Goal: Learn about a topic

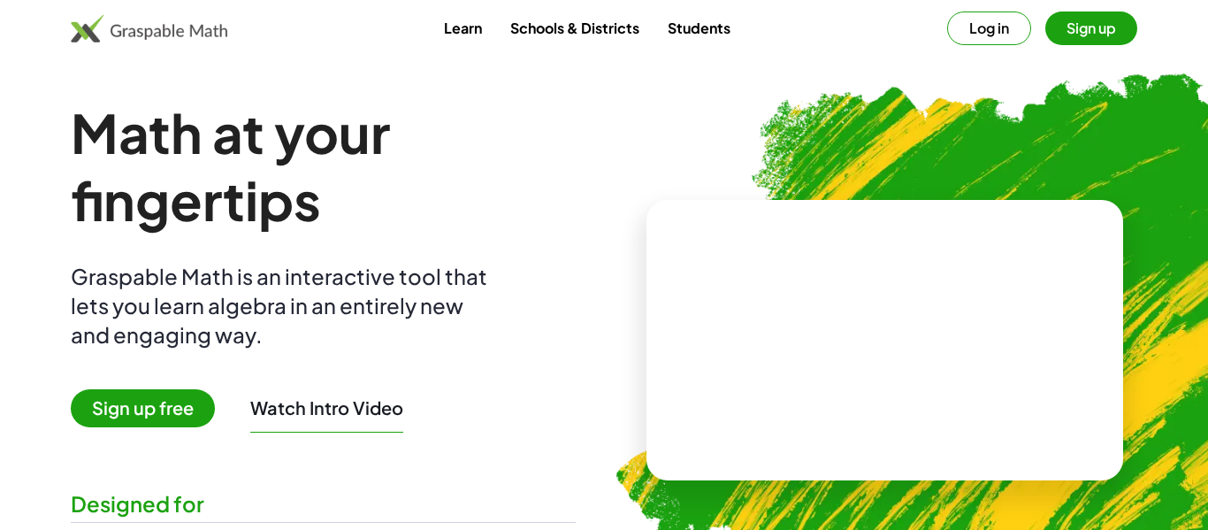
click at [466, 23] on link "Learn" at bounding box center [463, 27] width 66 height 33
click at [699, 29] on link "Students" at bounding box center [698, 27] width 91 height 33
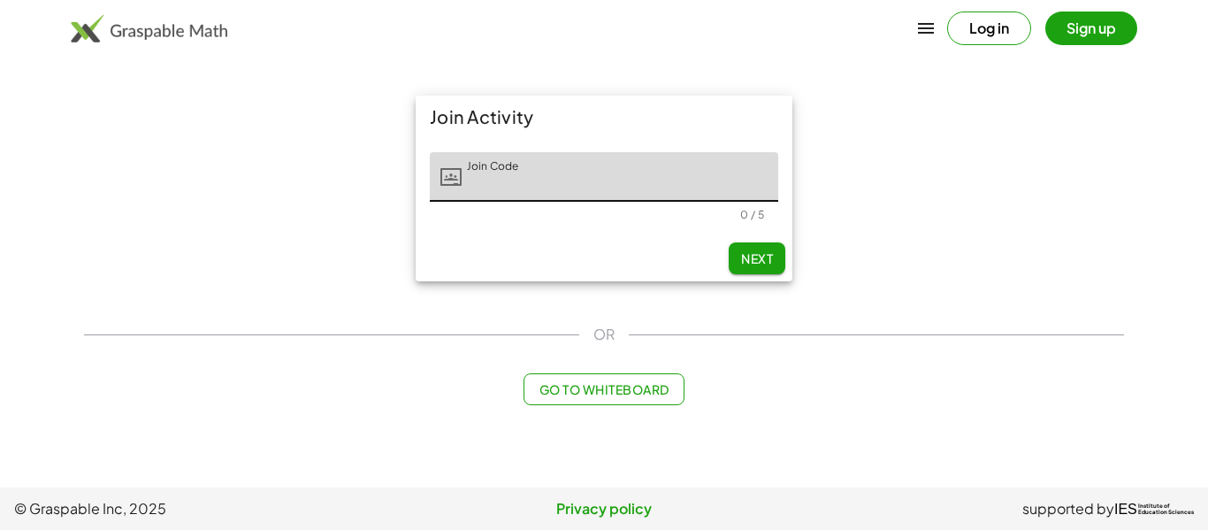
click at [588, 382] on span "Go to Whiteboard" at bounding box center [604, 389] width 130 height 16
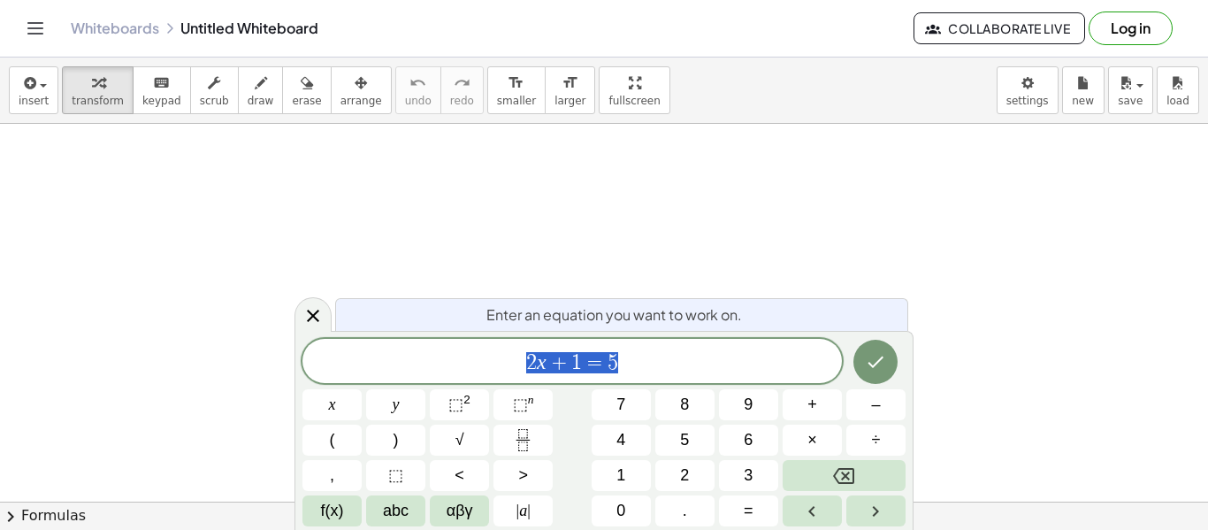
scroll to position [1, 0]
click at [527, 432] on icon "Fraction" at bounding box center [522, 433] width 9 height 9
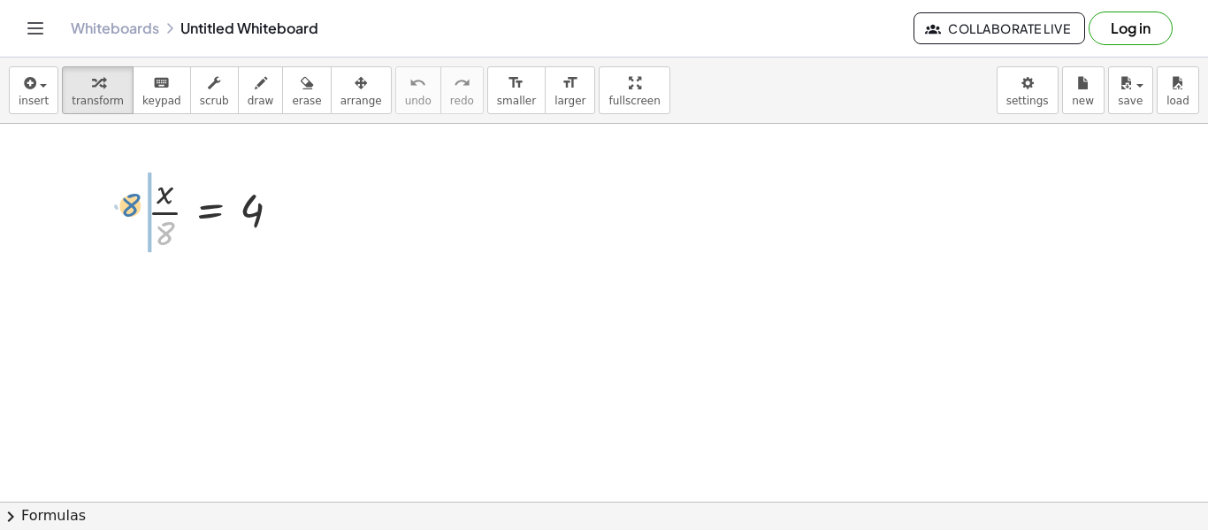
drag, startPoint x: 164, startPoint y: 240, endPoint x: 126, endPoint y: 210, distance: 47.9
click at [126, 210] on div "· 8 · x · 8 = 4" at bounding box center [214, 210] width 187 height 97
click at [140, 304] on div at bounding box center [209, 299] width 187 height 88
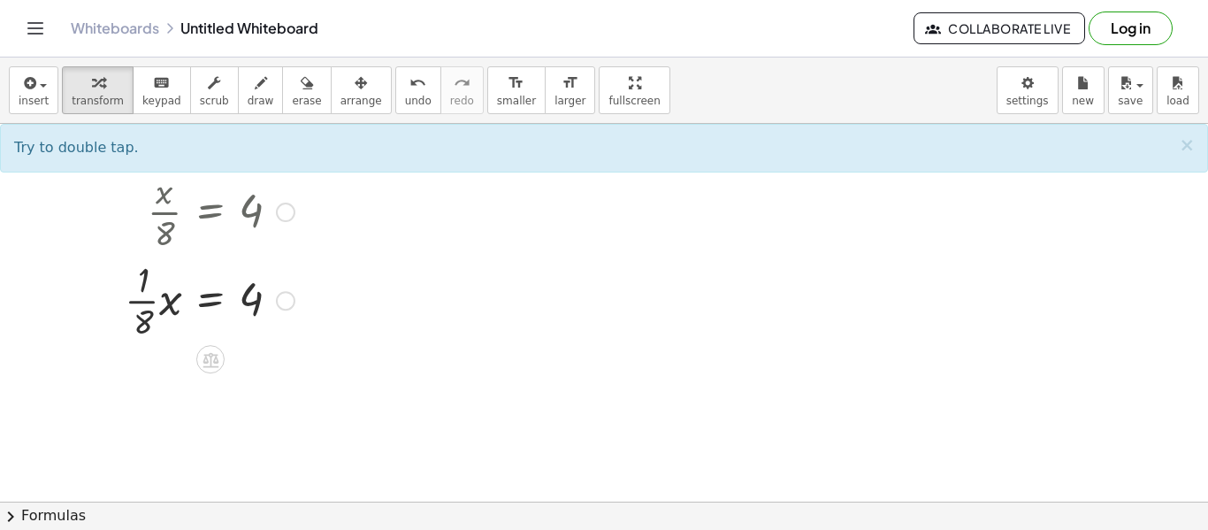
click at [140, 304] on div at bounding box center [209, 299] width 187 height 88
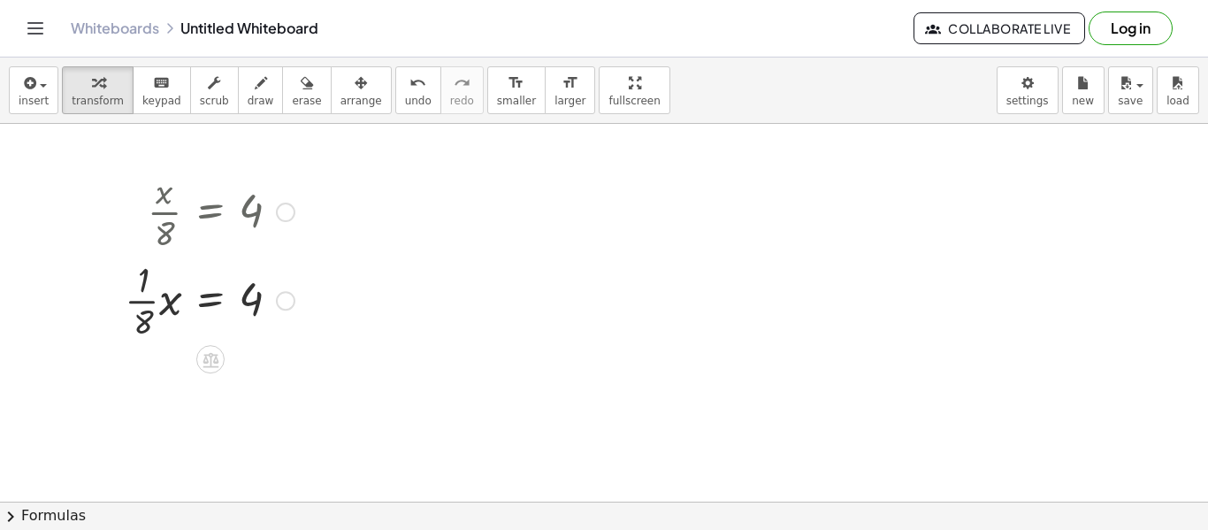
click at [140, 304] on div at bounding box center [209, 299] width 187 height 88
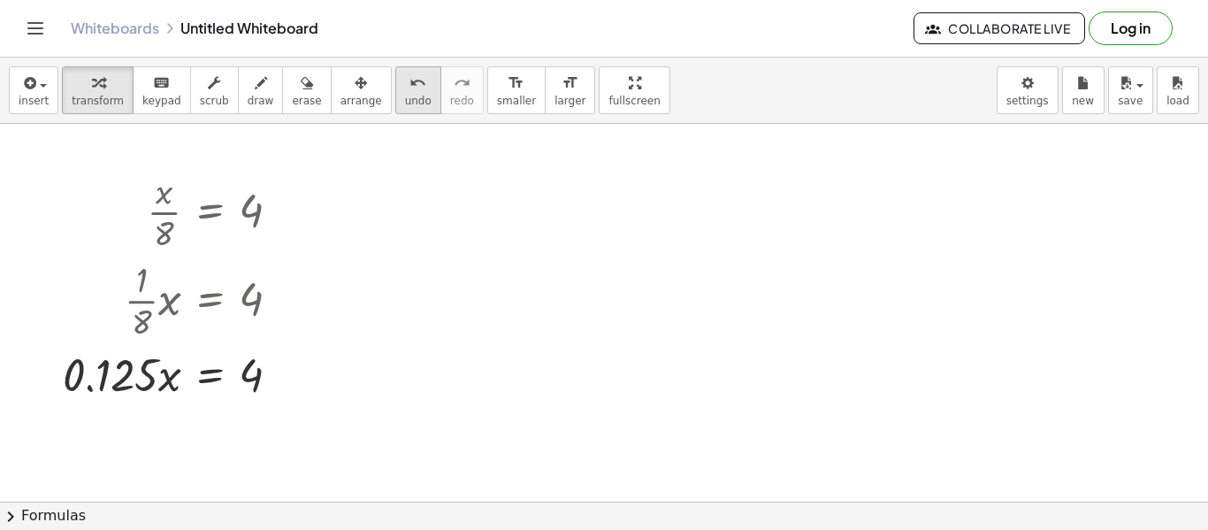
click at [405, 96] on span "undo" at bounding box center [418, 101] width 27 height 12
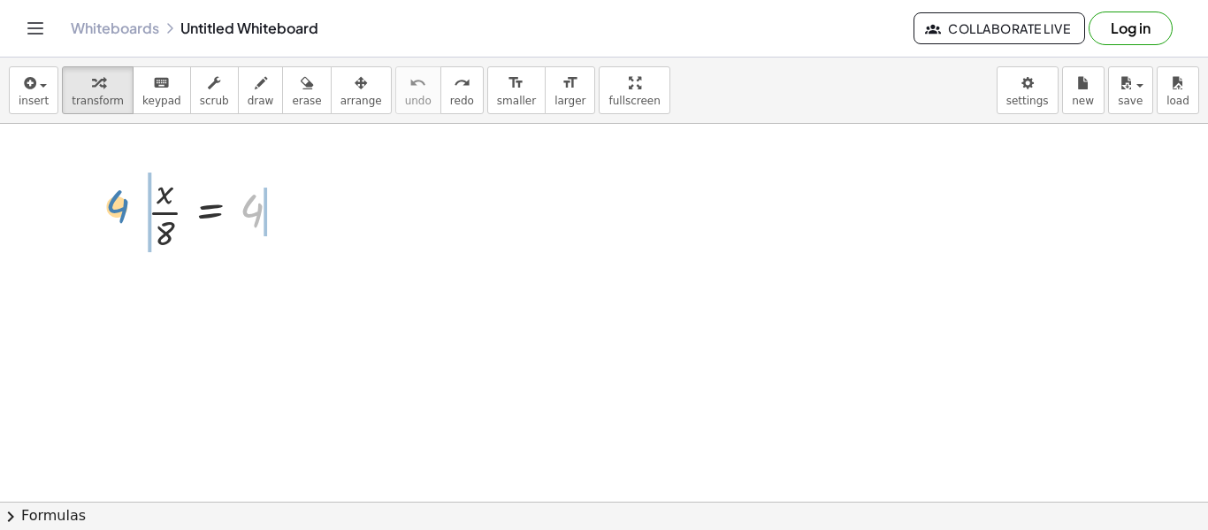
drag, startPoint x: 258, startPoint y: 207, endPoint x: 122, endPoint y: 203, distance: 136.3
click at [122, 203] on div "4 · x · 8 = 4" at bounding box center [214, 210] width 187 height 97
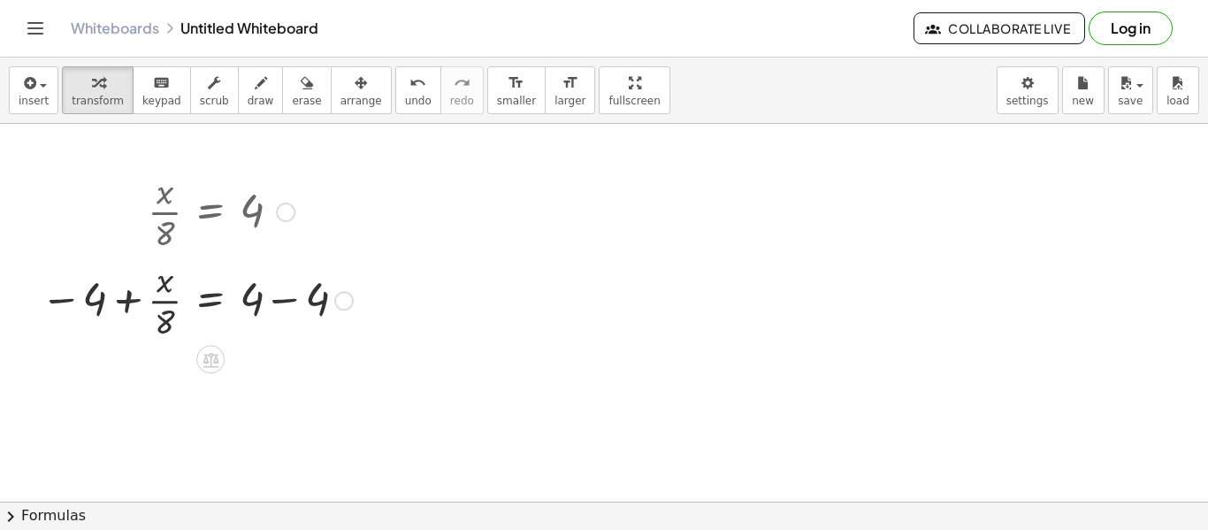
click at [293, 302] on div at bounding box center [197, 299] width 330 height 88
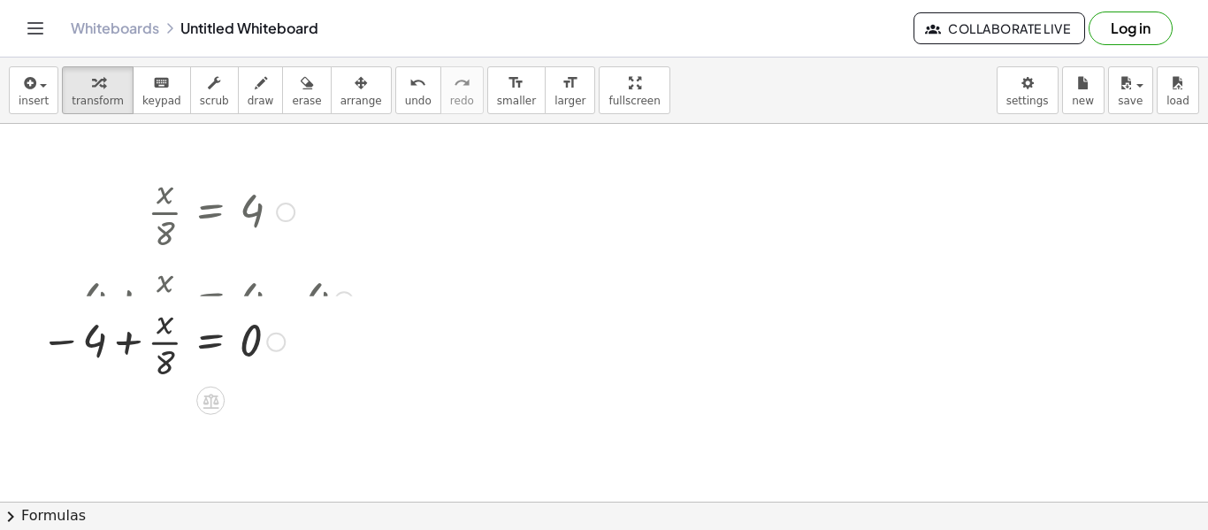
click at [123, 296] on div at bounding box center [197, 299] width 330 height 88
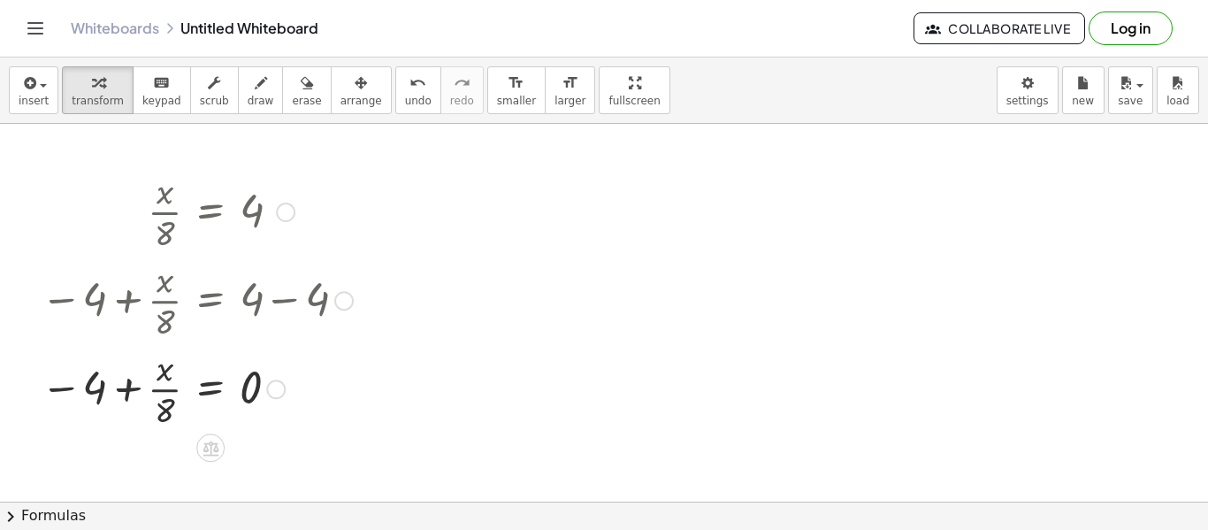
click at [127, 388] on div at bounding box center [197, 387] width 330 height 88
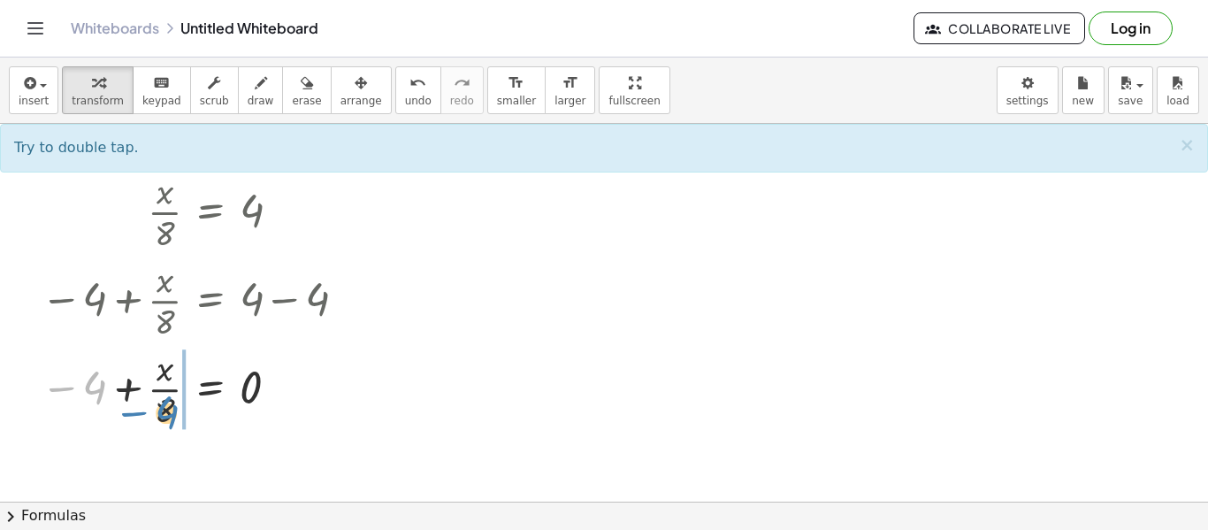
drag, startPoint x: 97, startPoint y: 392, endPoint x: 170, endPoint y: 418, distance: 77.2
click at [170, 418] on div at bounding box center [197, 387] width 330 height 88
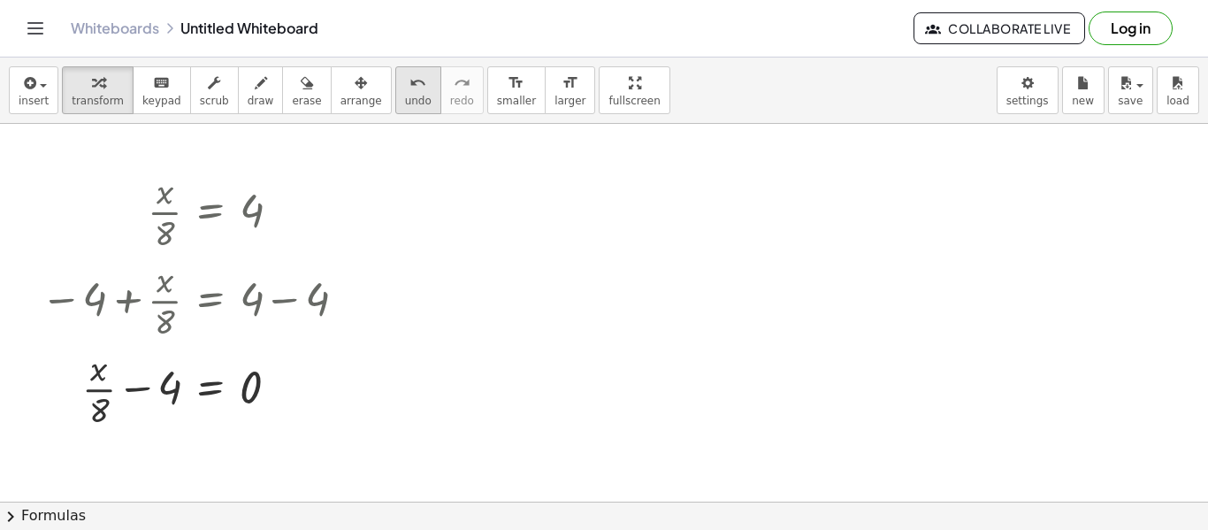
click at [405, 87] on div "undo" at bounding box center [418, 82] width 27 height 21
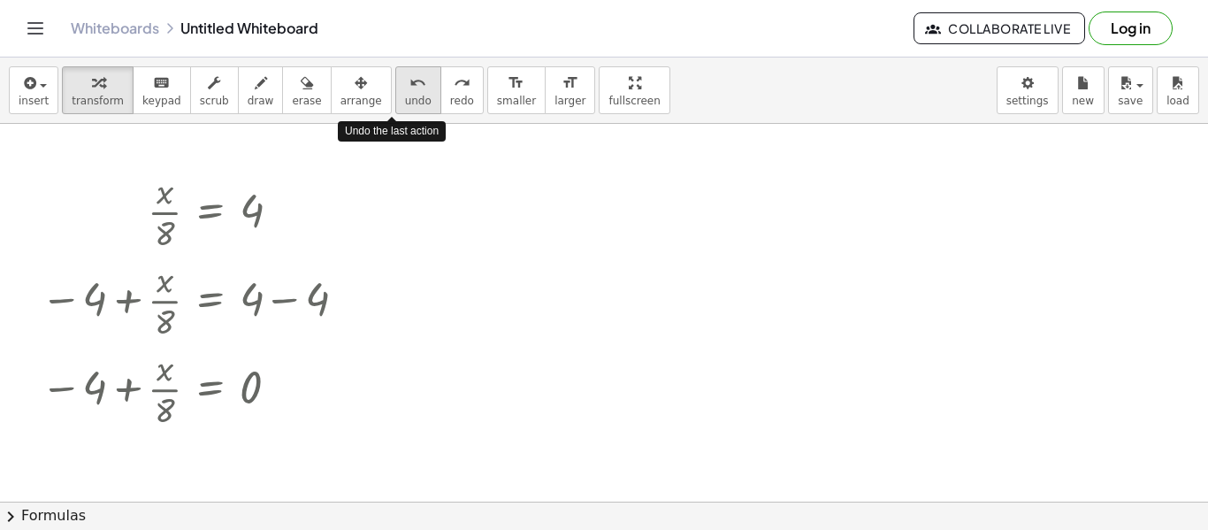
click at [405, 87] on div "undo" at bounding box center [418, 82] width 27 height 21
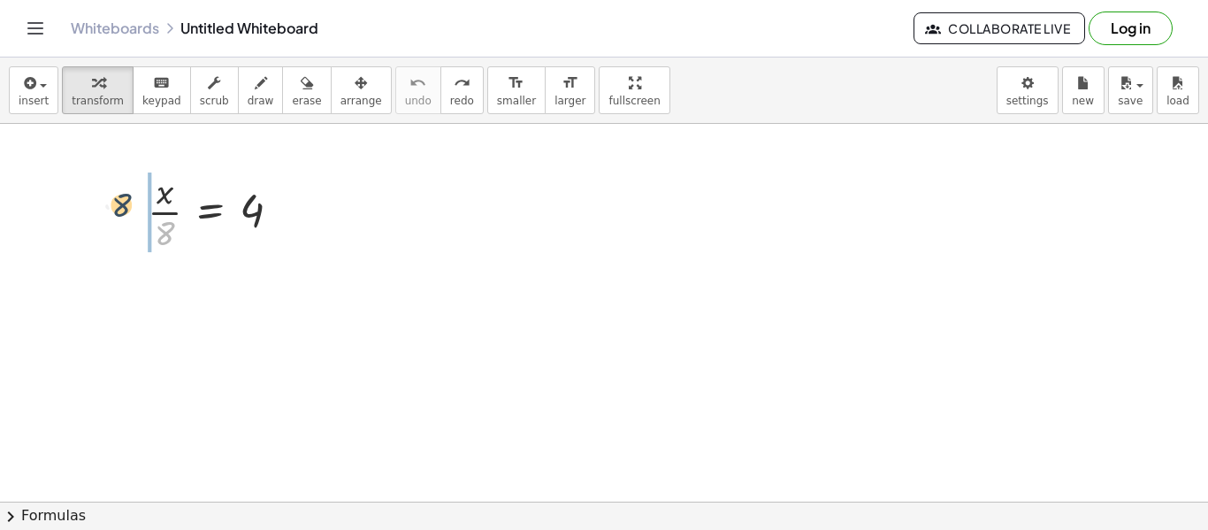
drag, startPoint x: 164, startPoint y: 229, endPoint x: 118, endPoint y: 200, distance: 55.2
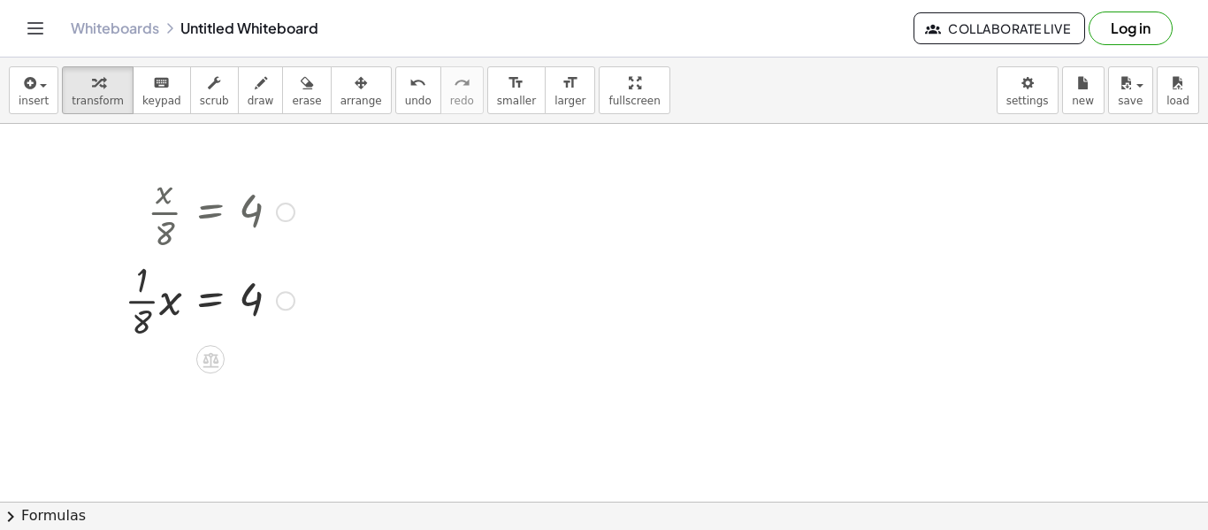
click at [144, 297] on div at bounding box center [209, 299] width 187 height 88
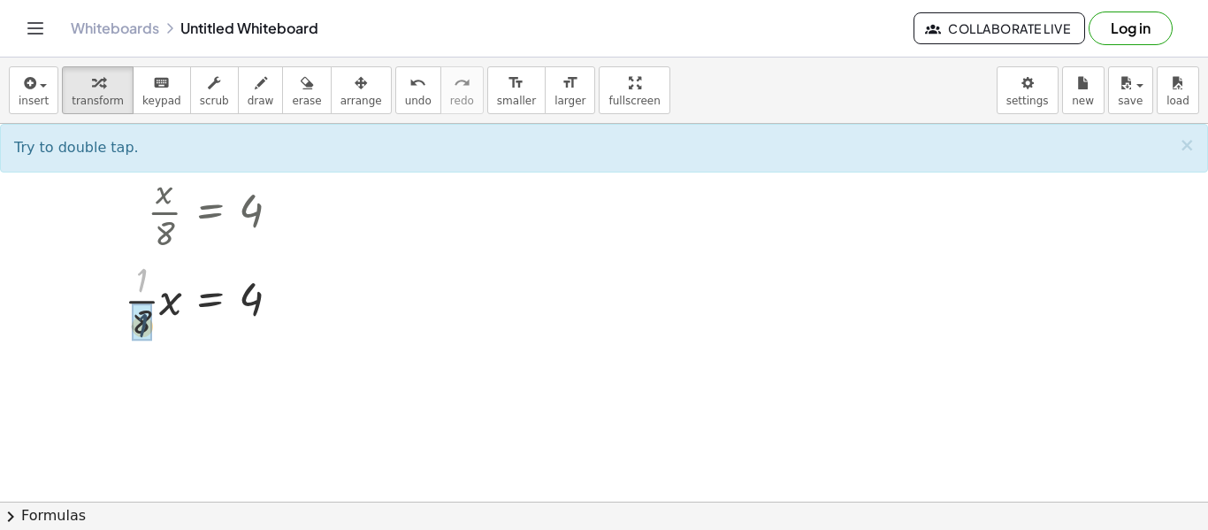
drag, startPoint x: 144, startPoint y: 278, endPoint x: 145, endPoint y: 325, distance: 47.8
drag, startPoint x: 142, startPoint y: 279, endPoint x: 136, endPoint y: 344, distance: 65.7
drag, startPoint x: 142, startPoint y: 285, endPoint x: 145, endPoint y: 323, distance: 38.1
drag, startPoint x: 145, startPoint y: 323, endPoint x: 148, endPoint y: 275, distance: 47.8
click at [148, 275] on div at bounding box center [209, 299] width 187 height 88
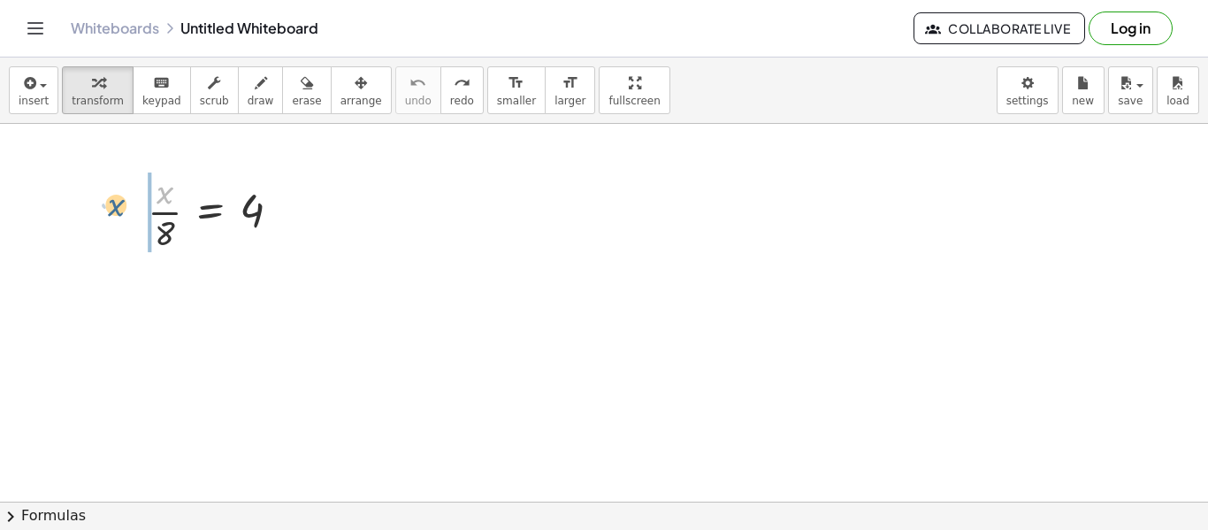
drag, startPoint x: 161, startPoint y: 198, endPoint x: 111, endPoint y: 213, distance: 52.6
click at [154, 302] on div at bounding box center [209, 299] width 187 height 88
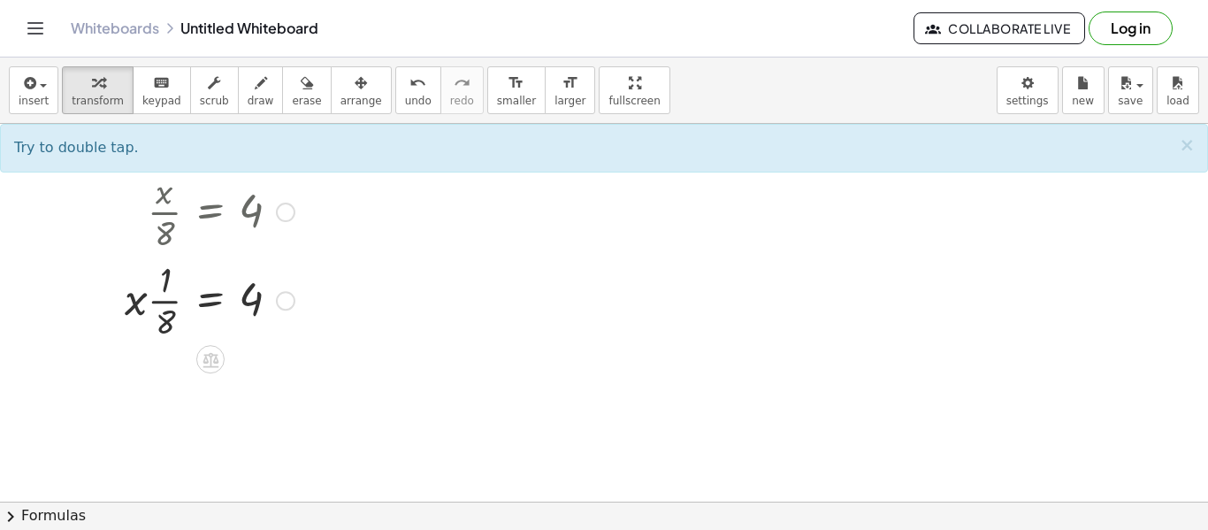
click at [154, 302] on div at bounding box center [209, 299] width 187 height 88
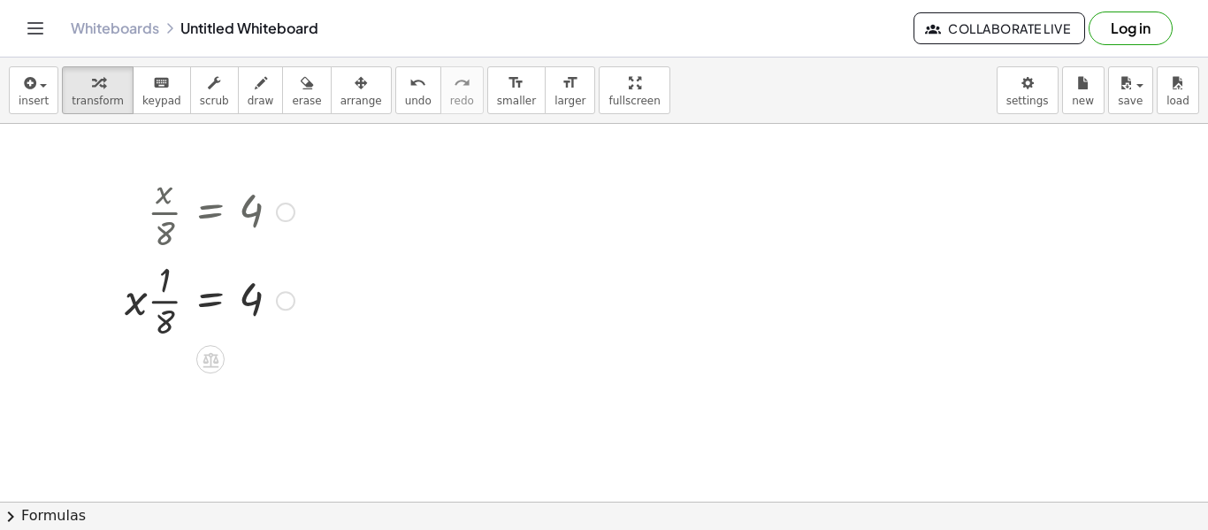
click at [154, 302] on div at bounding box center [209, 299] width 187 height 88
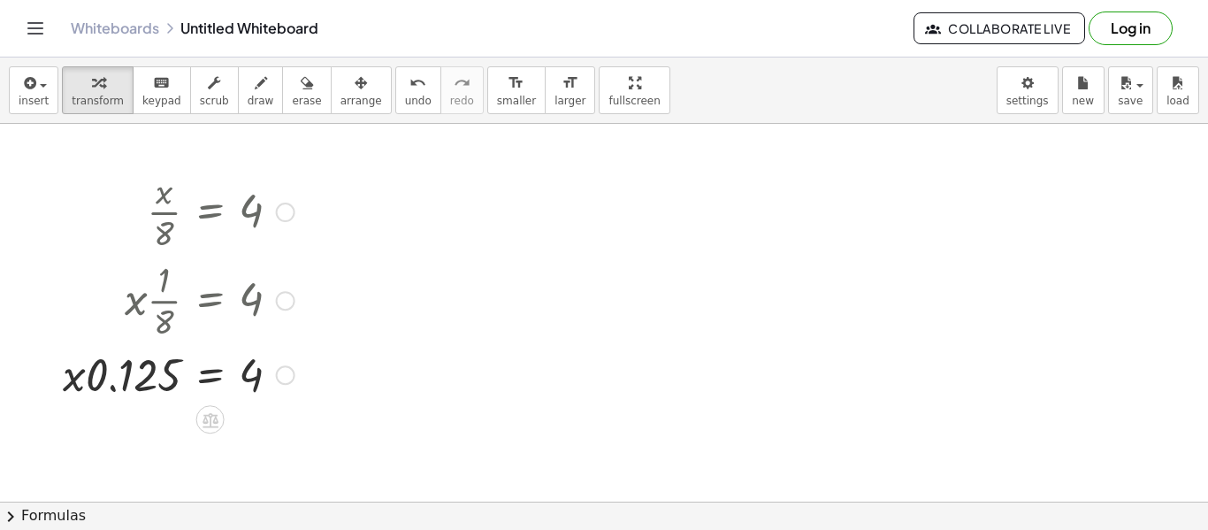
click at [134, 369] on div at bounding box center [178, 373] width 249 height 60
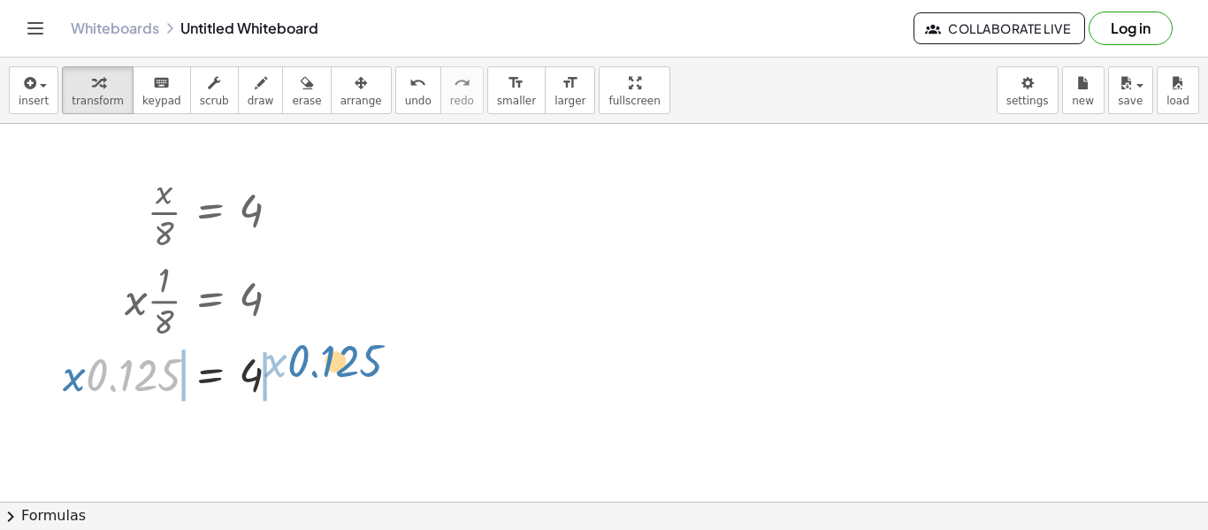
drag, startPoint x: 134, startPoint y: 369, endPoint x: 337, endPoint y: 353, distance: 203.1
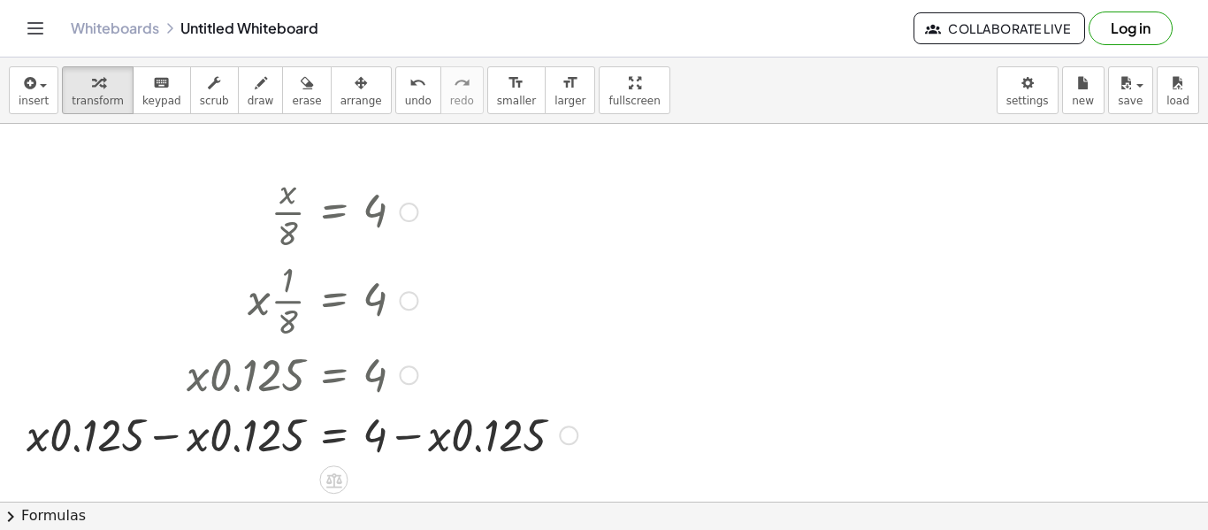
click at [168, 443] on div at bounding box center [302, 433] width 569 height 60
click at [402, 434] on div at bounding box center [382, 433] width 409 height 60
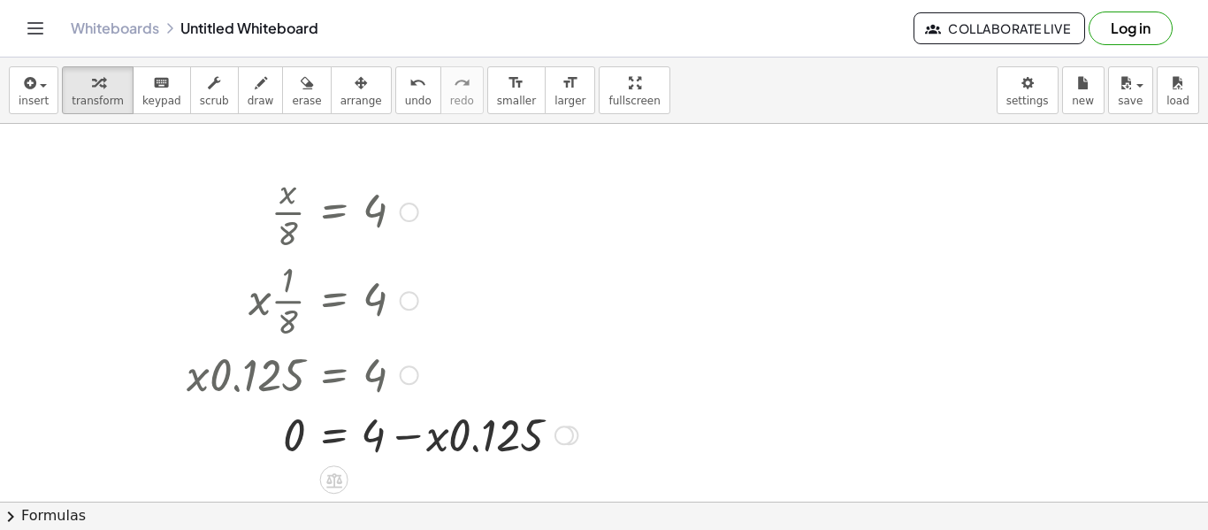
click at [412, 427] on div at bounding box center [382, 433] width 409 height 60
drag, startPoint x: 437, startPoint y: 436, endPoint x: 296, endPoint y: 415, distance: 142.2
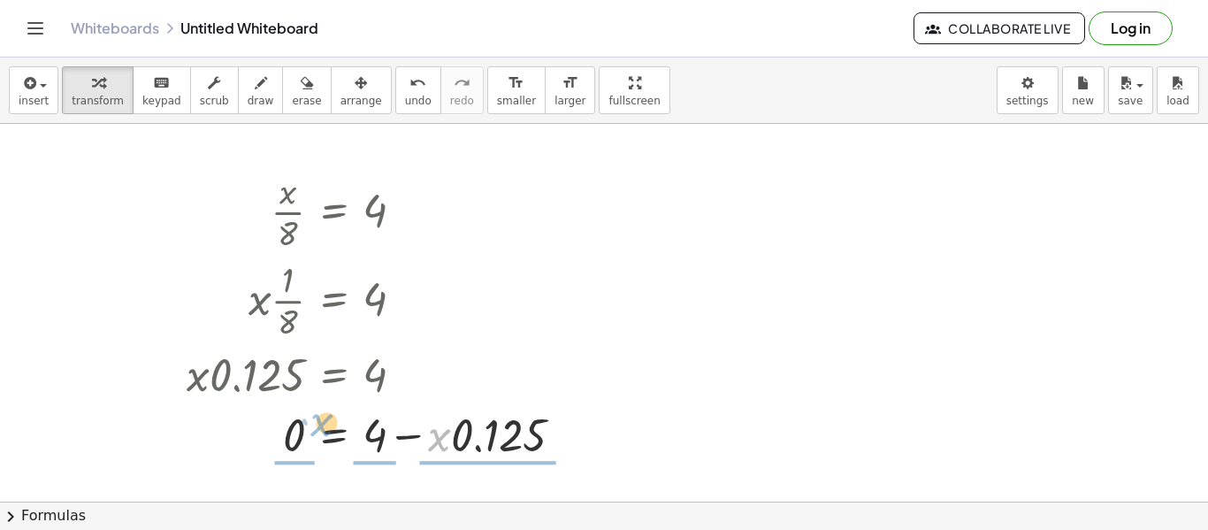
click at [296, 415] on div at bounding box center [382, 433] width 409 height 60
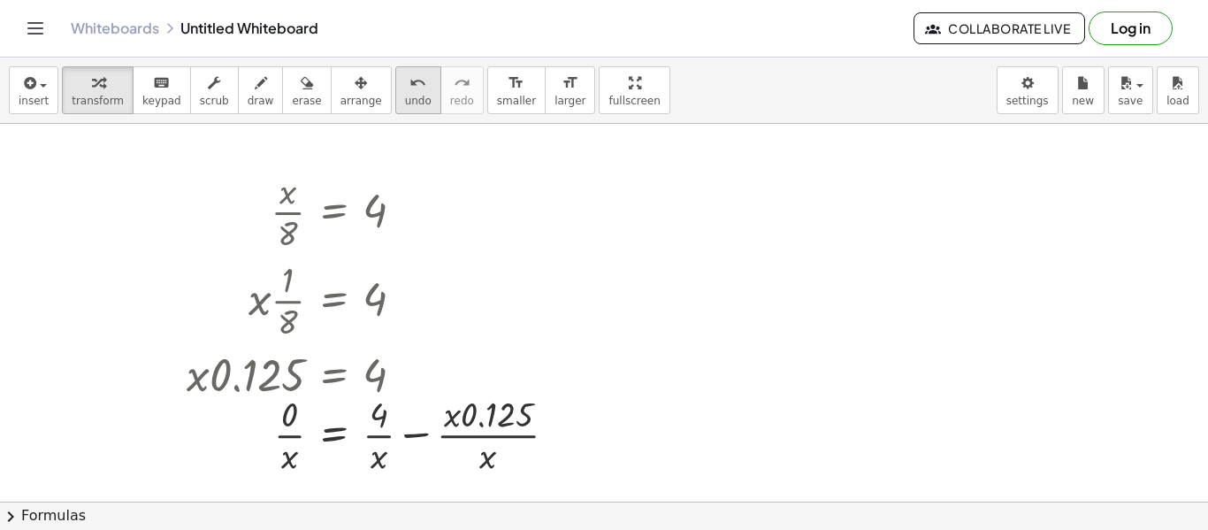
click at [409, 86] on icon "undo" at bounding box center [417, 83] width 17 height 21
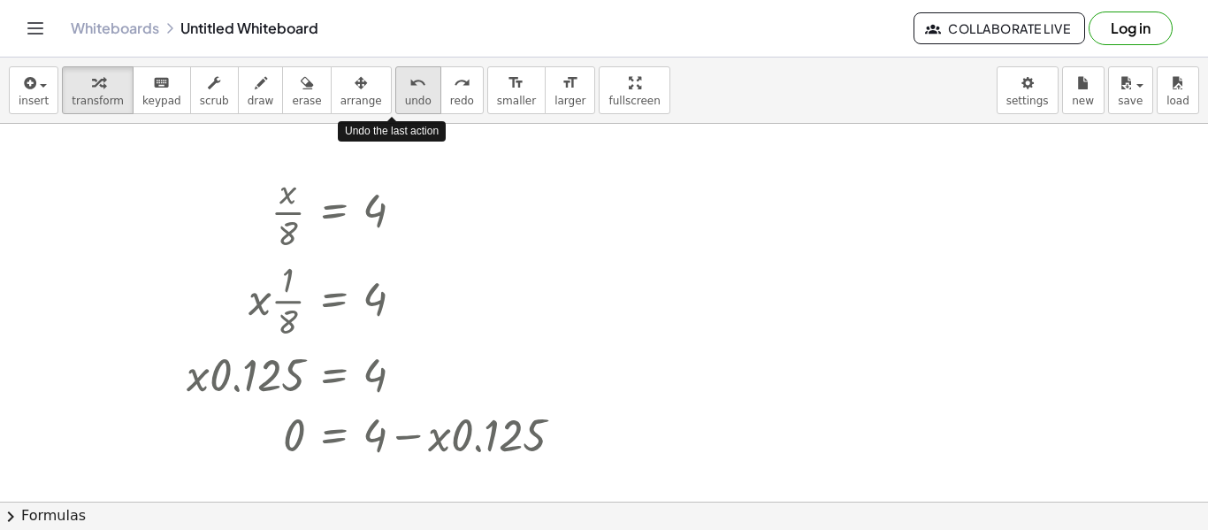
click at [409, 86] on icon "undo" at bounding box center [417, 83] width 17 height 21
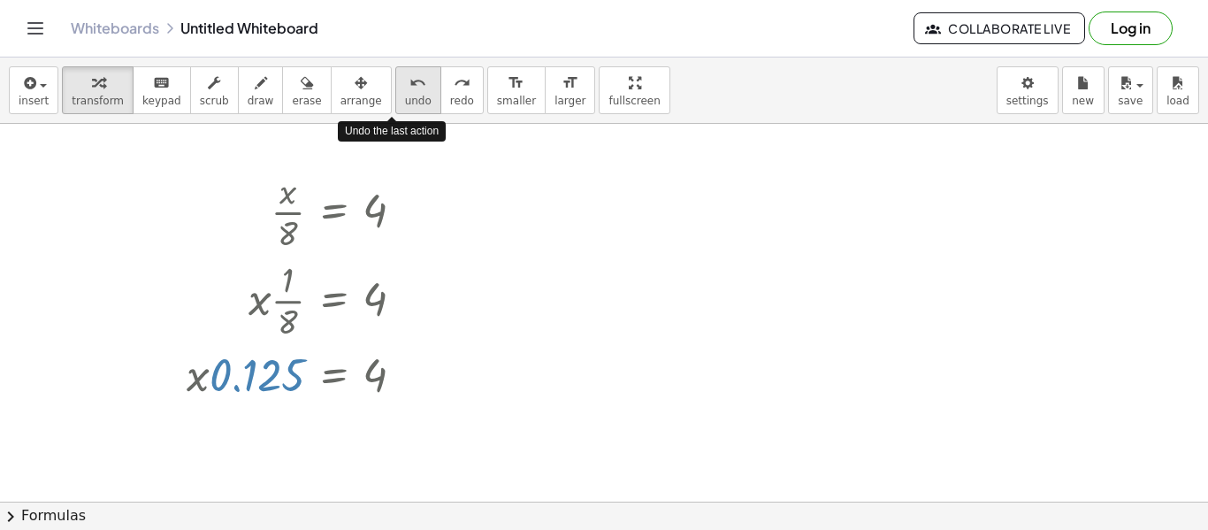
click at [409, 86] on icon "undo" at bounding box center [417, 83] width 17 height 21
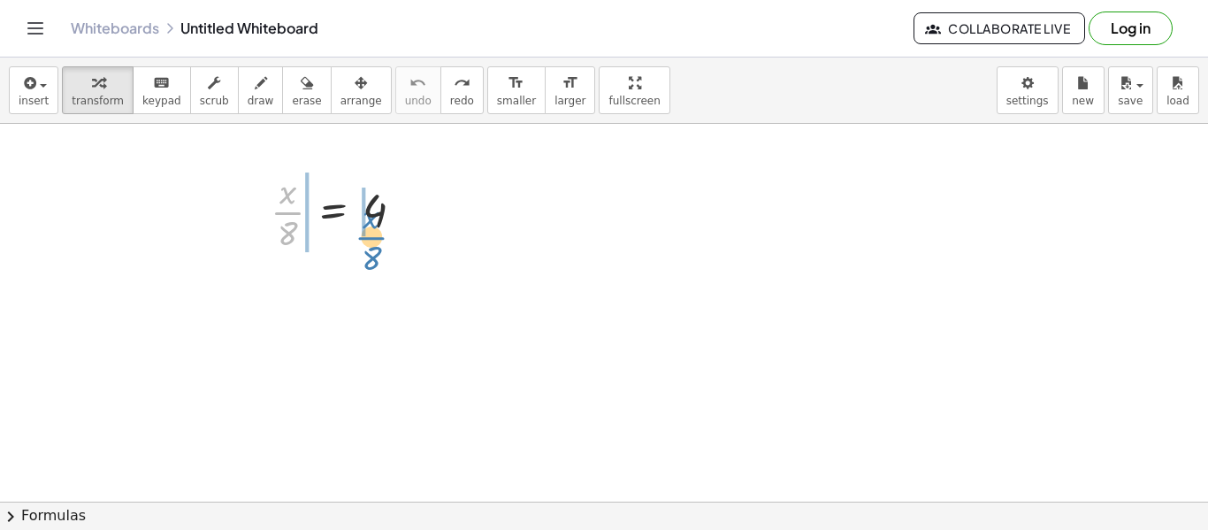
drag, startPoint x: 285, startPoint y: 221, endPoint x: 370, endPoint y: 245, distance: 88.2
click at [370, 245] on div at bounding box center [344, 210] width 164 height 88
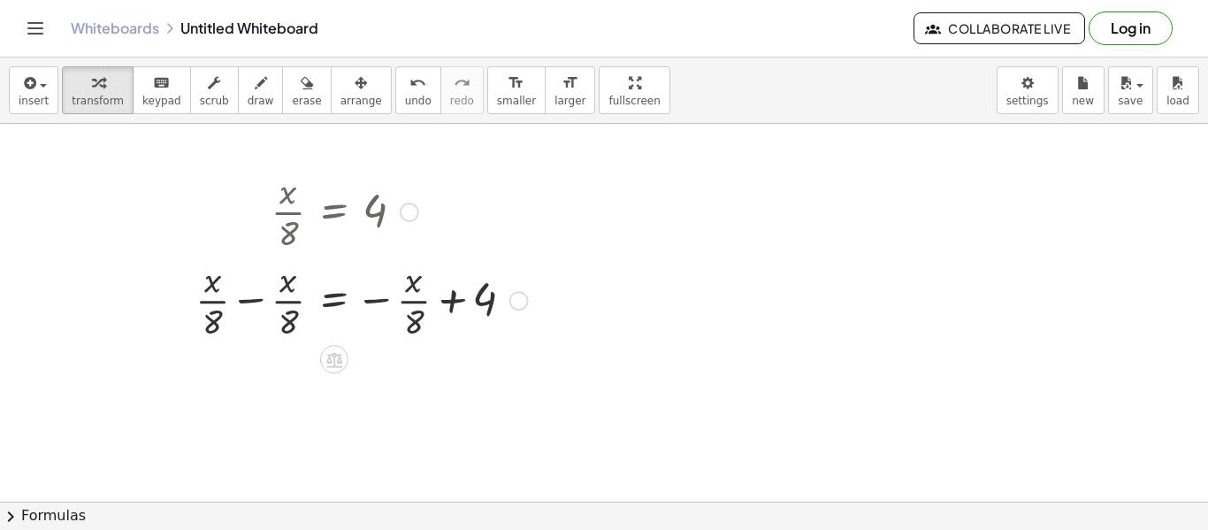
click at [247, 306] on div at bounding box center [362, 299] width 350 height 88
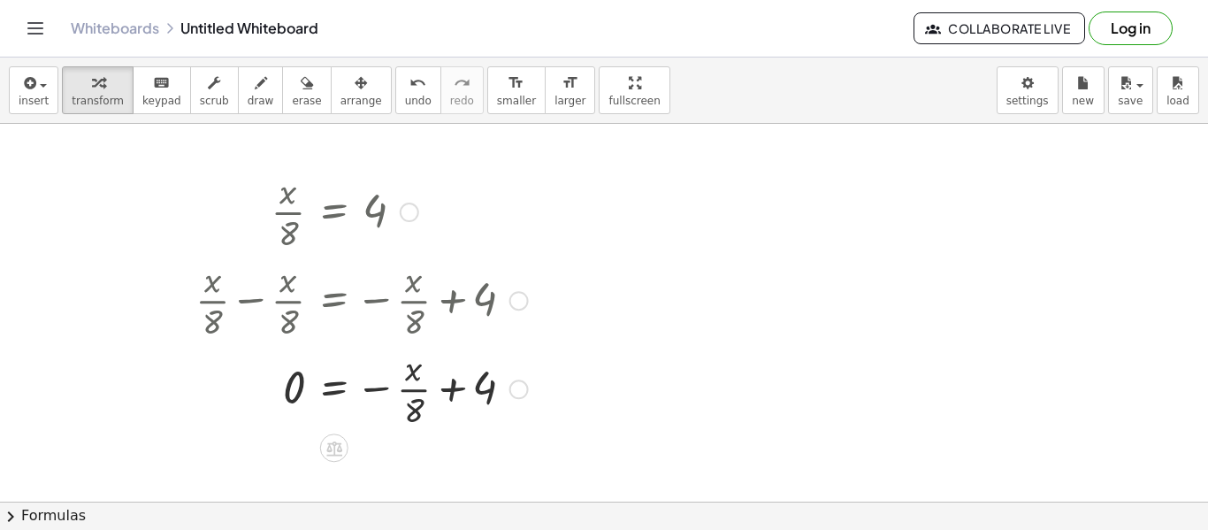
click at [423, 390] on div at bounding box center [362, 387] width 350 height 88
drag, startPoint x: 467, startPoint y: 382, endPoint x: 432, endPoint y: 392, distance: 36.7
click at [432, 392] on div at bounding box center [362, 387] width 350 height 88
click at [409, 78] on icon "undo" at bounding box center [417, 83] width 17 height 21
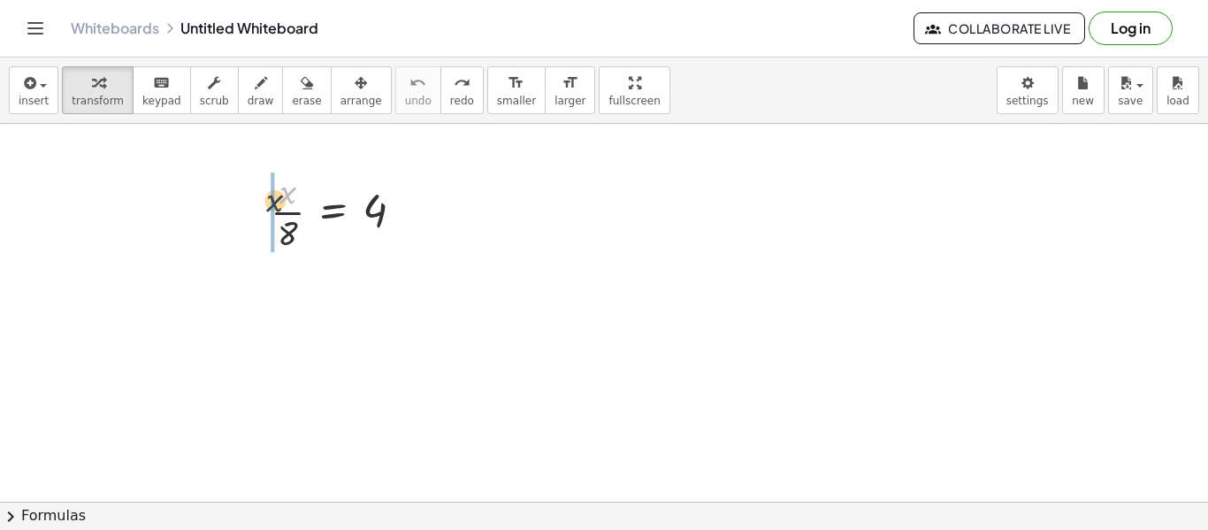
drag, startPoint x: 287, startPoint y: 196, endPoint x: 246, endPoint y: 221, distance: 48.4
click at [246, 221] on div "· x · x · 8 = 4" at bounding box center [337, 210] width 187 height 97
drag, startPoint x: 246, startPoint y: 221, endPoint x: 256, endPoint y: 219, distance: 10.8
click at [248, 219] on div at bounding box center [234, 210] width 27 height 97
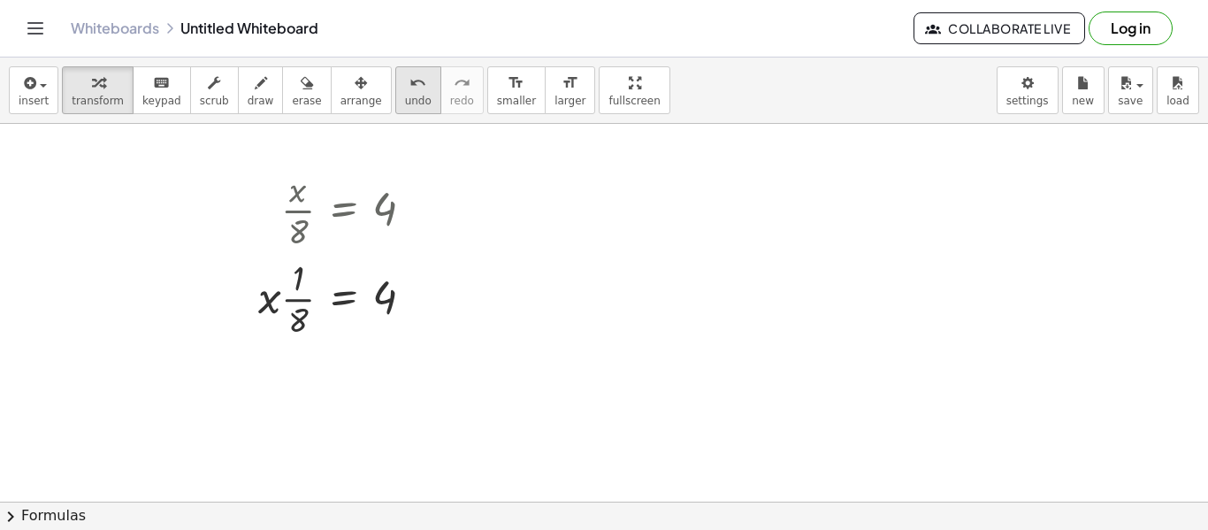
click at [405, 95] on span "undo" at bounding box center [418, 101] width 27 height 12
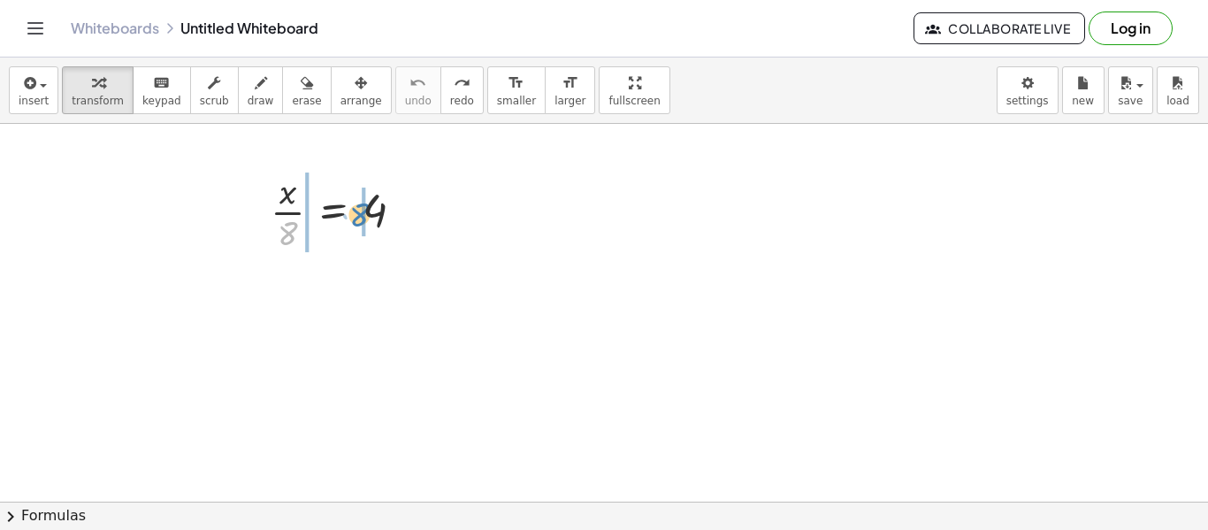
drag, startPoint x: 281, startPoint y: 229, endPoint x: 351, endPoint y: 210, distance: 72.3
click at [351, 210] on div at bounding box center [344, 210] width 164 height 88
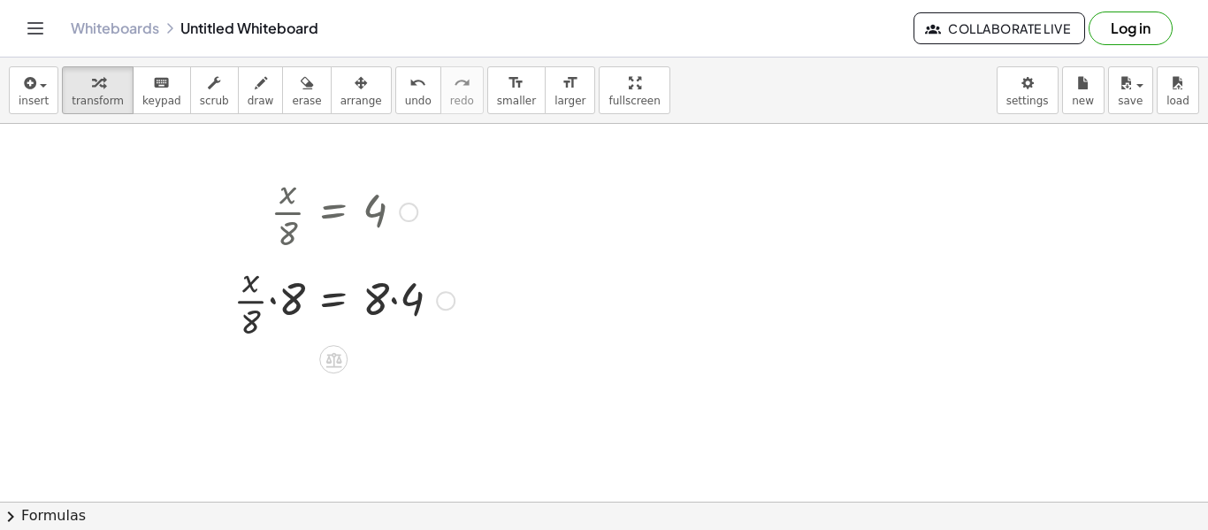
click at [275, 297] on div at bounding box center [344, 299] width 239 height 88
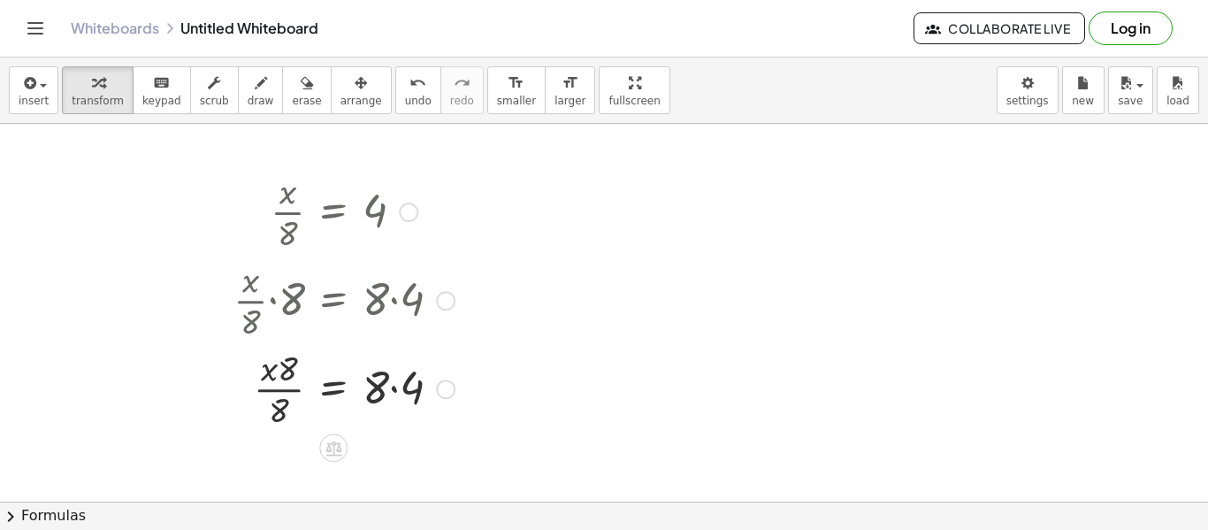
click at [291, 391] on div at bounding box center [344, 387] width 239 height 88
click at [391, 387] on div at bounding box center [344, 387] width 239 height 88
drag, startPoint x: 287, startPoint y: 374, endPoint x: 282, endPoint y: 409, distance: 34.9
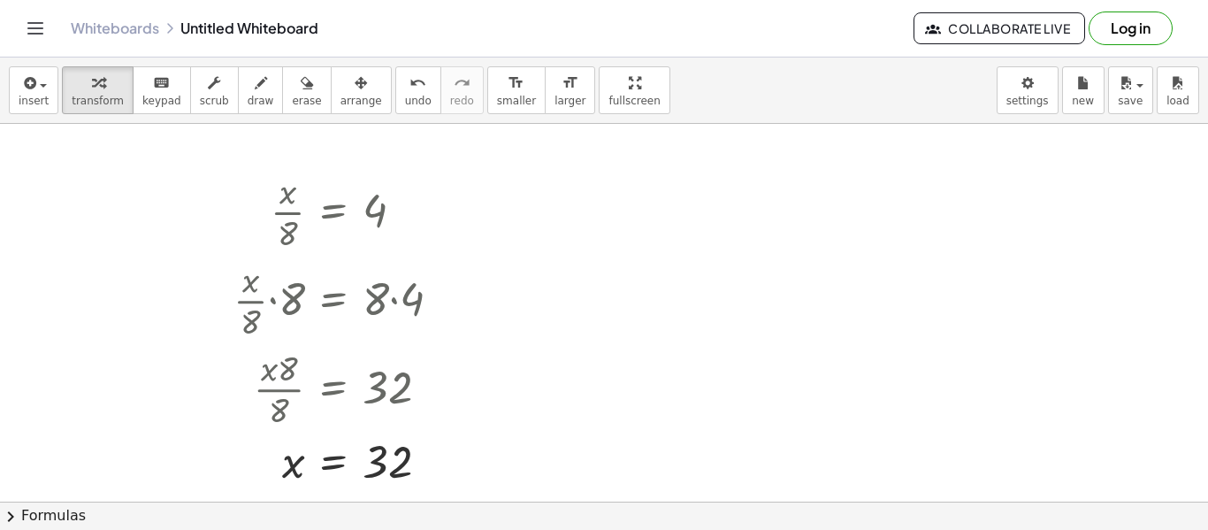
click at [1005, 512] on button "chevron_right Formulas" at bounding box center [604, 515] width 1208 height 28
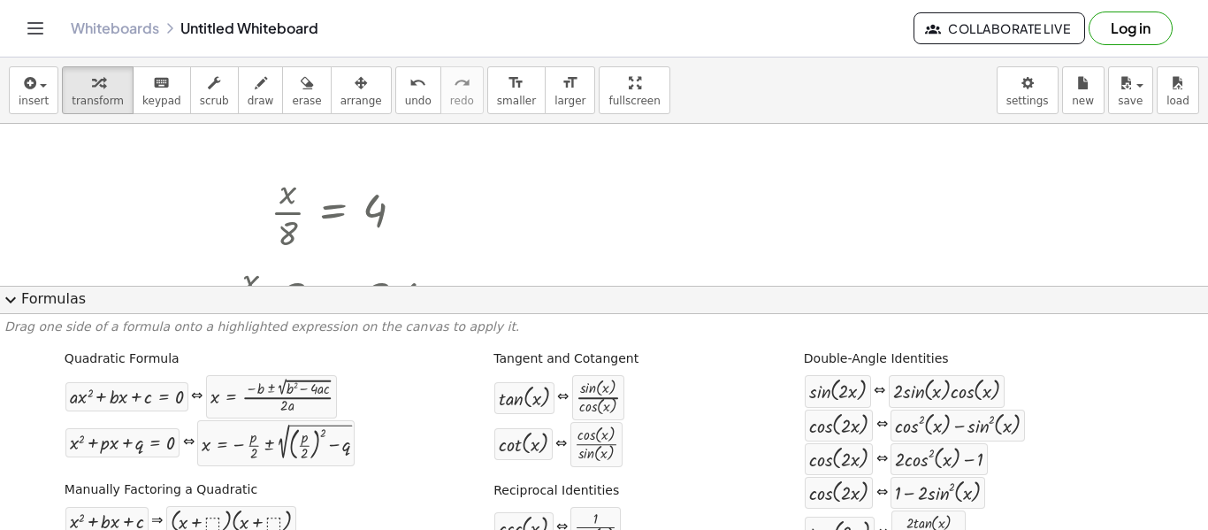
click at [6, 305] on span "expand_more" at bounding box center [10, 299] width 21 height 21
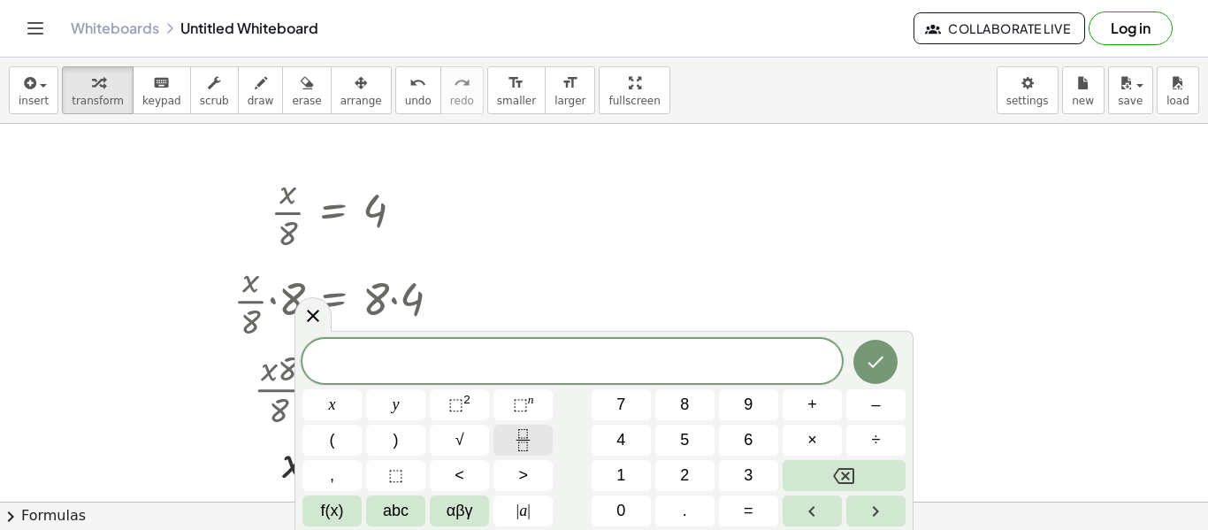
click at [518, 441] on icon "Fraction" at bounding box center [523, 440] width 22 height 22
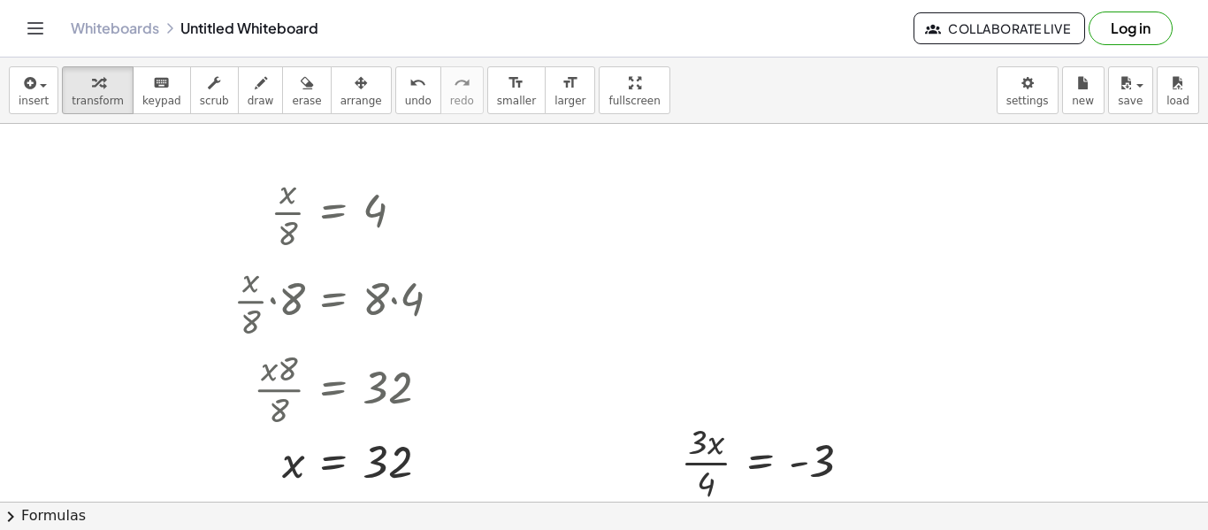
scroll to position [45, 0]
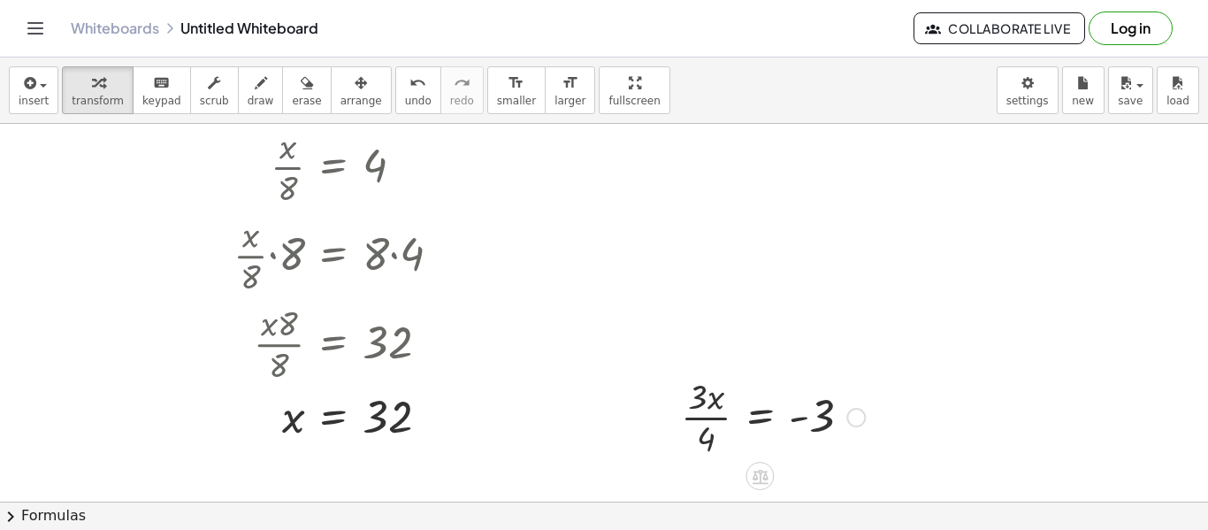
click at [692, 428] on div at bounding box center [773, 415] width 202 height 88
drag, startPoint x: 705, startPoint y: 437, endPoint x: 744, endPoint y: 408, distance: 48.6
click at [744, 408] on div at bounding box center [773, 415] width 202 height 88
click at [395, 77] on button "undo undo" at bounding box center [418, 90] width 46 height 48
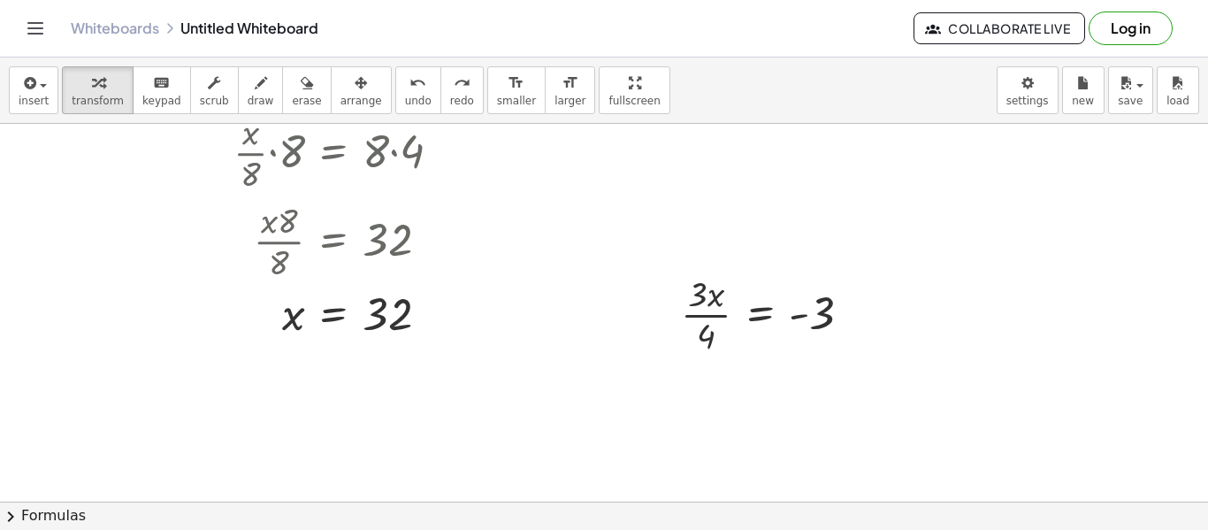
scroll to position [154, 0]
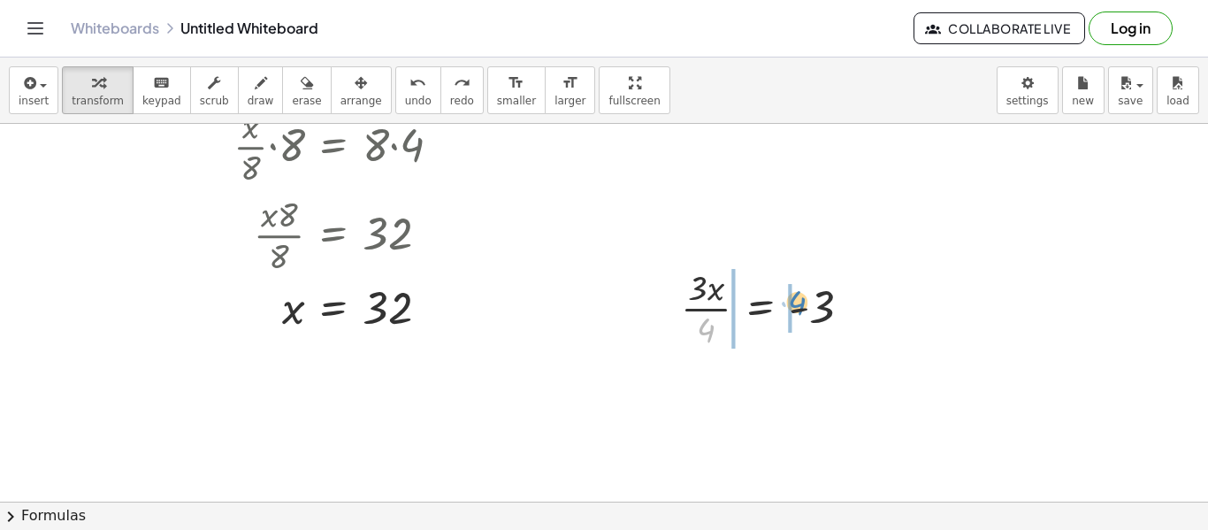
drag, startPoint x: 706, startPoint y: 330, endPoint x: 797, endPoint y: 302, distance: 95.1
click at [797, 302] on div at bounding box center [773, 307] width 202 height 88
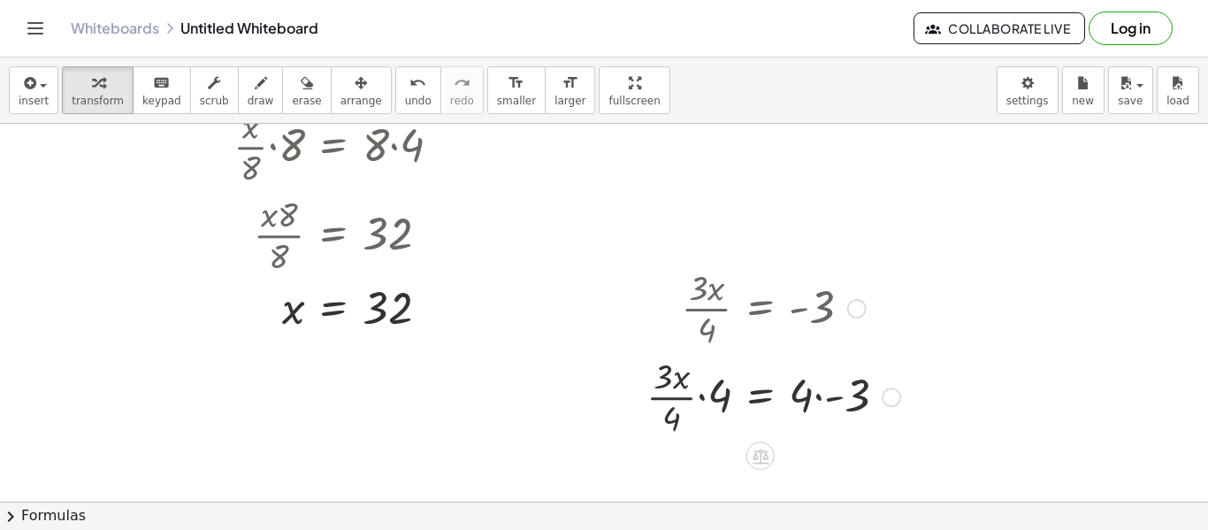
click at [702, 394] on div at bounding box center [773, 395] width 271 height 88
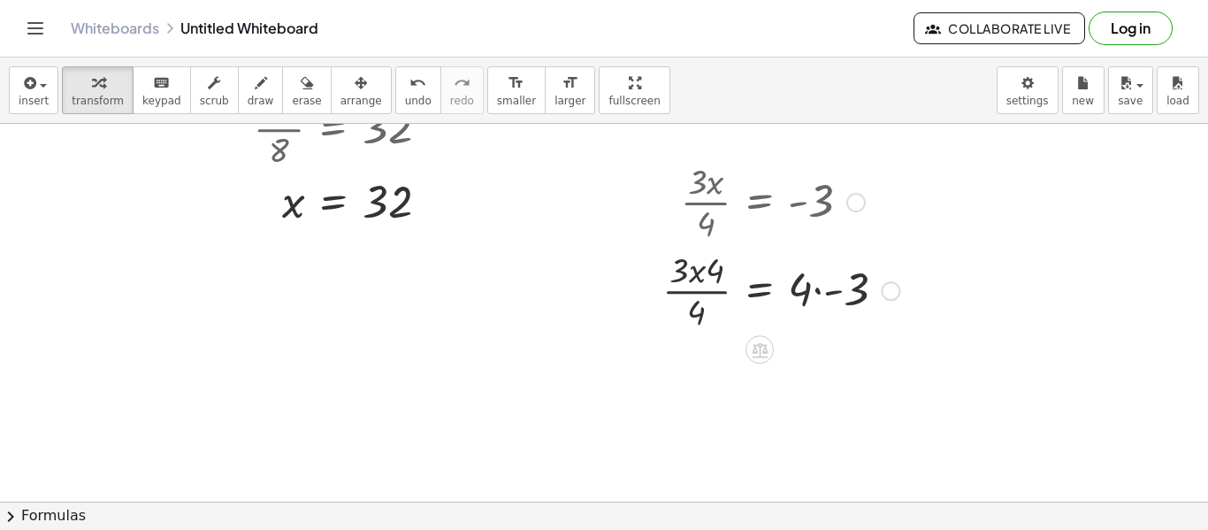
scroll to position [264, 0]
click at [818, 287] on div at bounding box center [780, 285] width 255 height 88
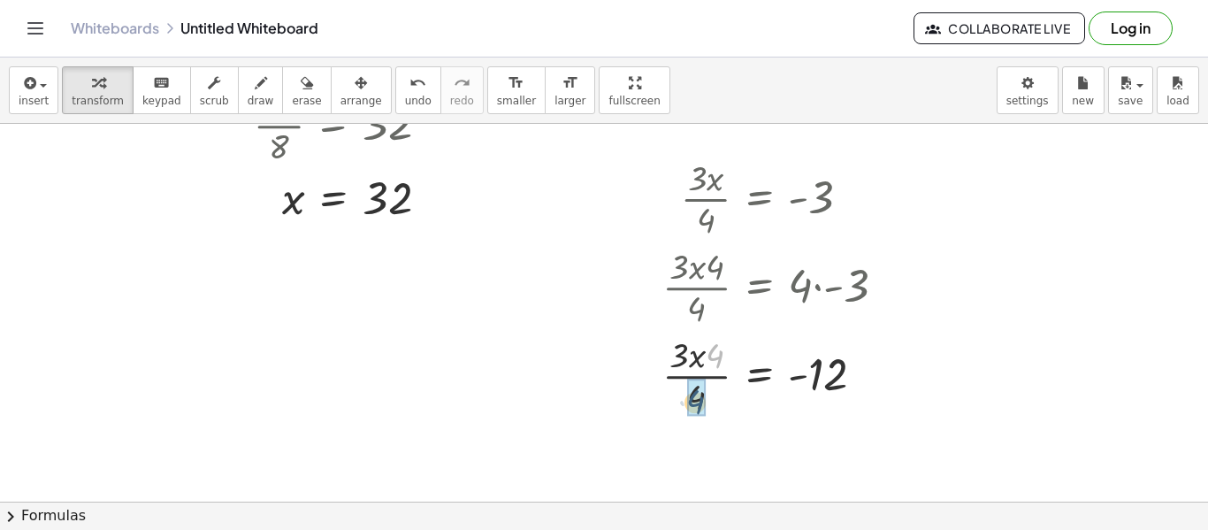
drag, startPoint x: 708, startPoint y: 355, endPoint x: 690, endPoint y: 401, distance: 49.6
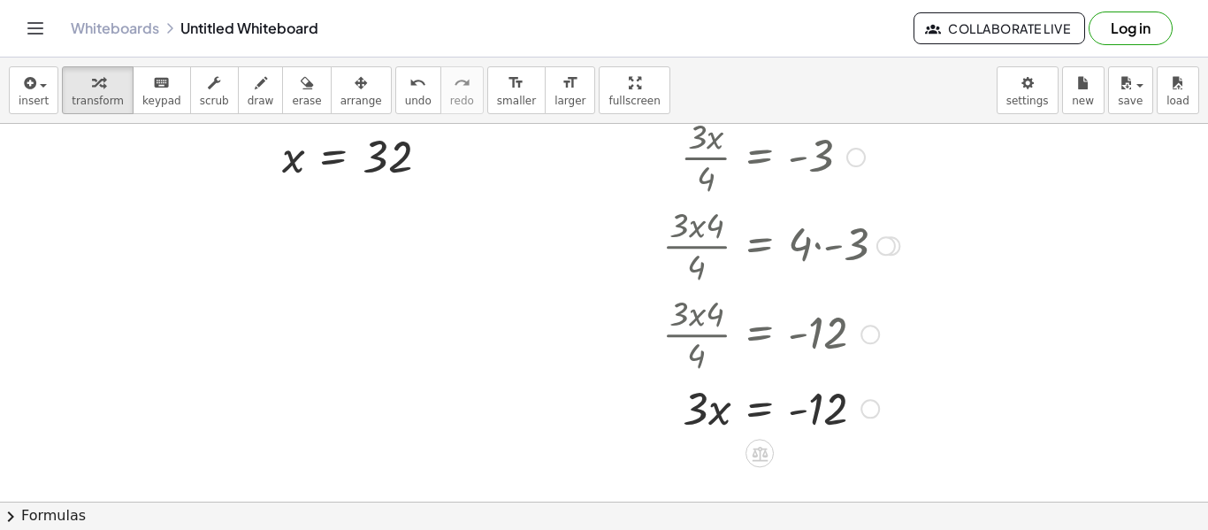
scroll to position [314, 0]
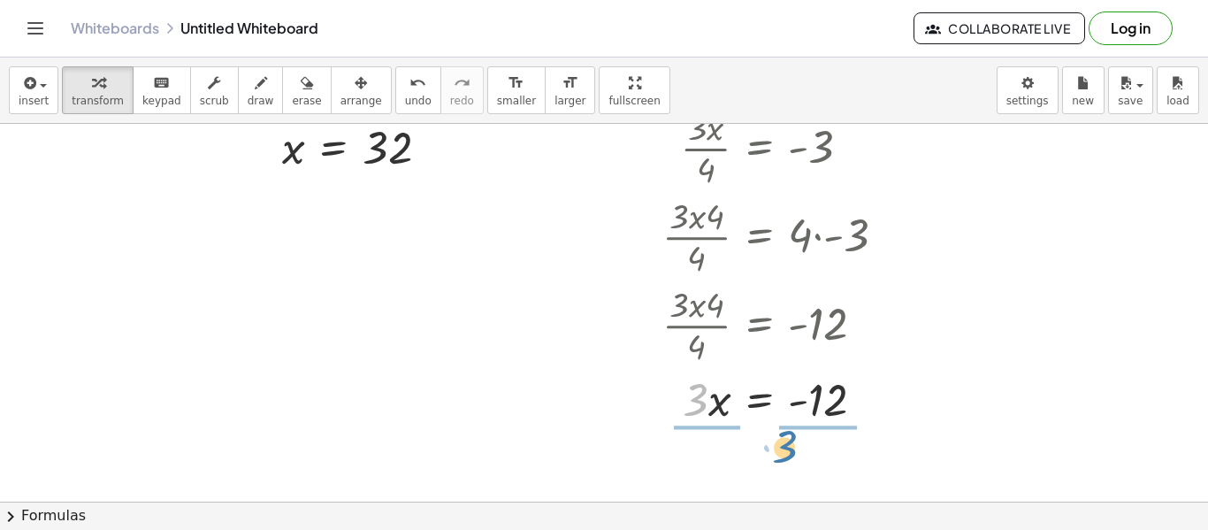
drag, startPoint x: 698, startPoint y: 405, endPoint x: 791, endPoint y: 449, distance: 103.6
click at [711, 406] on div at bounding box center [780, 398] width 255 height 88
click at [822, 404] on div at bounding box center [780, 398] width 255 height 88
click at [369, 340] on div at bounding box center [604, 245] width 1208 height 870
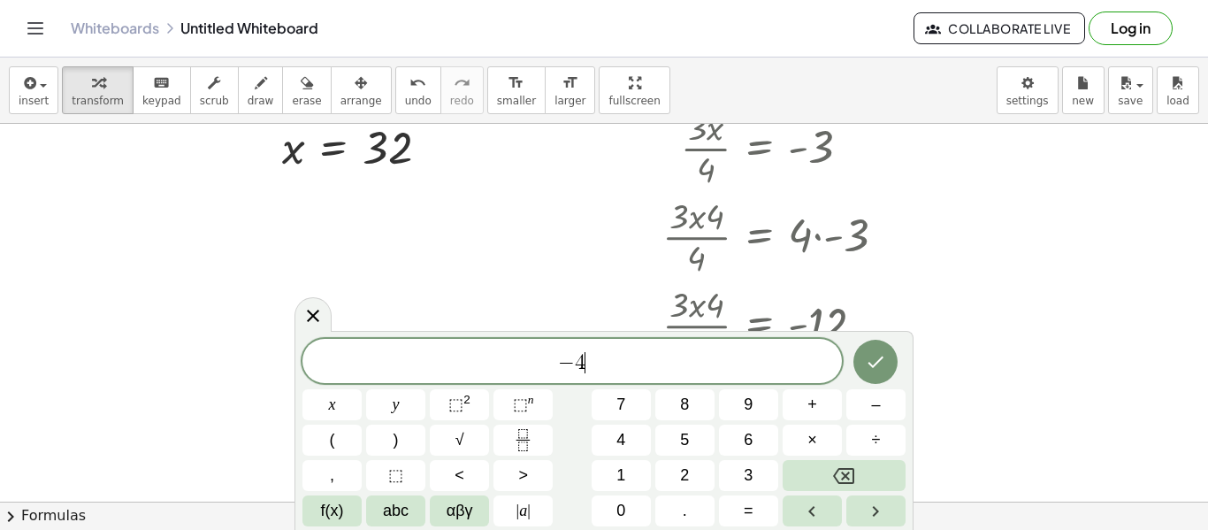
scroll to position [4, 0]
click at [536, 438] on button "Fraction" at bounding box center [522, 439] width 59 height 31
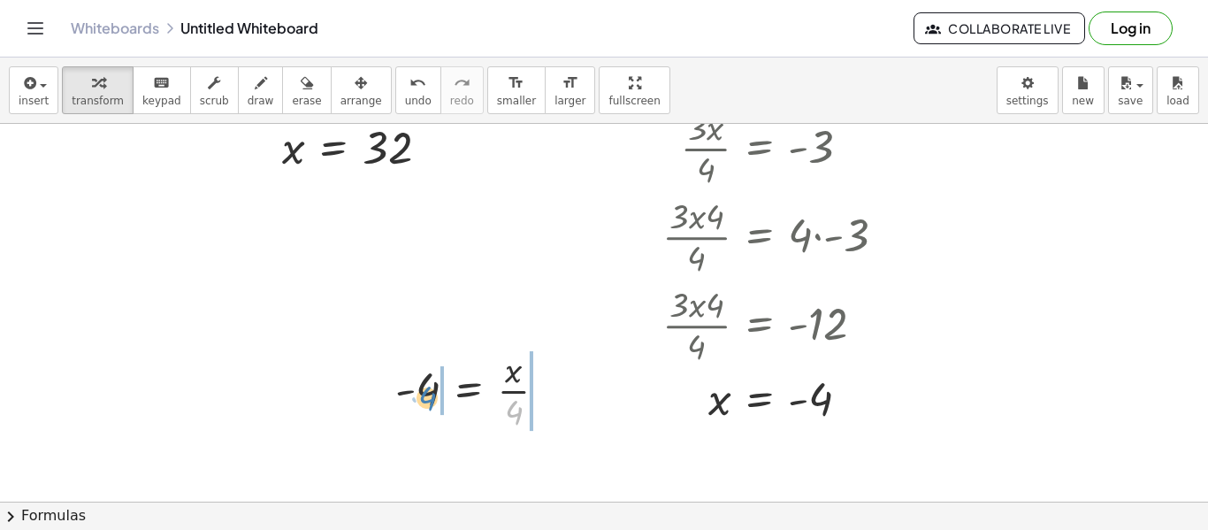
drag, startPoint x: 523, startPoint y: 411, endPoint x: 440, endPoint y: 396, distance: 83.6
click at [534, 391] on div at bounding box center [478, 389] width 253 height 88
click at [414, 392] on div at bounding box center [469, 389] width 235 height 88
click at [532, 397] on div at bounding box center [479, 389] width 216 height 88
drag, startPoint x: 534, startPoint y: 371, endPoint x: 523, endPoint y: 407, distance: 37.8
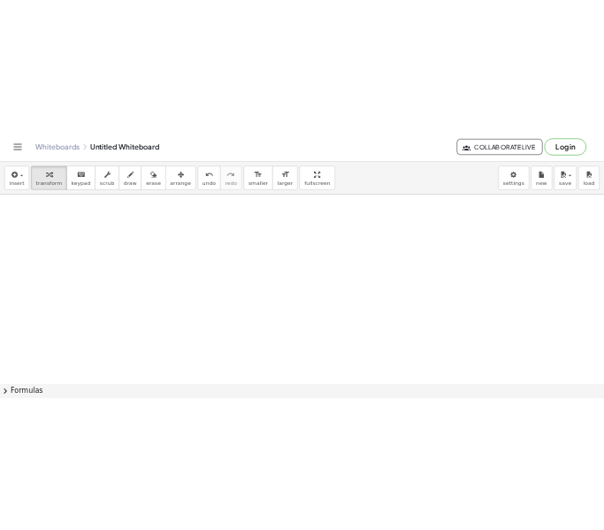
scroll to position [750, 0]
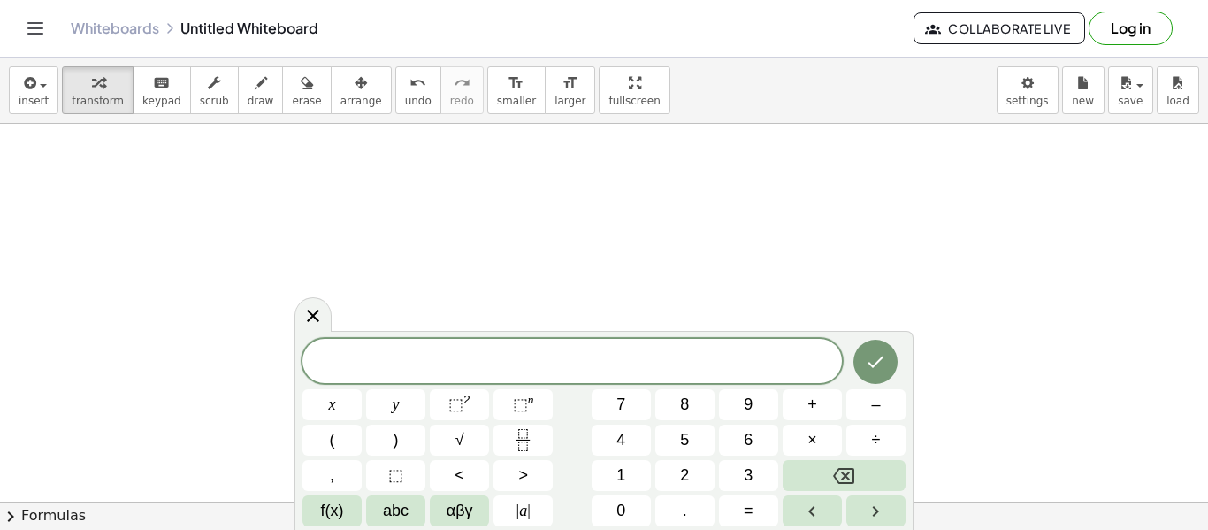
click at [541, 423] on div "​ x y ⬚ 2 ⬚ n 7 8 9 + – ( ) √ 4 5 6 × ÷ , ⬚ < > 1 2 3 f(x) abc αβγ | a | 0 . =" at bounding box center [603, 432] width 603 height 187
click at [518, 436] on icon "Fraction" at bounding box center [523, 440] width 22 height 22
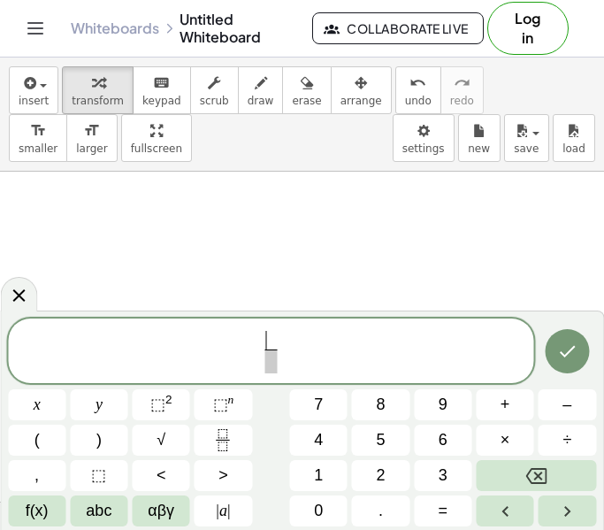
scroll to position [737, 0]
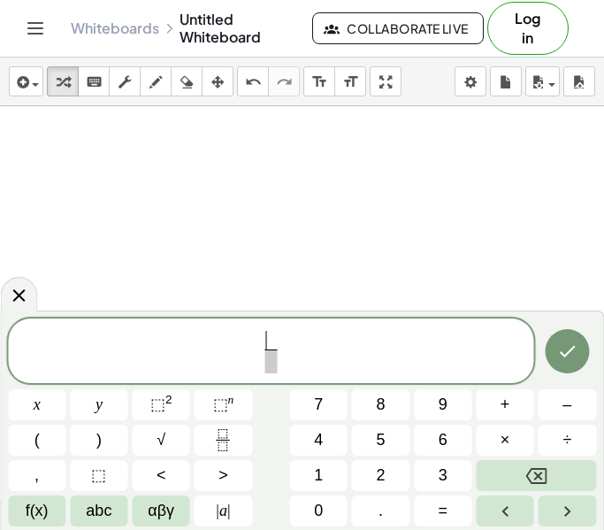
click at [194, 365] on span "​ ​" at bounding box center [271, 352] width 526 height 47
click at [303, 355] on span "​ ​" at bounding box center [271, 352] width 526 height 47
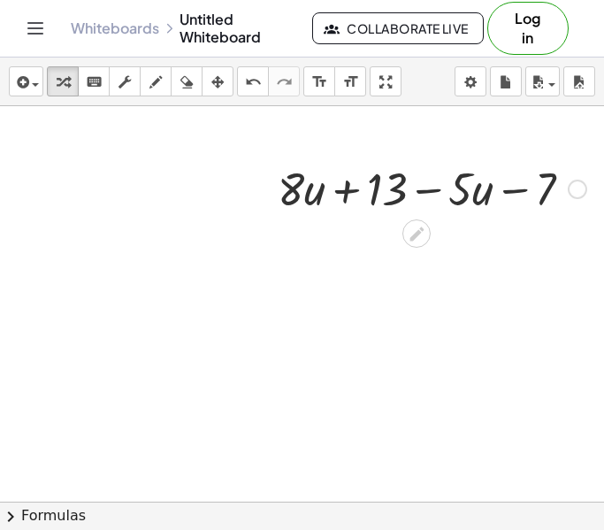
scroll to position [949, 466]
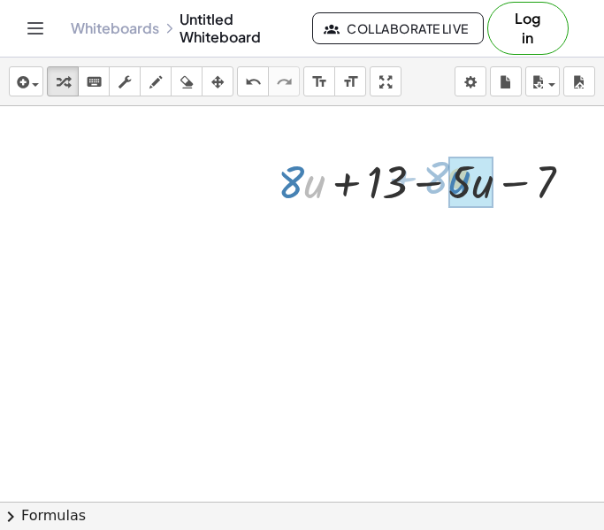
drag, startPoint x: 306, startPoint y: 190, endPoint x: 451, endPoint y: 186, distance: 145.1
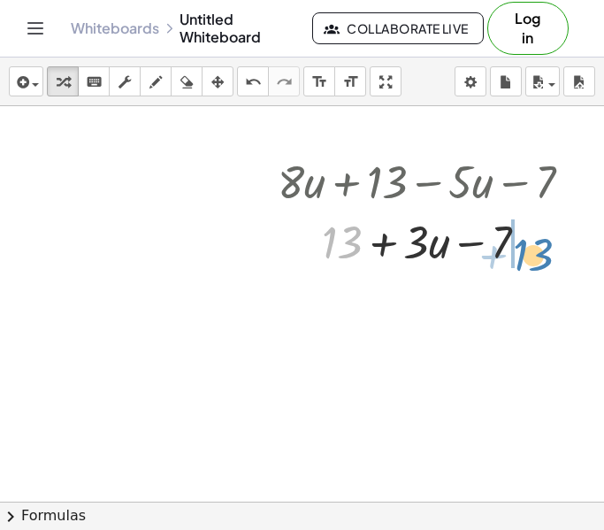
drag, startPoint x: 348, startPoint y: 248, endPoint x: 537, endPoint y: 261, distance: 189.6
click at [537, 261] on div at bounding box center [432, 240] width 326 height 60
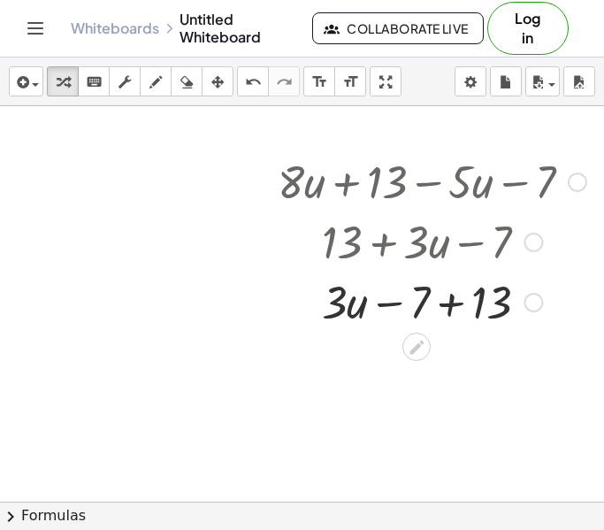
click at [456, 298] on div at bounding box center [432, 301] width 326 height 60
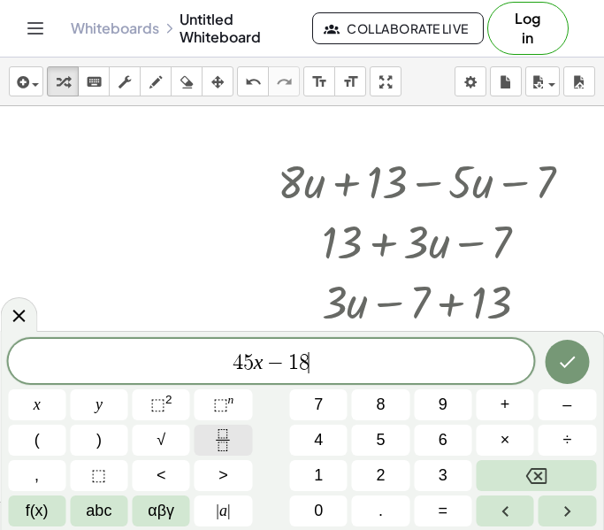
scroll to position [19, 0]
click at [215, 443] on icon "Fraction" at bounding box center [223, 440] width 22 height 22
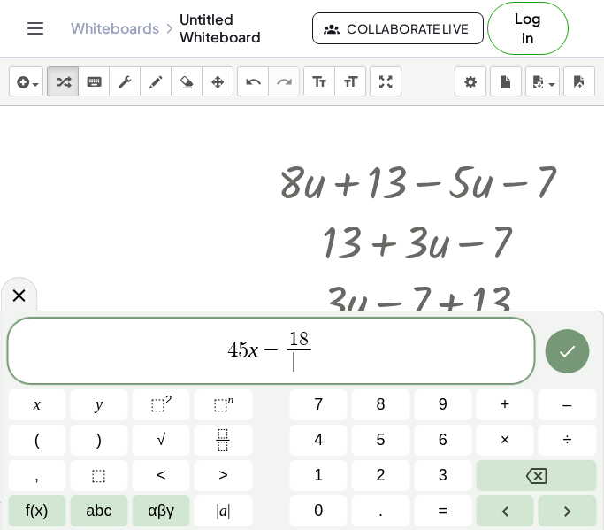
click at [288, 344] on span "1 8" at bounding box center [298, 340] width 23 height 19
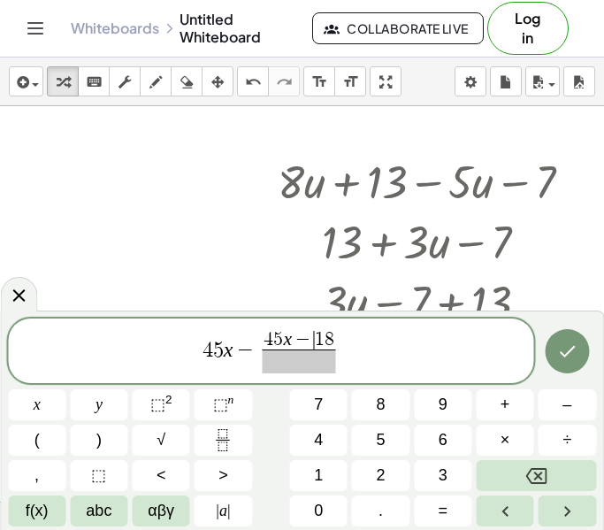
click at [249, 353] on span "−" at bounding box center [246, 349] width 26 height 21
click at [273, 367] on span at bounding box center [271, 361] width 74 height 24
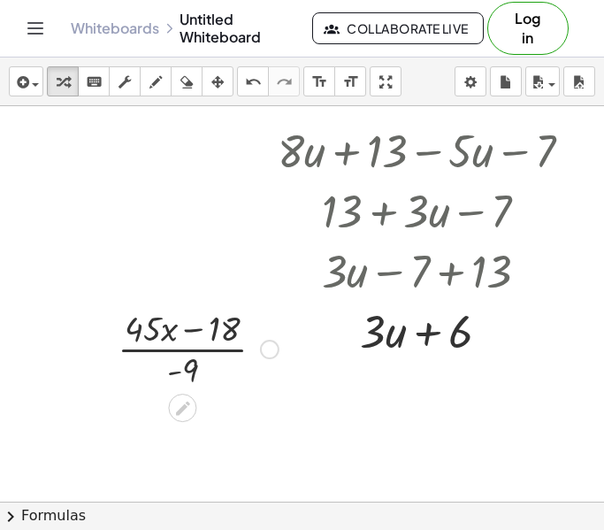
scroll to position [982, 466]
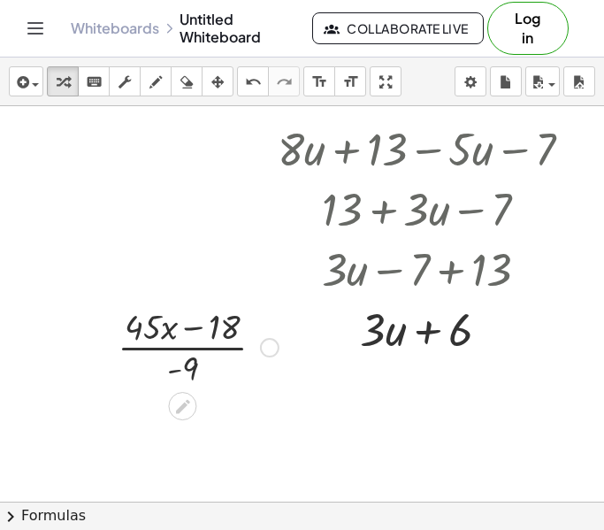
click at [194, 330] on div at bounding box center [198, 346] width 179 height 88
drag, startPoint x: 217, startPoint y: 322, endPoint x: 208, endPoint y: 315, distance: 11.3
click at [208, 315] on div at bounding box center [198, 346] width 179 height 88
click at [180, 355] on div at bounding box center [198, 346] width 179 height 88
drag, startPoint x: 185, startPoint y: 364, endPoint x: 229, endPoint y: 322, distance: 61.3
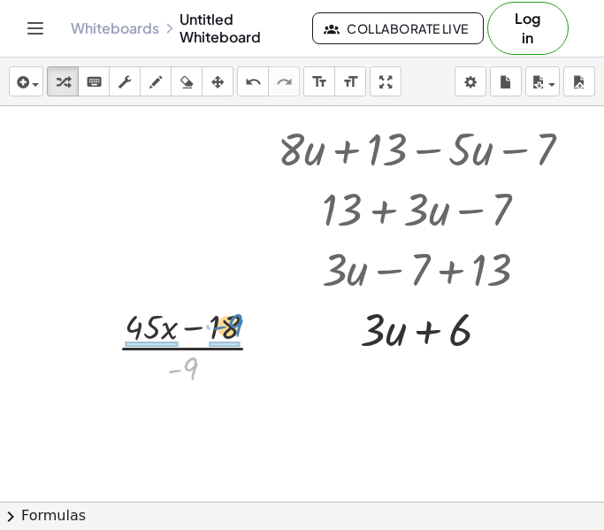
click at [229, 322] on div at bounding box center [198, 346] width 179 height 88
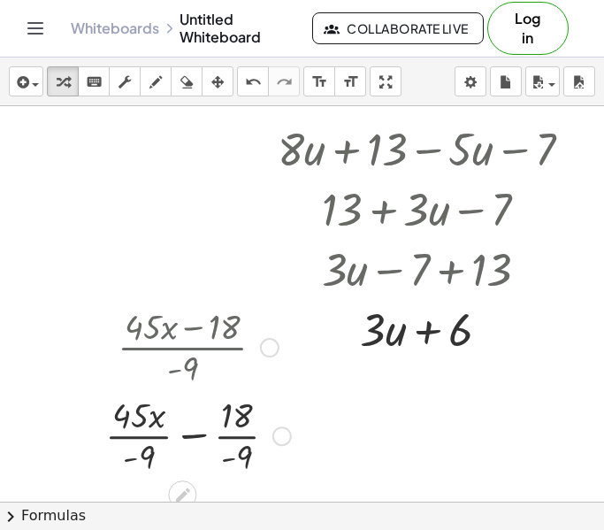
click at [140, 440] on div at bounding box center [197, 434] width 203 height 88
click at [228, 436] on div at bounding box center [197, 434] width 203 height 88
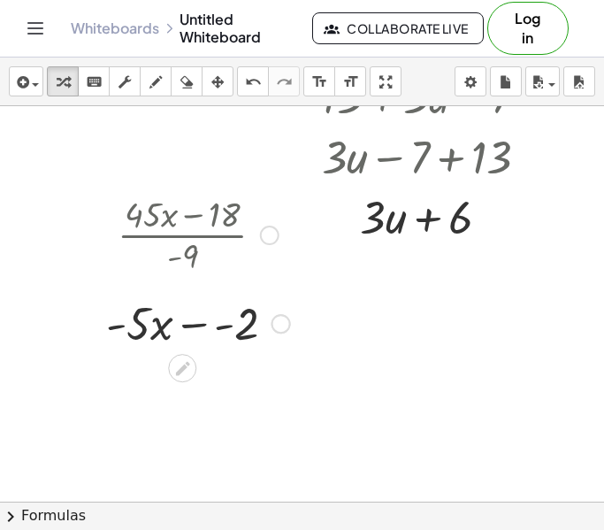
scroll to position [1100, 466]
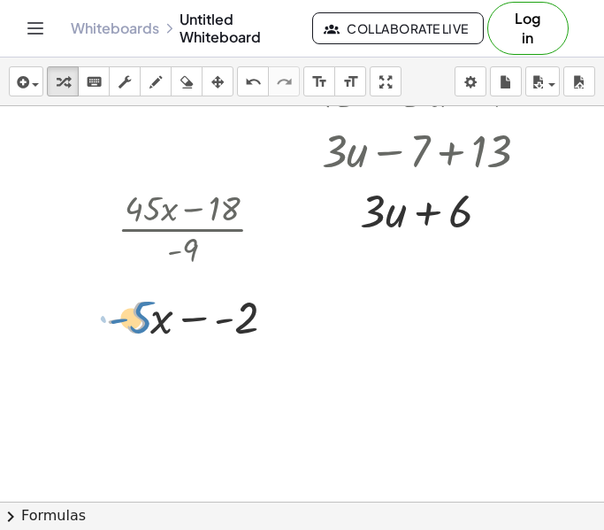
click at [135, 323] on div at bounding box center [198, 316] width 202 height 60
click at [193, 317] on div at bounding box center [198, 316] width 202 height 60
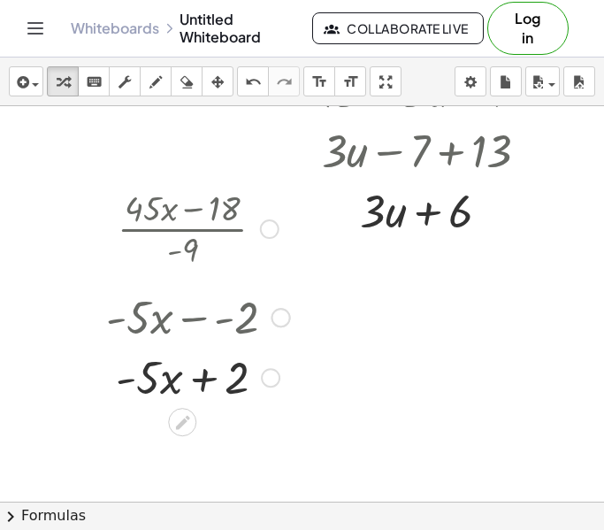
click at [200, 373] on div at bounding box center [198, 376] width 202 height 60
drag, startPoint x: 144, startPoint y: 377, endPoint x: 310, endPoint y: 379, distance: 166.3
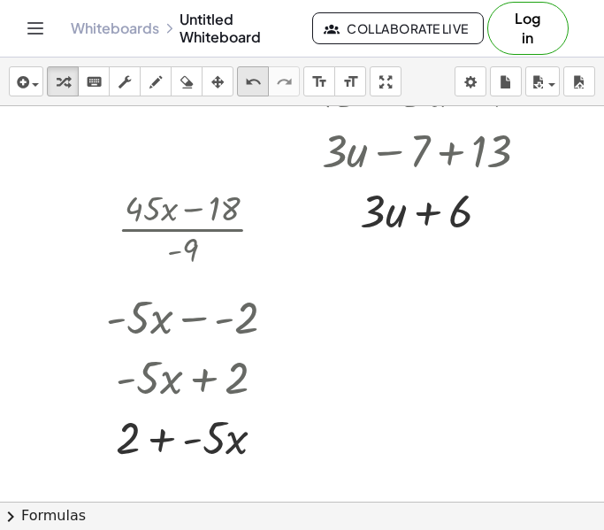
click at [252, 77] on icon "undo" at bounding box center [253, 82] width 17 height 21
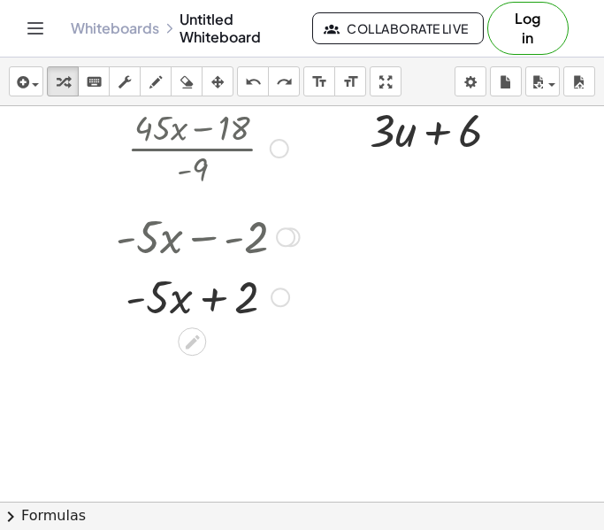
scroll to position [1181, 455]
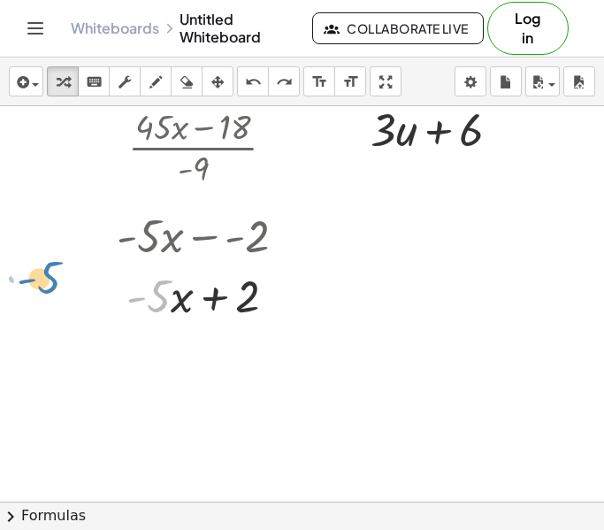
drag, startPoint x: 158, startPoint y: 295, endPoint x: 49, endPoint y: 274, distance: 111.7
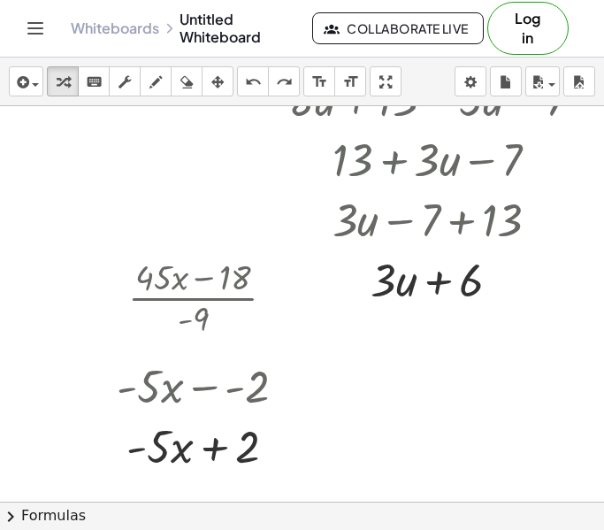
scroll to position [984, 455]
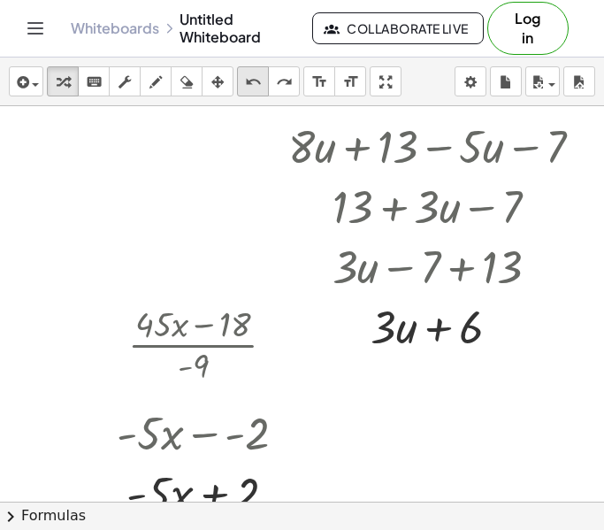
click at [241, 84] on div "undo" at bounding box center [252, 81] width 23 height 21
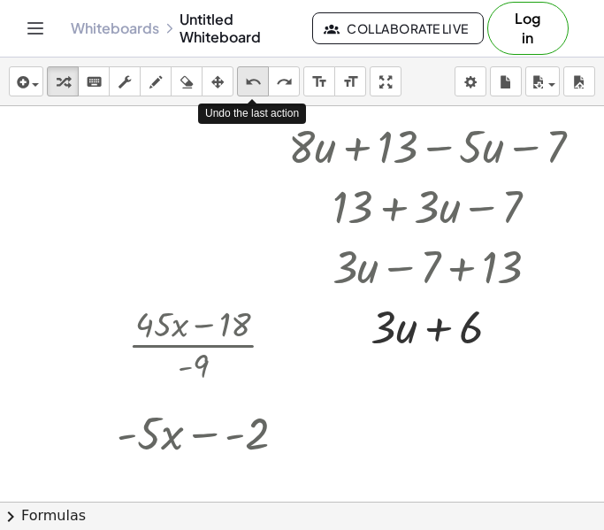
click at [241, 84] on div "undo" at bounding box center [252, 81] width 23 height 21
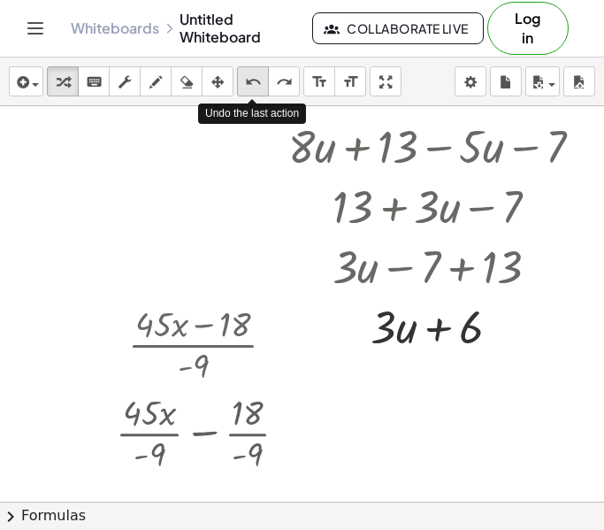
click at [241, 84] on div "undo" at bounding box center [252, 81] width 23 height 21
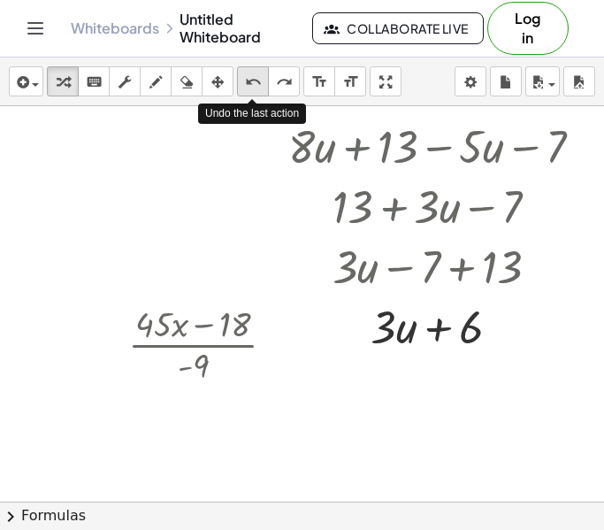
click at [241, 84] on div "undo" at bounding box center [252, 81] width 23 height 21
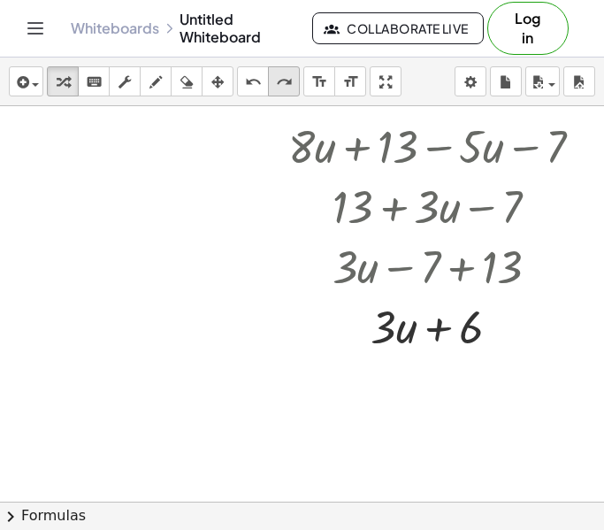
click at [281, 79] on icon "redo" at bounding box center [284, 82] width 17 height 21
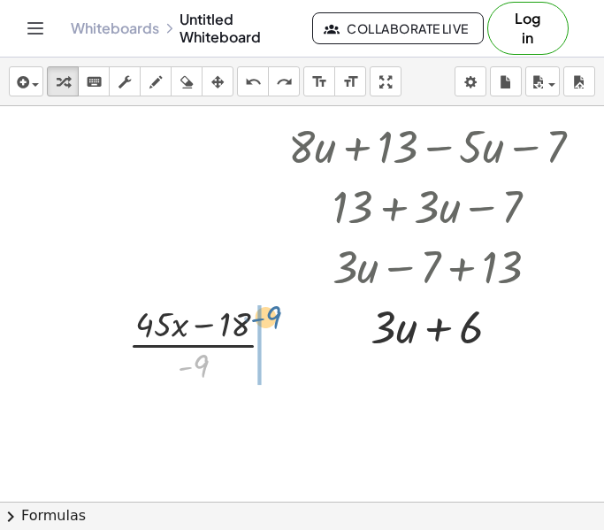
drag, startPoint x: 199, startPoint y: 362, endPoint x: 271, endPoint y: 315, distance: 86.3
click at [271, 315] on div at bounding box center [208, 343] width 179 height 88
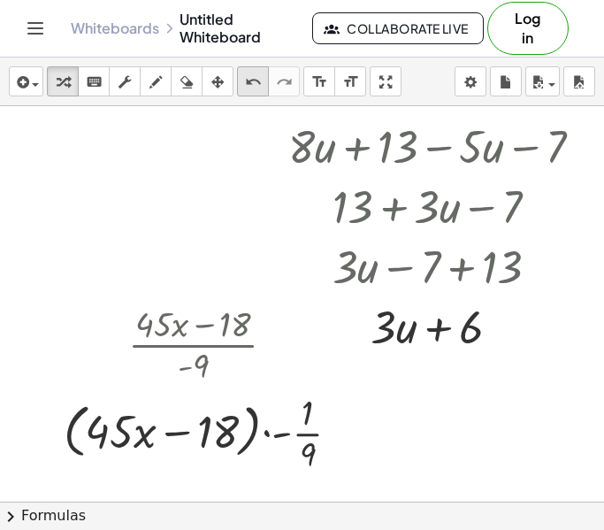
click at [254, 79] on icon "undo" at bounding box center [253, 82] width 17 height 21
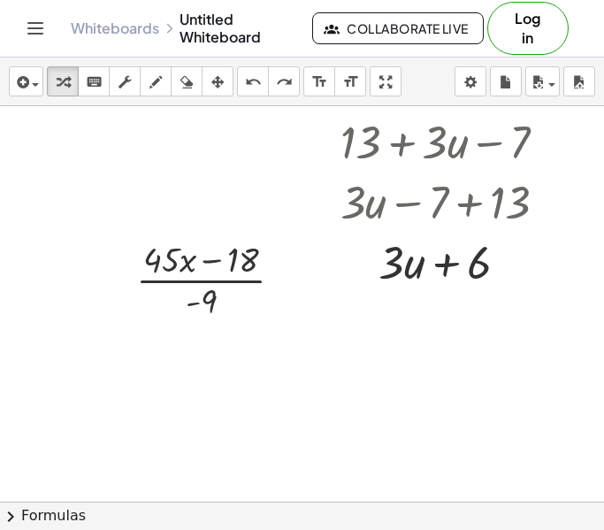
scroll to position [1050, 447]
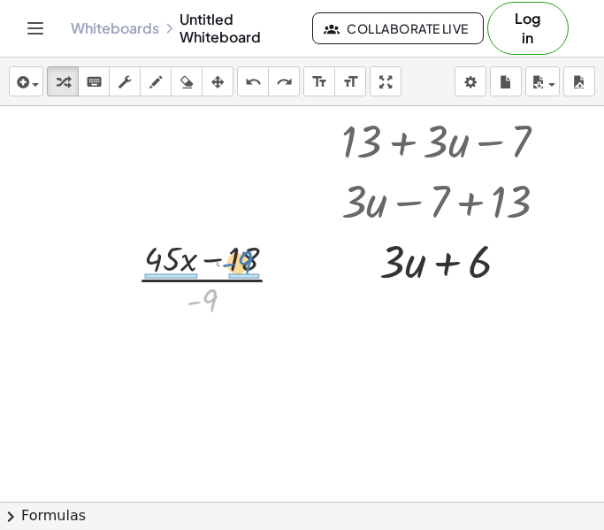
drag, startPoint x: 209, startPoint y: 299, endPoint x: 244, endPoint y: 267, distance: 47.6
click at [244, 267] on div at bounding box center [217, 277] width 179 height 88
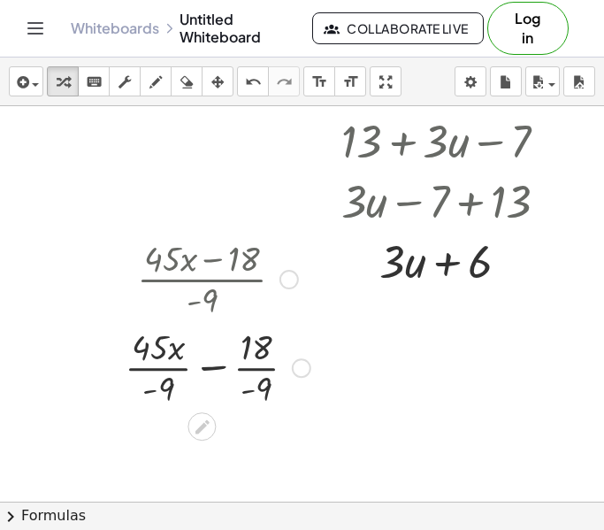
click at [224, 368] on div at bounding box center [217, 366] width 203 height 88
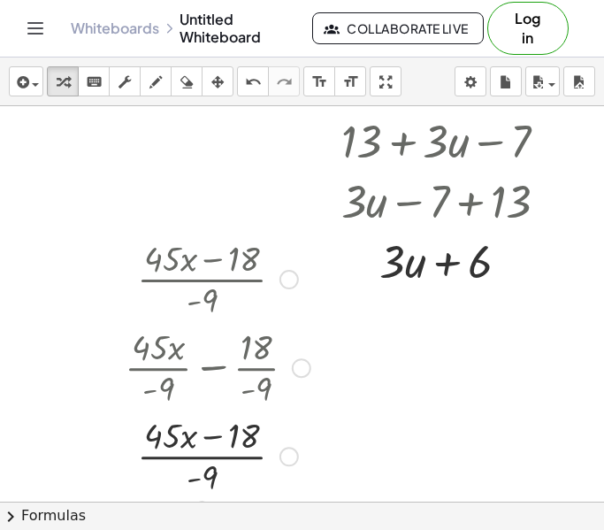
click at [212, 440] on div at bounding box center [217, 454] width 203 height 88
click at [257, 82] on icon "undo" at bounding box center [253, 82] width 17 height 21
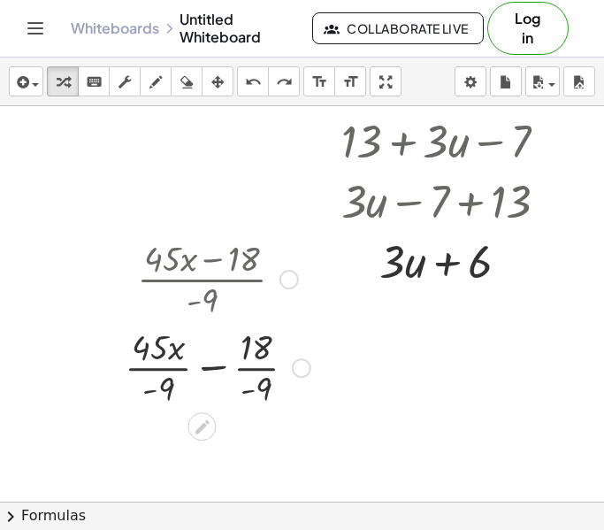
click at [255, 368] on div at bounding box center [217, 366] width 203 height 88
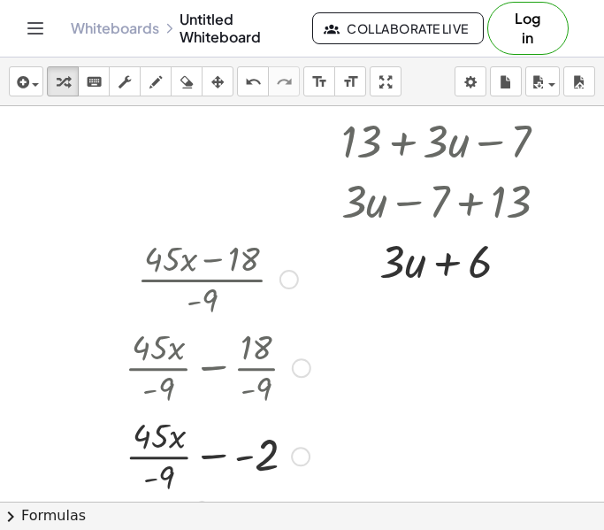
click at [162, 450] on div at bounding box center [217, 454] width 203 height 88
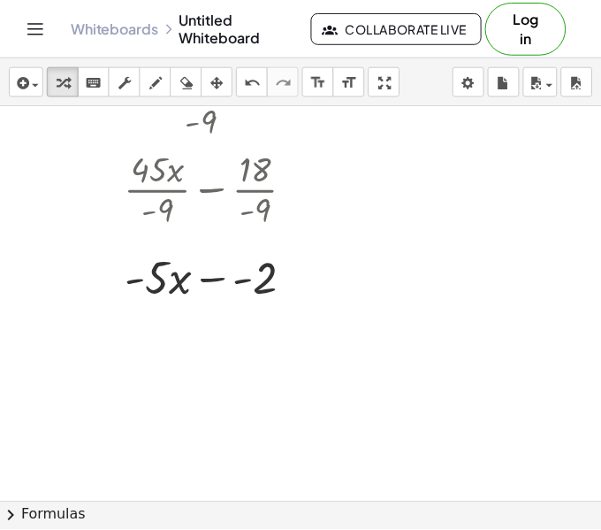
scroll to position [1230, 447]
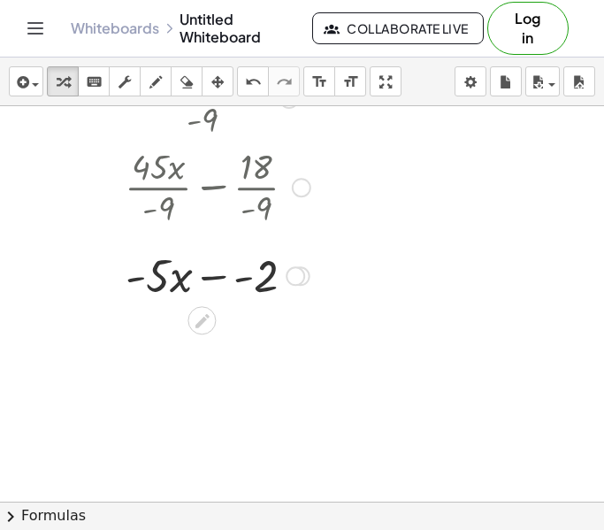
click at [208, 279] on div at bounding box center [217, 274] width 203 height 60
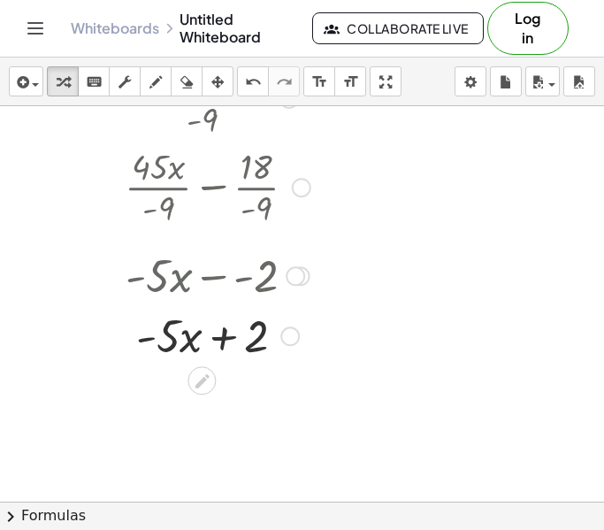
click at [220, 340] on div at bounding box center [217, 334] width 203 height 60
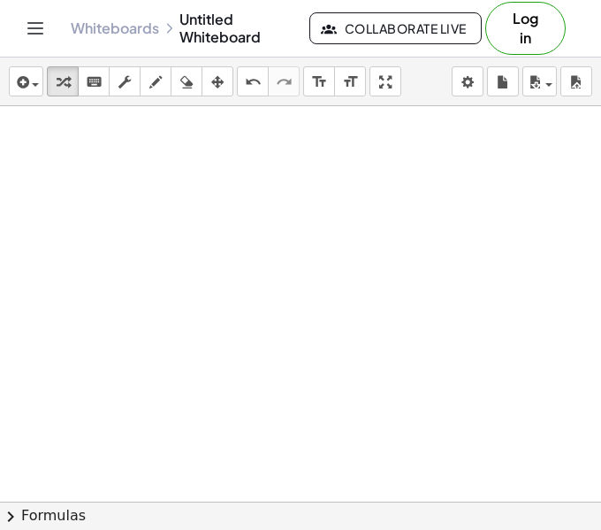
scroll to position [1538, 433]
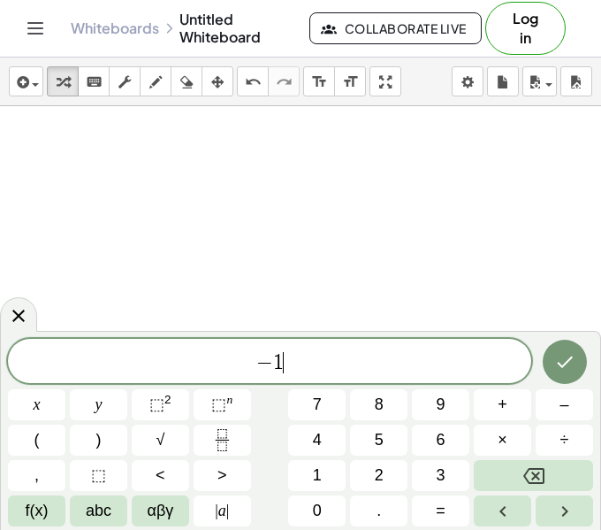
scroll to position [20, 0]
click at [212, 441] on icon "Fraction" at bounding box center [222, 440] width 22 height 22
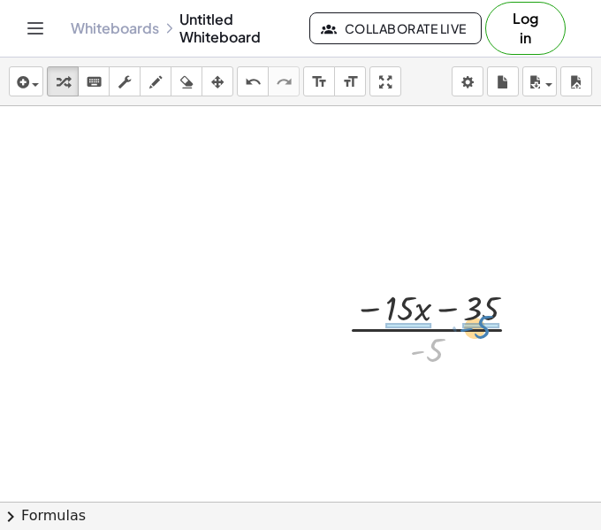
drag, startPoint x: 427, startPoint y: 347, endPoint x: 479, endPoint y: 324, distance: 57.0
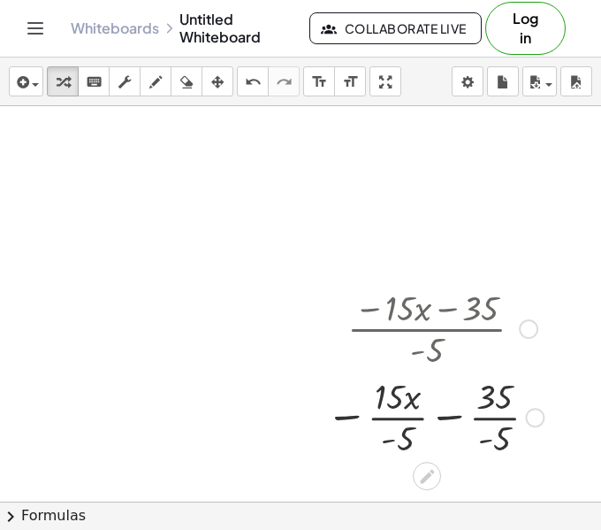
click at [485, 419] on div at bounding box center [434, 415] width 235 height 88
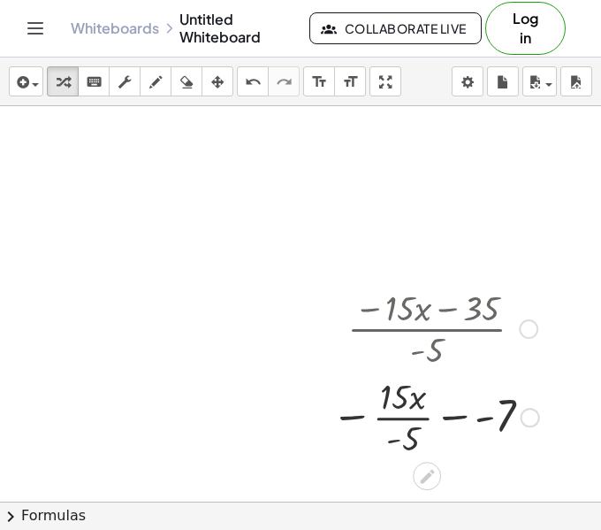
click at [402, 416] on div at bounding box center [435, 415] width 225 height 88
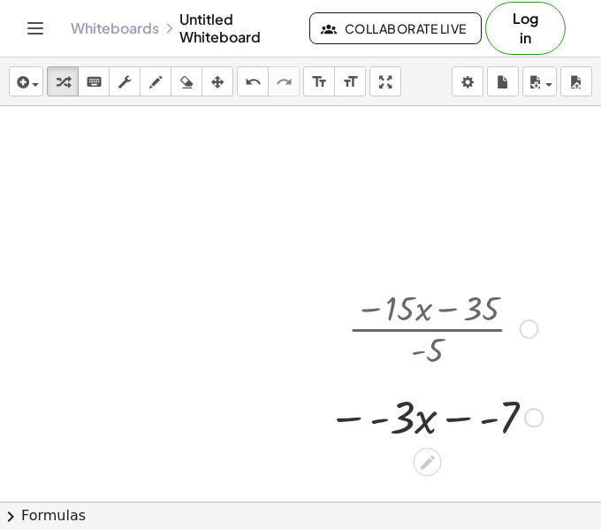
click at [352, 418] on div at bounding box center [435, 416] width 233 height 60
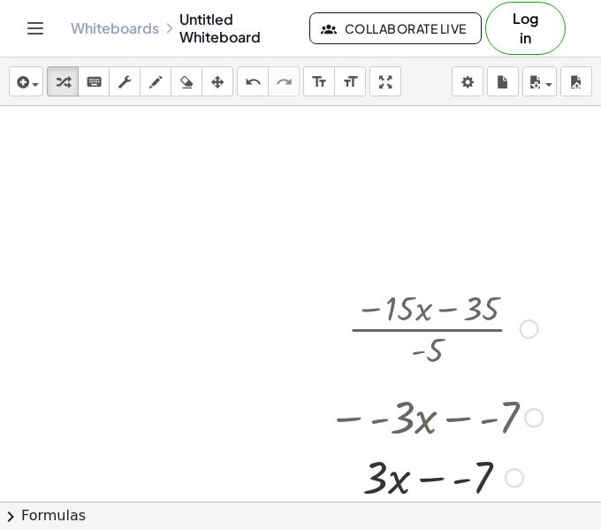
click at [415, 479] on div at bounding box center [435, 476] width 233 height 60
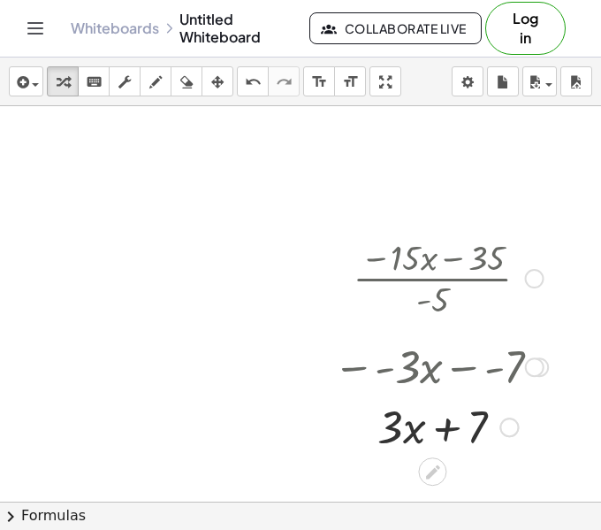
scroll to position [1597, 416]
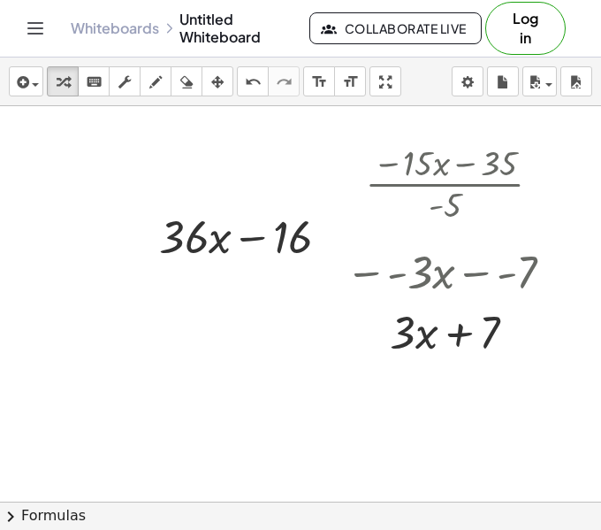
scroll to position [1693, 416]
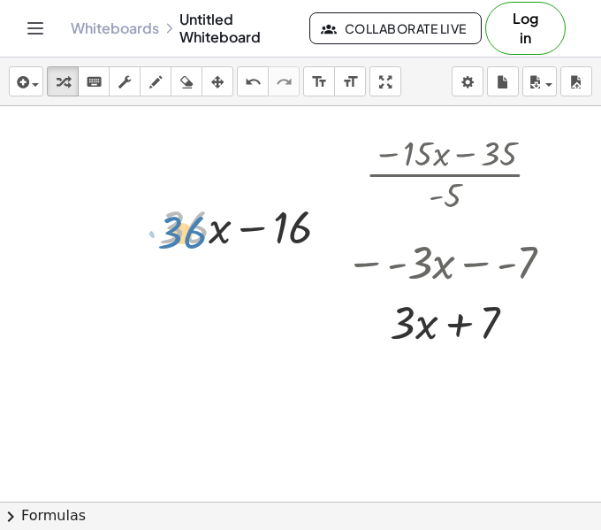
click at [186, 239] on div at bounding box center [251, 225] width 203 height 60
drag, startPoint x: 186, startPoint y: 237, endPoint x: 177, endPoint y: 250, distance: 15.9
click at [177, 250] on div at bounding box center [251, 225] width 203 height 60
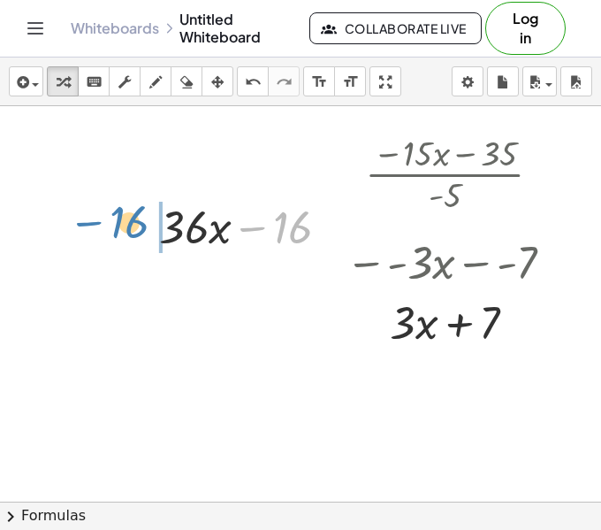
drag, startPoint x: 277, startPoint y: 223, endPoint x: 117, endPoint y: 221, distance: 160.1
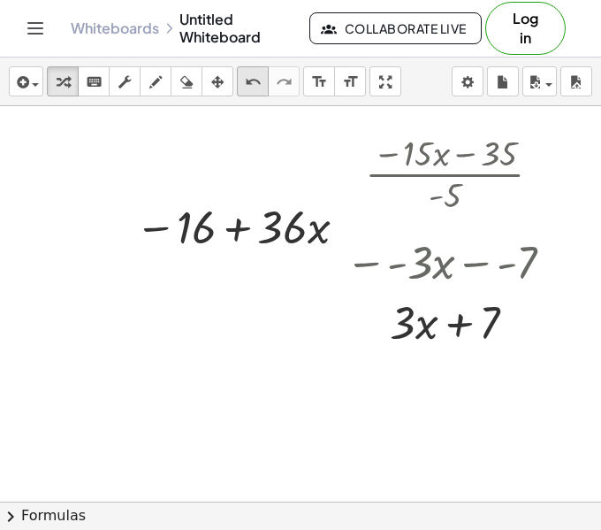
click at [245, 77] on icon "undo" at bounding box center [253, 82] width 17 height 21
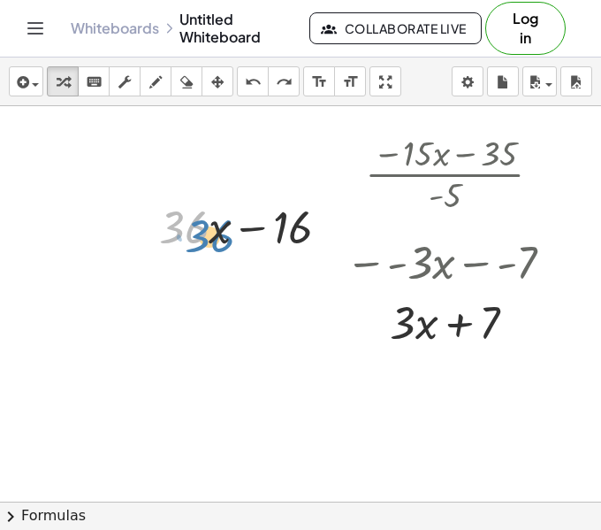
drag, startPoint x: 183, startPoint y: 226, endPoint x: 235, endPoint y: 230, distance: 52.3
click at [180, 218] on div at bounding box center [251, 225] width 203 height 60
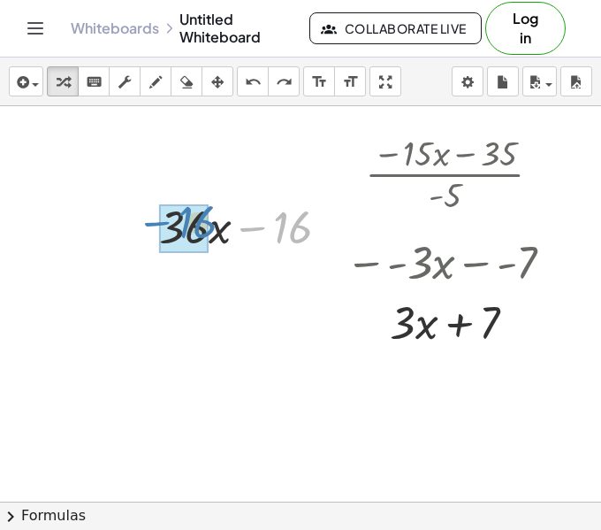
drag, startPoint x: 287, startPoint y: 233, endPoint x: 188, endPoint y: 232, distance: 99.0
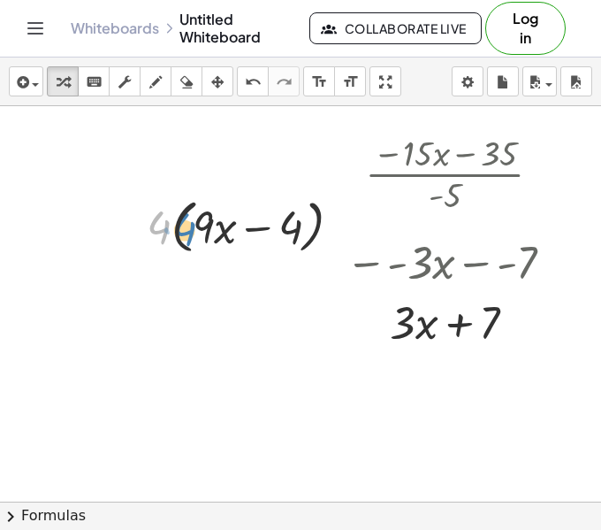
drag, startPoint x: 167, startPoint y: 232, endPoint x: 195, endPoint y: 233, distance: 28.4
click at [195, 233] on div at bounding box center [251, 225] width 226 height 67
drag, startPoint x: 164, startPoint y: 229, endPoint x: 201, endPoint y: 236, distance: 37.8
click at [201, 236] on div at bounding box center [251, 225] width 226 height 67
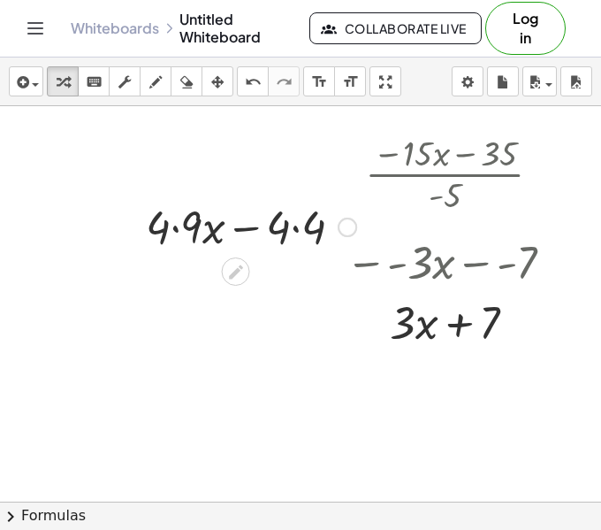
click at [170, 224] on div at bounding box center [251, 225] width 228 height 60
click at [294, 223] on div at bounding box center [251, 225] width 228 height 60
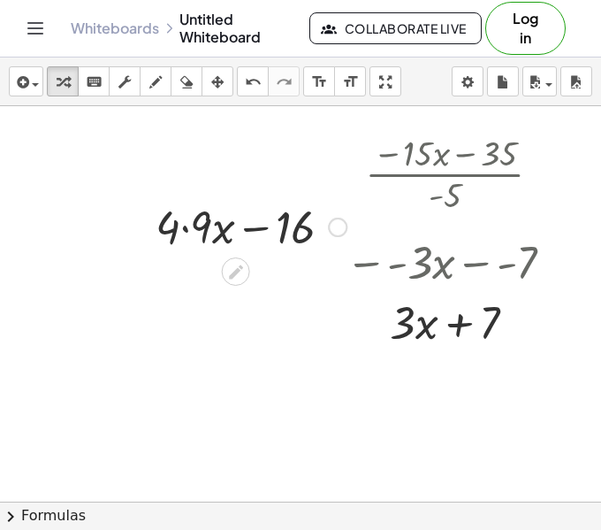
click at [187, 226] on div at bounding box center [251, 225] width 209 height 60
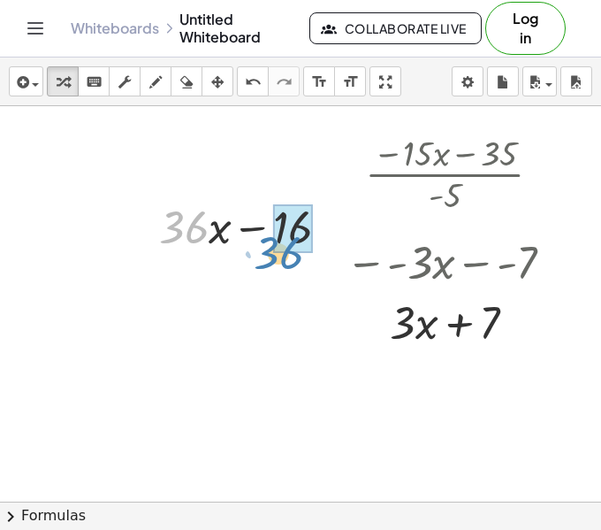
drag, startPoint x: 203, startPoint y: 232, endPoint x: 303, endPoint y: 250, distance: 102.5
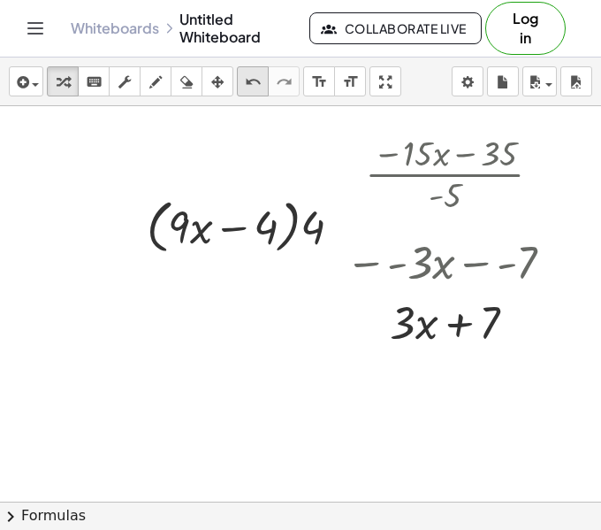
click at [262, 77] on div "undo" at bounding box center [252, 81] width 23 height 21
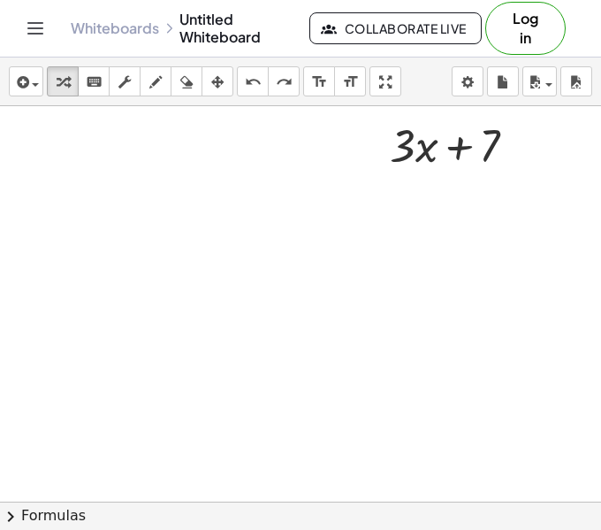
scroll to position [1872, 416]
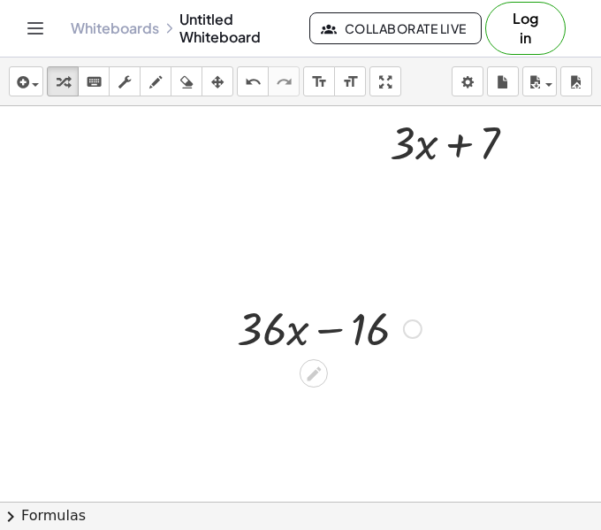
click at [340, 332] on div at bounding box center [329, 327] width 203 height 60
drag, startPoint x: 362, startPoint y: 328, endPoint x: 183, endPoint y: 328, distance: 178.6
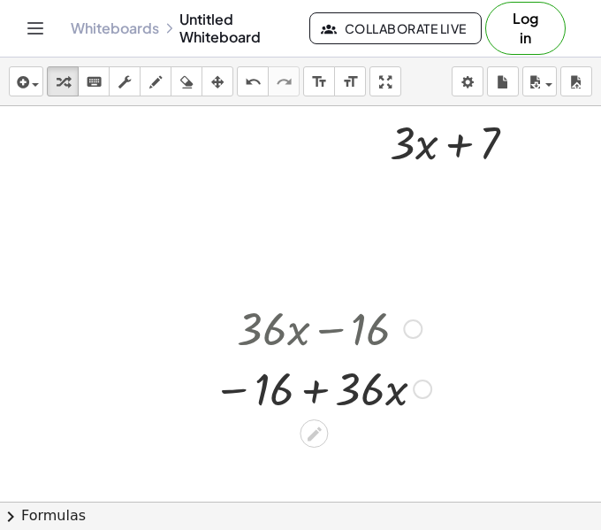
click at [316, 378] on div at bounding box center [322, 387] width 236 height 60
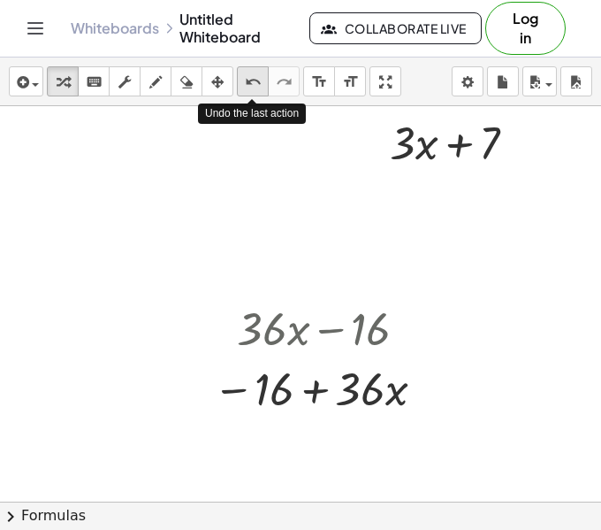
click at [240, 83] on button "undo undo" at bounding box center [253, 81] width 32 height 30
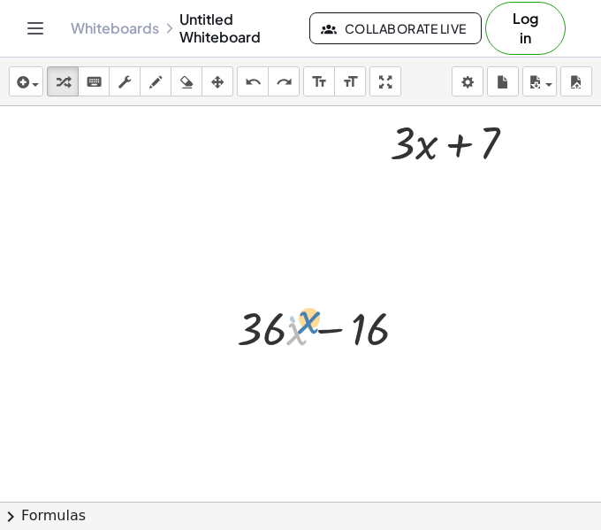
drag, startPoint x: 289, startPoint y: 332, endPoint x: 301, endPoint y: 320, distance: 16.3
click at [301, 320] on div at bounding box center [329, 327] width 203 height 60
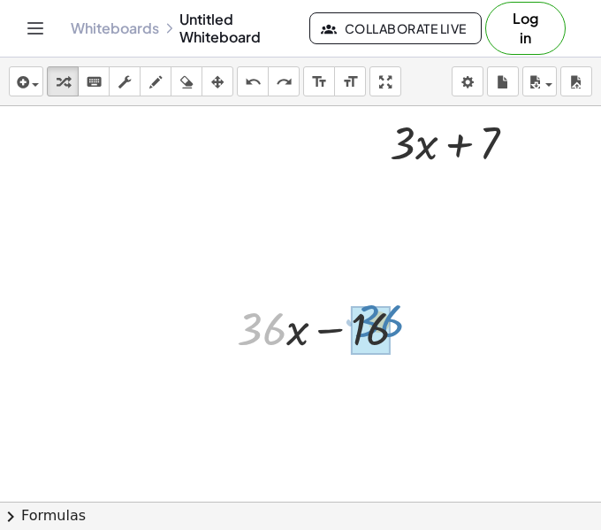
drag, startPoint x: 272, startPoint y: 325, endPoint x: 390, endPoint y: 317, distance: 117.9
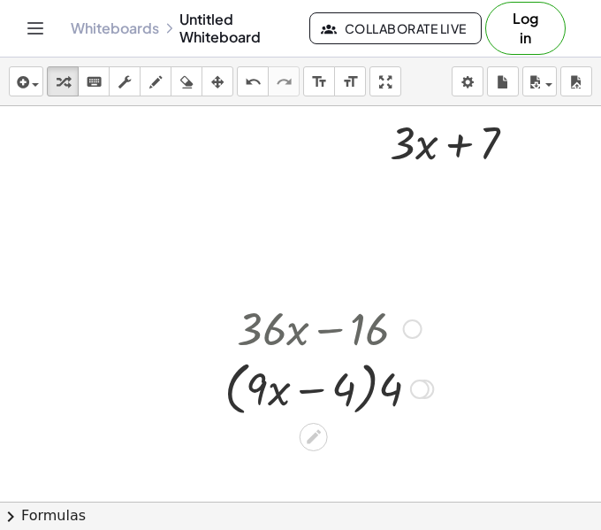
click at [310, 393] on div at bounding box center [329, 387] width 226 height 67
drag, startPoint x: 385, startPoint y: 389, endPoint x: 333, endPoint y: 396, distance: 51.8
click at [333, 396] on div at bounding box center [329, 387] width 226 height 67
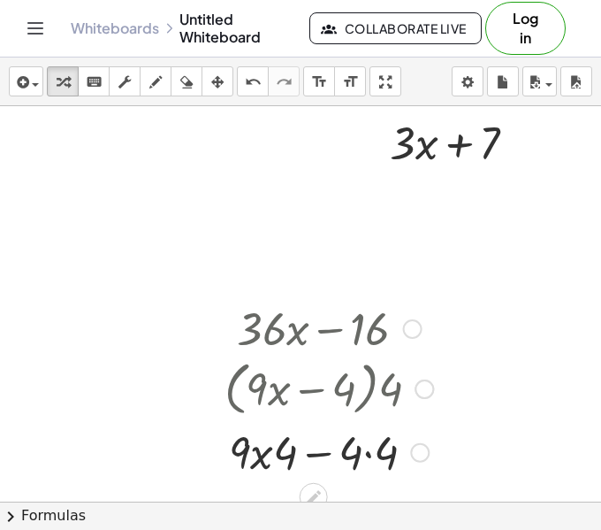
click at [363, 450] on div at bounding box center [329, 451] width 226 height 60
click at [363, 454] on div at bounding box center [329, 451] width 226 height 60
click at [318, 453] on div at bounding box center [329, 451] width 226 height 60
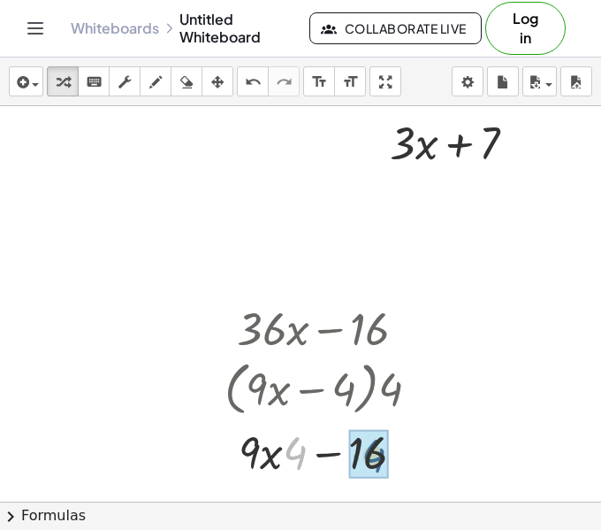
drag, startPoint x: 292, startPoint y: 453, endPoint x: 374, endPoint y: 455, distance: 82.3
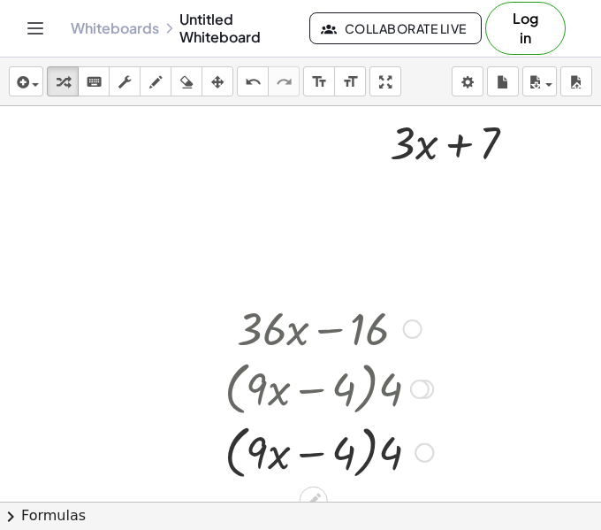
click at [304, 452] on div at bounding box center [329, 450] width 226 height 67
click at [247, 89] on icon "undo" at bounding box center [253, 82] width 17 height 21
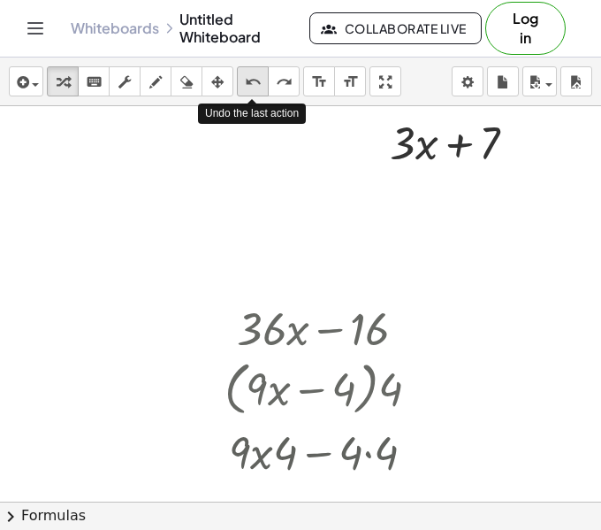
click at [247, 89] on icon "undo" at bounding box center [253, 82] width 17 height 21
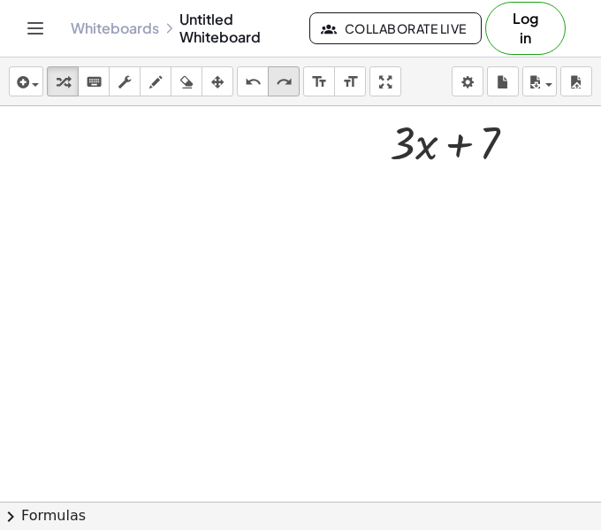
click at [276, 93] on button "redo redo" at bounding box center [284, 81] width 32 height 30
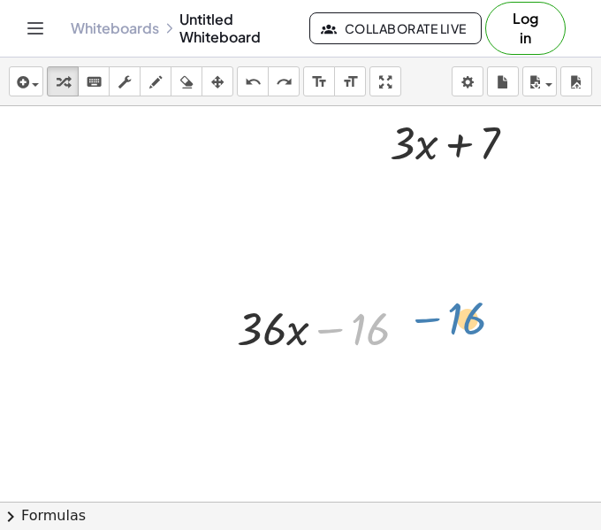
drag, startPoint x: 371, startPoint y: 328, endPoint x: 480, endPoint y: 320, distance: 109.1
drag, startPoint x: 362, startPoint y: 327, endPoint x: 342, endPoint y: 341, distance: 24.1
click at [342, 341] on div at bounding box center [329, 327] width 203 height 60
click at [344, 343] on div at bounding box center [329, 327] width 203 height 60
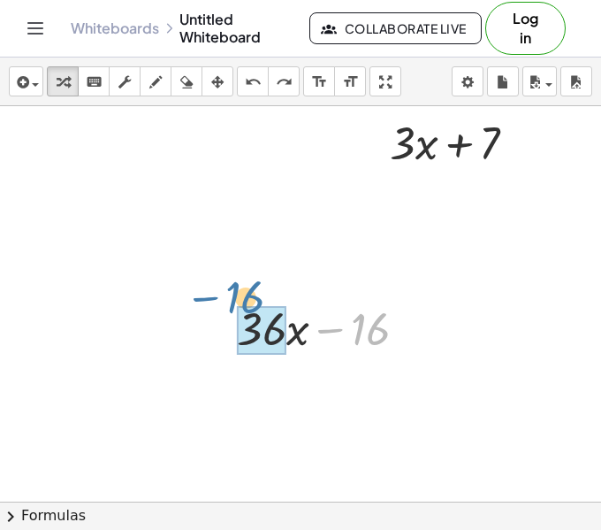
drag, startPoint x: 356, startPoint y: 333, endPoint x: 229, endPoint y: 303, distance: 130.8
click at [229, 303] on div "− 16 + · 36 · x − 16" at bounding box center [322, 327] width 225 height 69
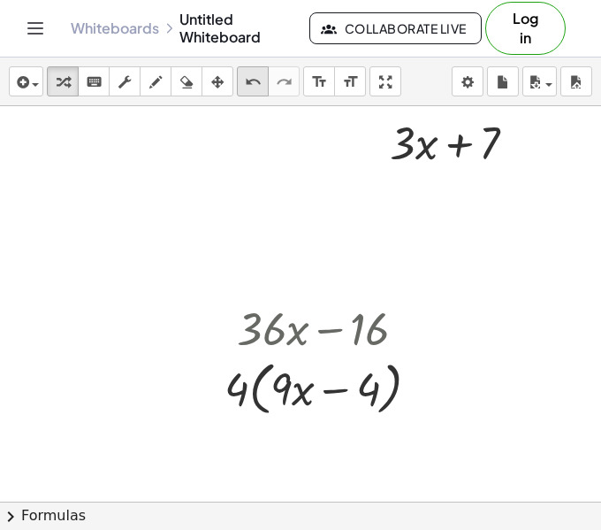
click at [246, 80] on icon "undo" at bounding box center [253, 82] width 17 height 21
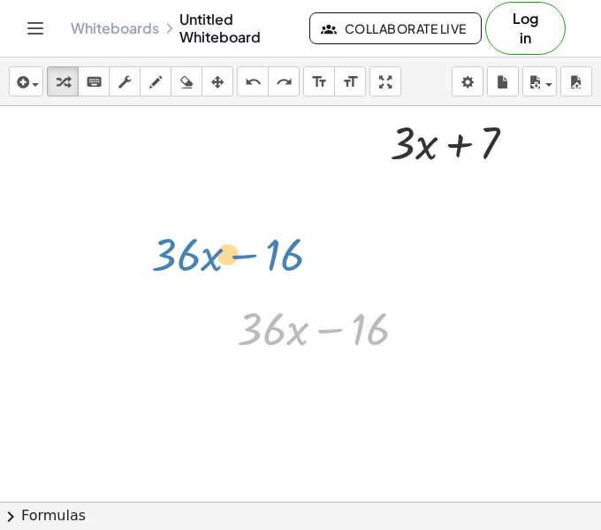
drag, startPoint x: 329, startPoint y: 324, endPoint x: 288, endPoint y: 267, distance: 69.7
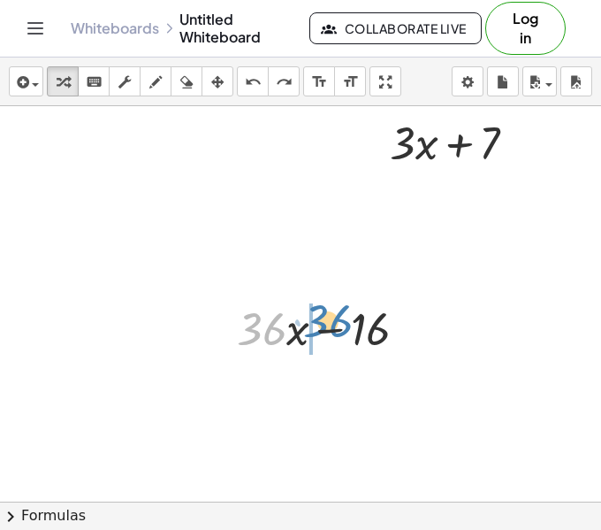
drag, startPoint x: 265, startPoint y: 330, endPoint x: 329, endPoint y: 323, distance: 64.1
click at [329, 323] on div at bounding box center [329, 327] width 203 height 60
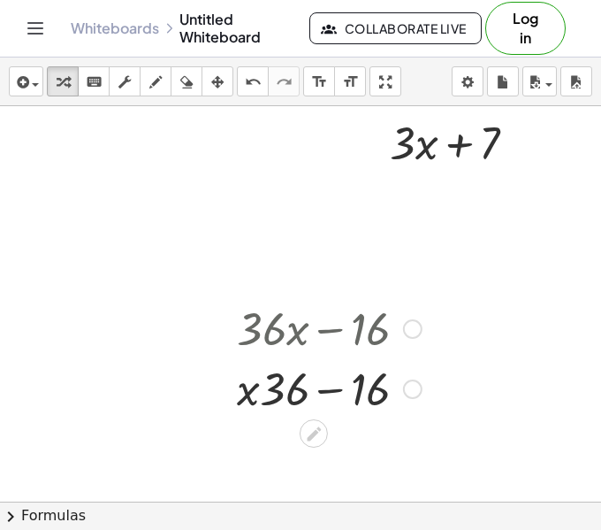
click at [332, 330] on div at bounding box center [329, 327] width 203 height 60
click at [323, 389] on div at bounding box center [329, 387] width 203 height 60
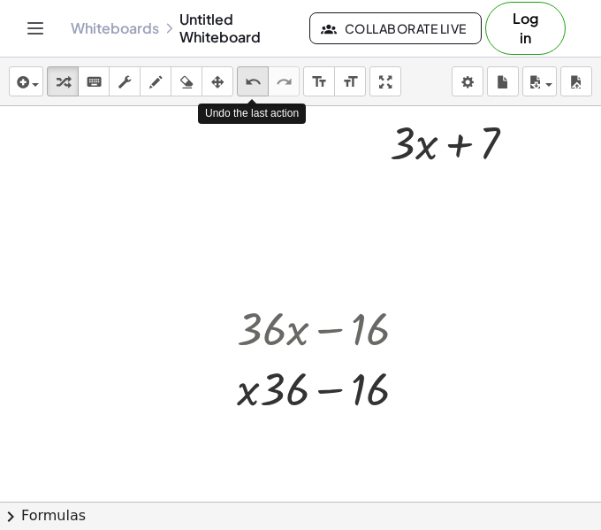
click at [247, 82] on icon "undo" at bounding box center [253, 82] width 17 height 21
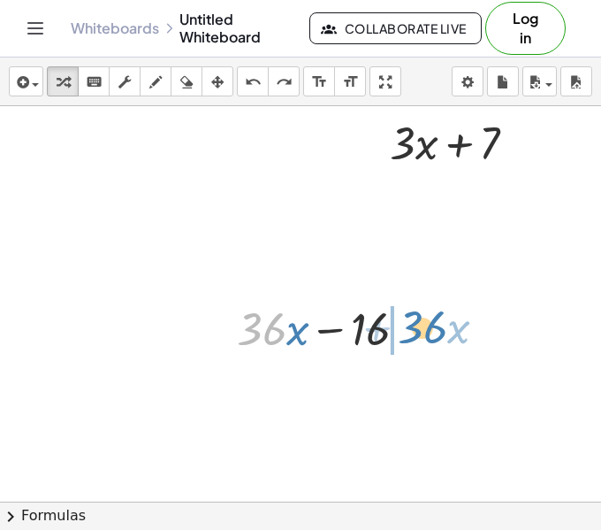
drag, startPoint x: 265, startPoint y: 326, endPoint x: 424, endPoint y: 325, distance: 159.2
click at [424, 325] on div at bounding box center [329, 327] width 203 height 60
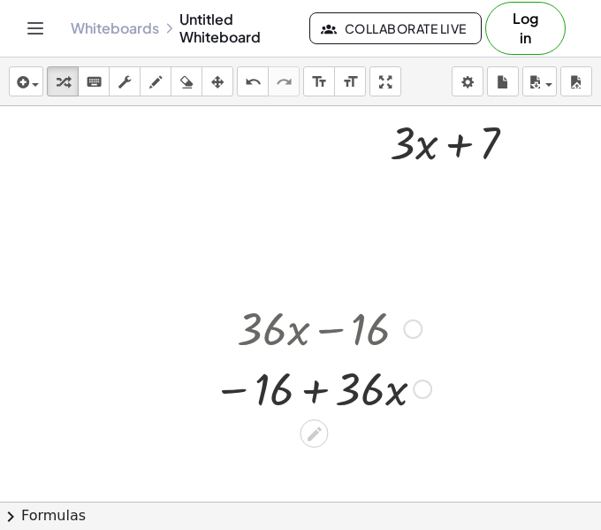
click at [310, 378] on div at bounding box center [322, 387] width 236 height 60
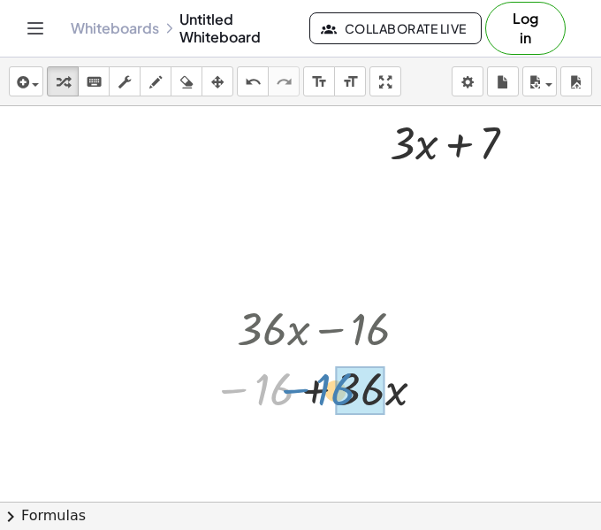
drag, startPoint x: 242, startPoint y: 389, endPoint x: 286, endPoint y: 395, distance: 43.8
click at [300, 389] on div at bounding box center [322, 387] width 236 height 60
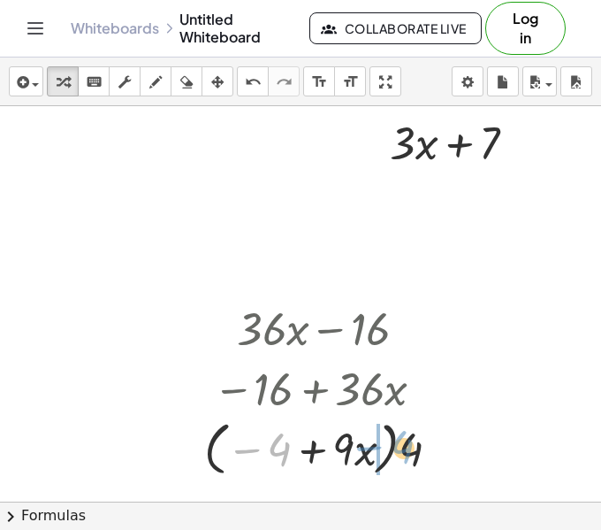
drag, startPoint x: 274, startPoint y: 453, endPoint x: 346, endPoint y: 458, distance: 71.8
click at [346, 458] on div at bounding box center [329, 447] width 268 height 67
drag, startPoint x: 410, startPoint y: 451, endPoint x: 273, endPoint y: 439, distance: 137.5
click at [273, 439] on div at bounding box center [329, 447] width 268 height 67
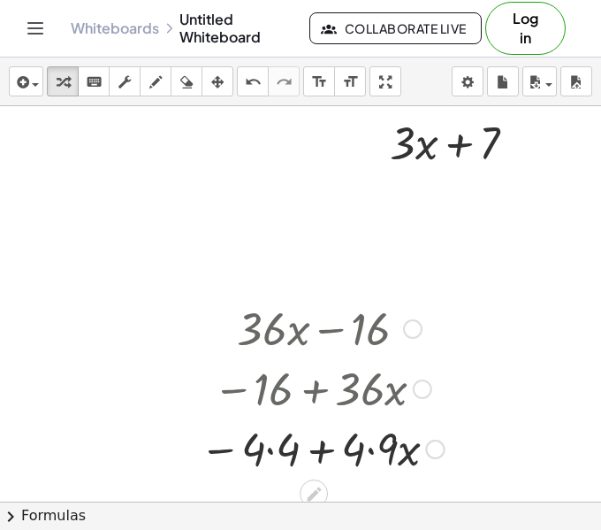
click at [271, 447] on div at bounding box center [322, 447] width 262 height 60
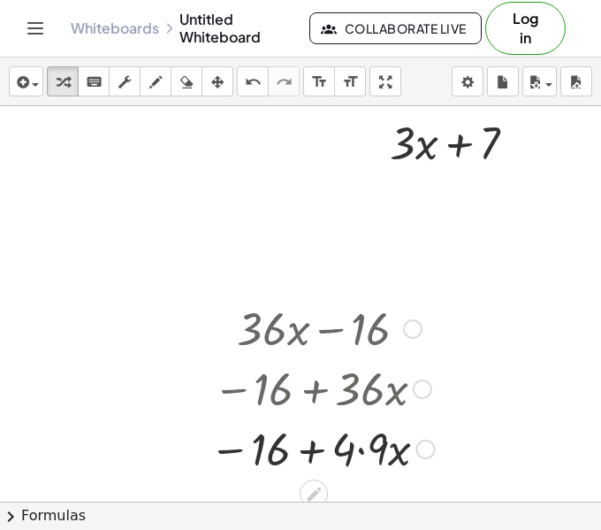
click at [306, 455] on div at bounding box center [322, 447] width 243 height 60
drag, startPoint x: 341, startPoint y: 452, endPoint x: 281, endPoint y: 453, distance: 60.1
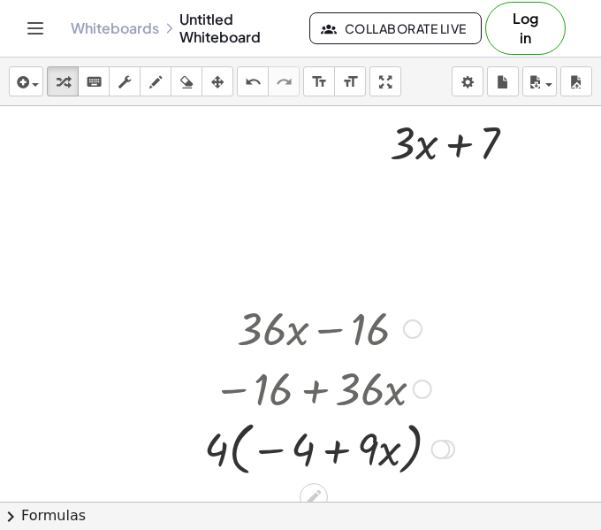
click at [212, 447] on div at bounding box center [329, 447] width 268 height 67
drag, startPoint x: 212, startPoint y: 447, endPoint x: 266, endPoint y: 444, distance: 54.0
click at [266, 444] on div at bounding box center [329, 447] width 268 height 67
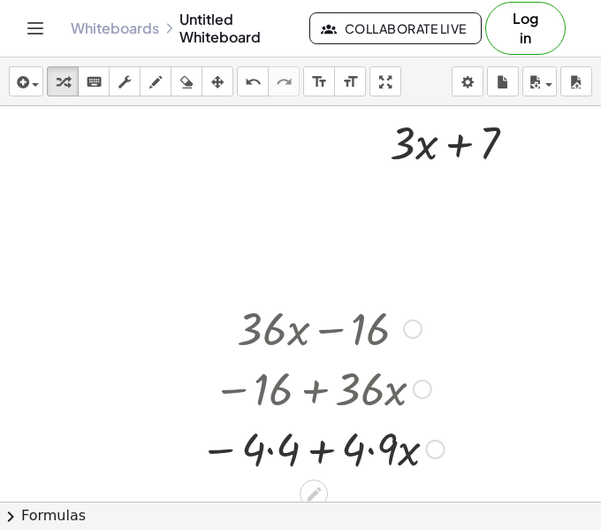
click at [372, 451] on div at bounding box center [322, 447] width 262 height 60
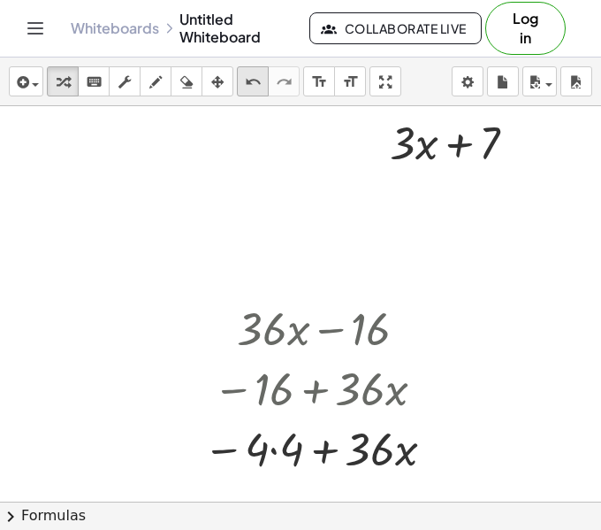
click at [249, 88] on icon "undo" at bounding box center [253, 82] width 17 height 21
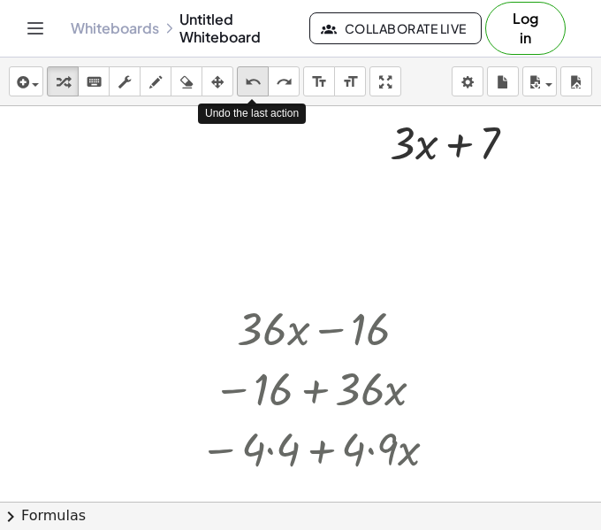
click at [249, 88] on icon "undo" at bounding box center [253, 82] width 17 height 21
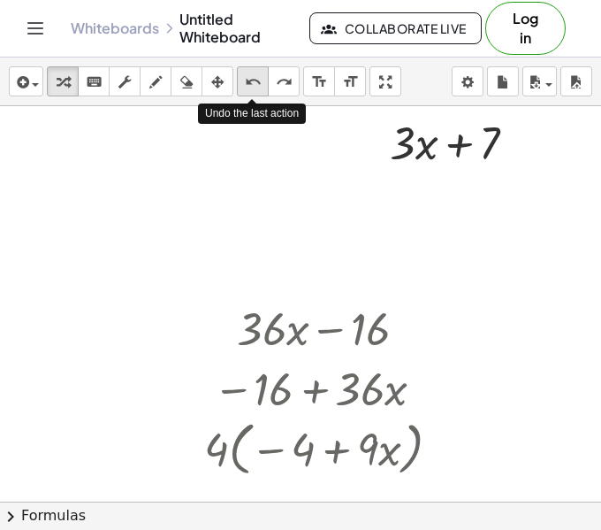
click at [249, 88] on icon "undo" at bounding box center [253, 82] width 17 height 21
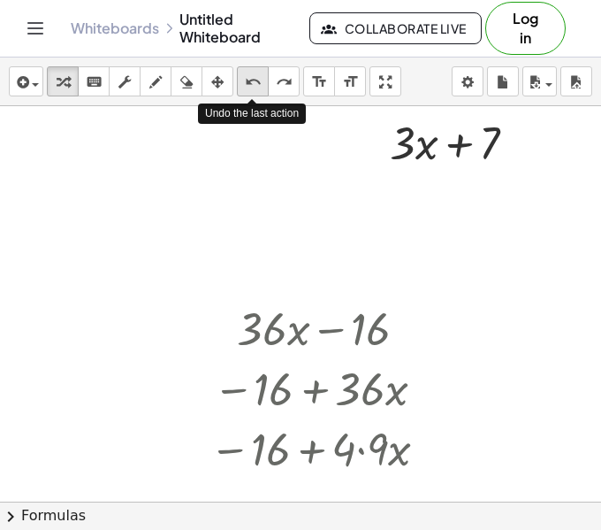
click at [249, 88] on icon "undo" at bounding box center [253, 82] width 17 height 21
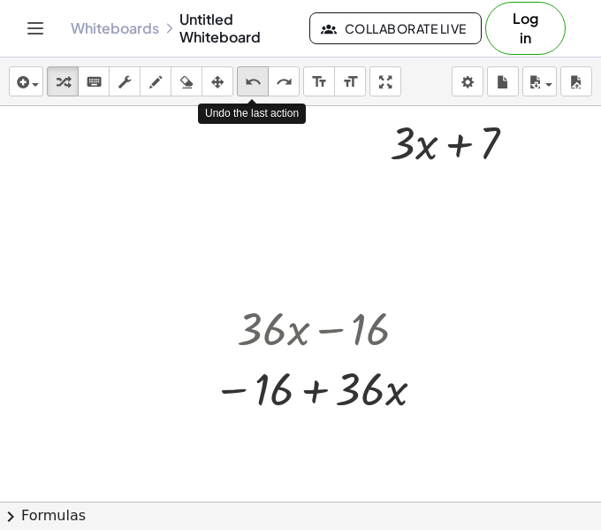
click at [249, 88] on icon "undo" at bounding box center [253, 82] width 17 height 21
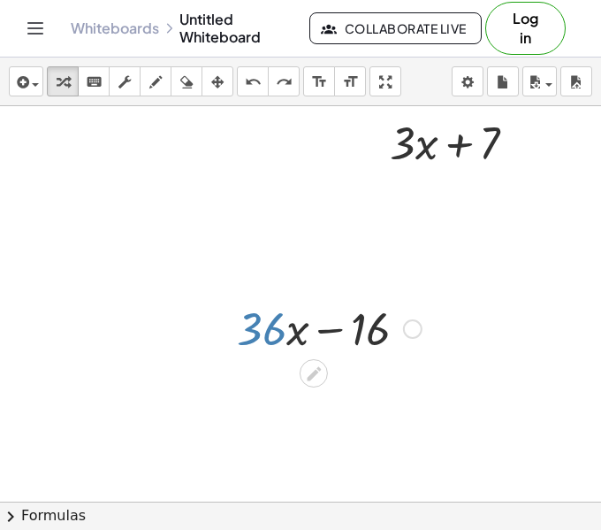
click at [262, 328] on div at bounding box center [329, 327] width 203 height 60
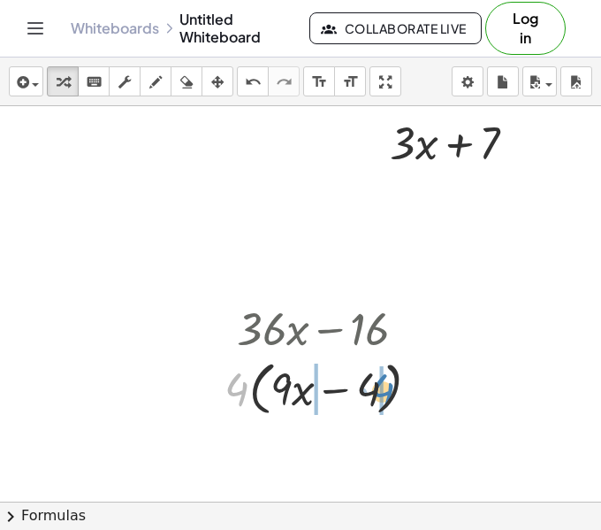
drag, startPoint x: 243, startPoint y: 382, endPoint x: 389, endPoint y: 383, distance: 145.9
click at [389, 383] on div at bounding box center [329, 387] width 226 height 67
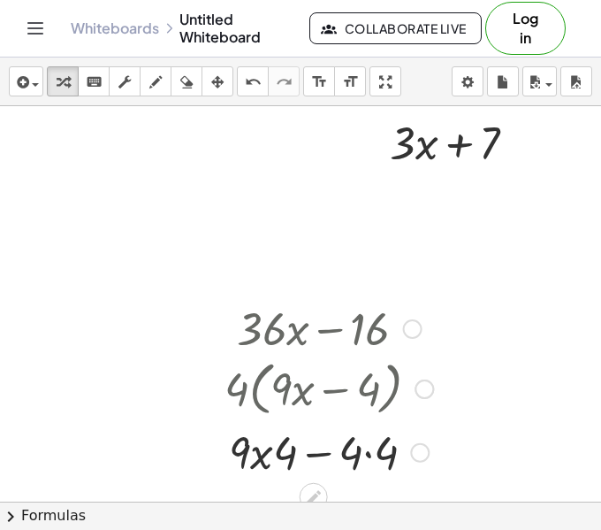
click at [317, 450] on div at bounding box center [329, 451] width 226 height 60
click at [365, 454] on div at bounding box center [329, 451] width 226 height 60
click at [322, 456] on div at bounding box center [329, 451] width 226 height 60
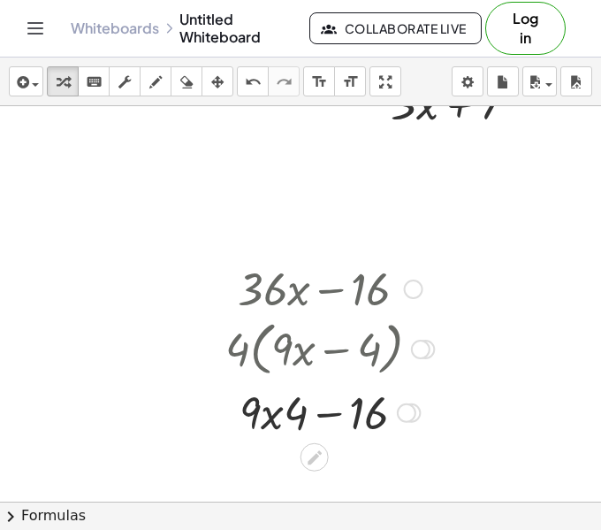
scroll to position [1915, 415]
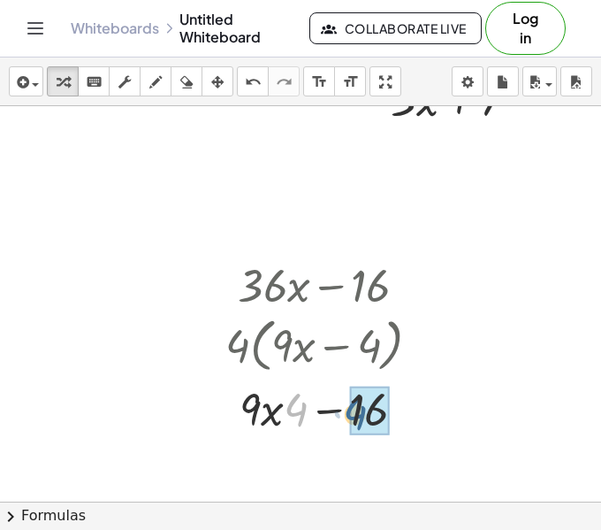
drag, startPoint x: 296, startPoint y: 409, endPoint x: 363, endPoint y: 412, distance: 67.3
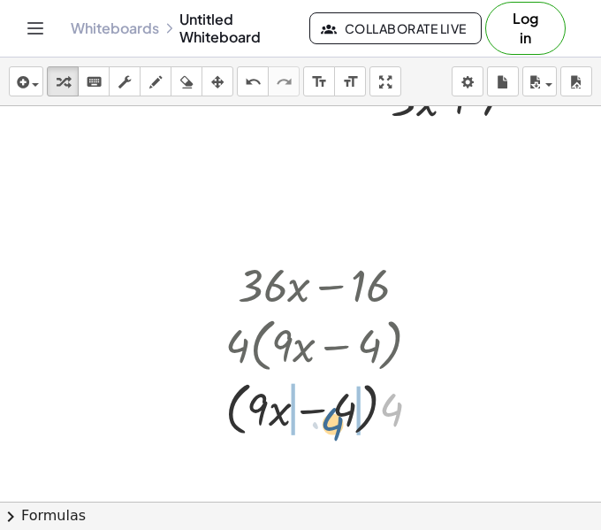
drag, startPoint x: 380, startPoint y: 408, endPoint x: 318, endPoint y: 423, distance: 63.7
click at [318, 423] on div at bounding box center [330, 407] width 226 height 67
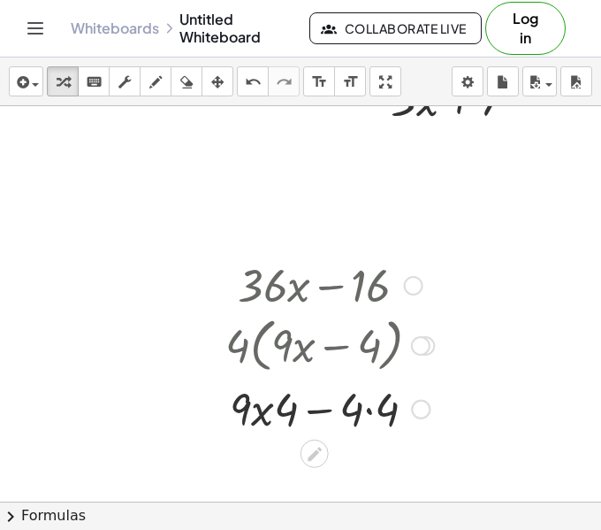
click at [360, 410] on div at bounding box center [330, 408] width 226 height 60
click at [369, 409] on div at bounding box center [330, 408] width 226 height 60
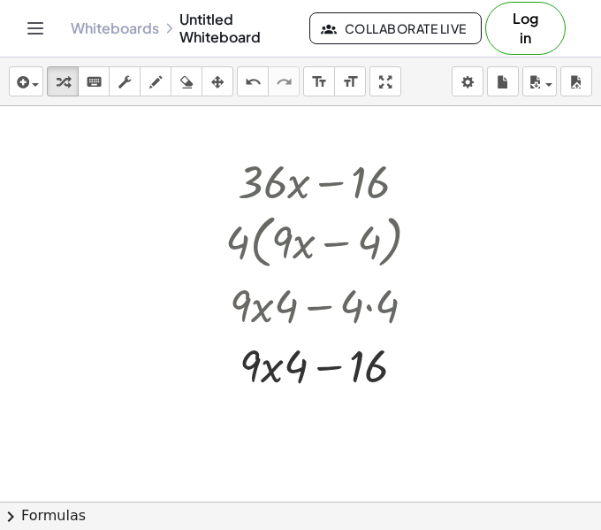
scroll to position [2372, 396]
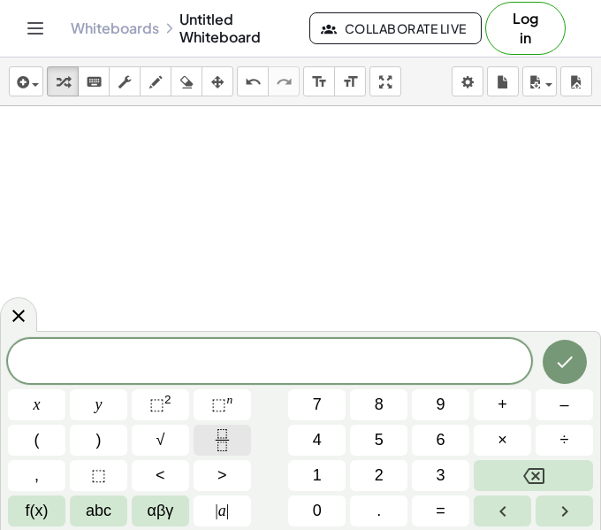
click at [224, 438] on icon "Fraction" at bounding box center [222, 440] width 22 height 22
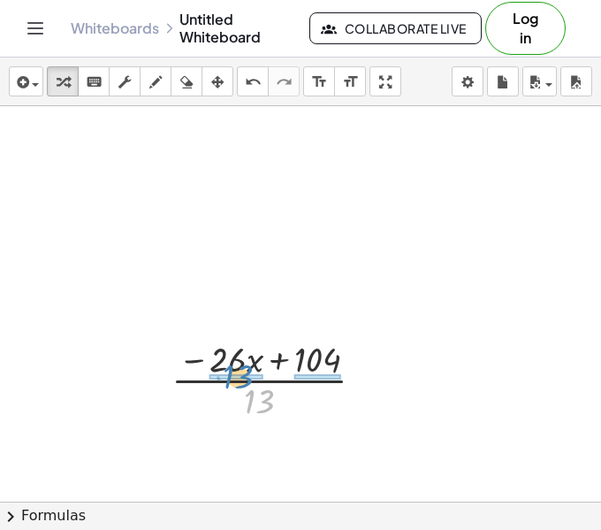
drag, startPoint x: 260, startPoint y: 393, endPoint x: 240, endPoint y: 368, distance: 32.0
click at [240, 368] on div at bounding box center [275, 378] width 225 height 88
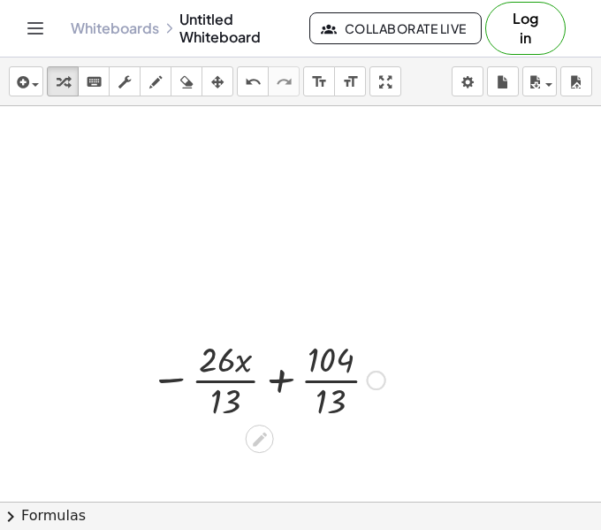
click at [229, 378] on div at bounding box center [267, 378] width 253 height 88
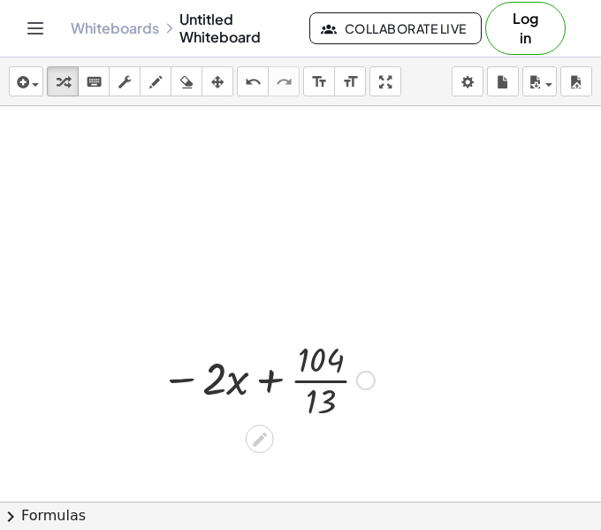
click at [308, 378] on div at bounding box center [268, 378] width 232 height 88
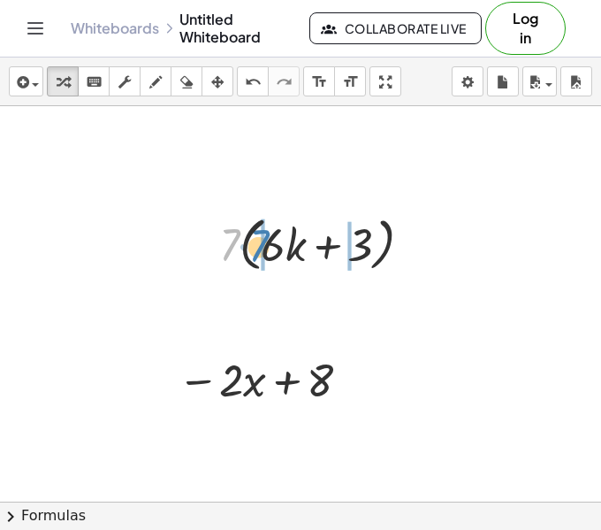
drag, startPoint x: 233, startPoint y: 248, endPoint x: 260, endPoint y: 248, distance: 27.4
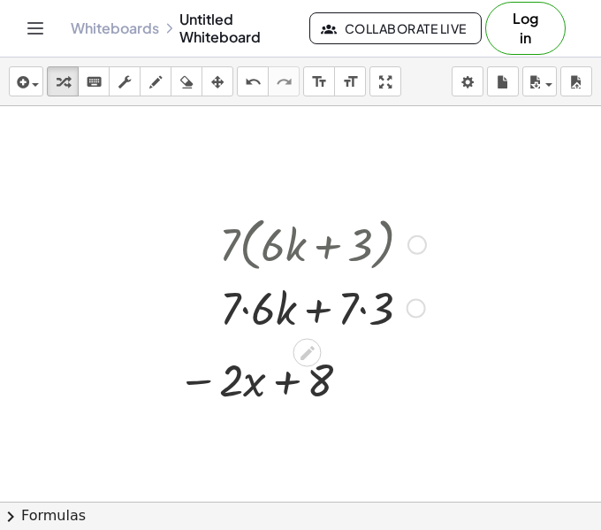
click at [244, 310] on div at bounding box center [322, 307] width 225 height 60
click at [356, 311] on div at bounding box center [322, 307] width 225 height 60
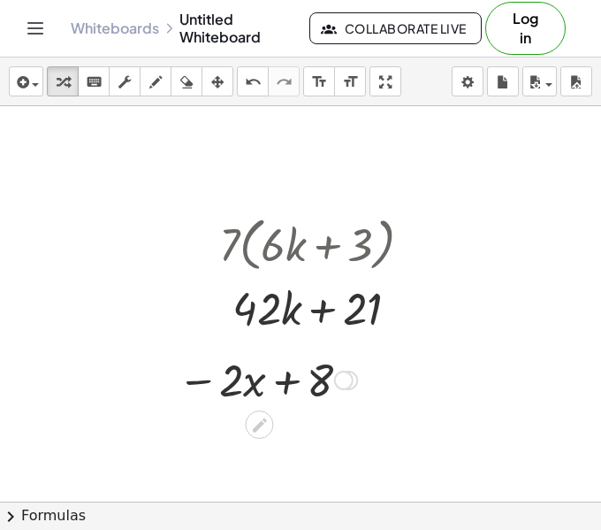
click at [281, 378] on div at bounding box center [267, 378] width 197 height 60
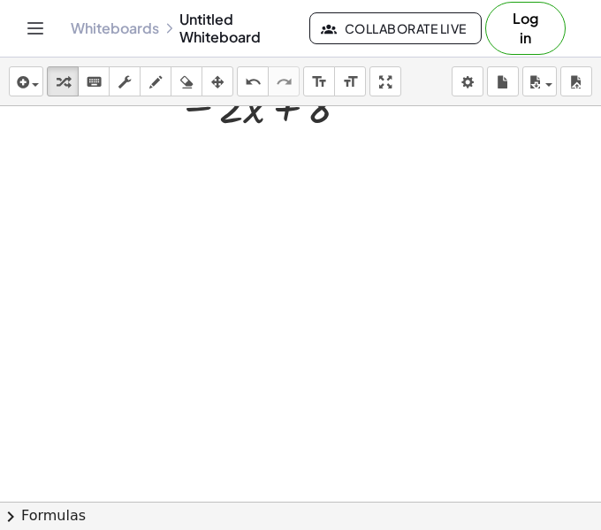
scroll to position [2708, 396]
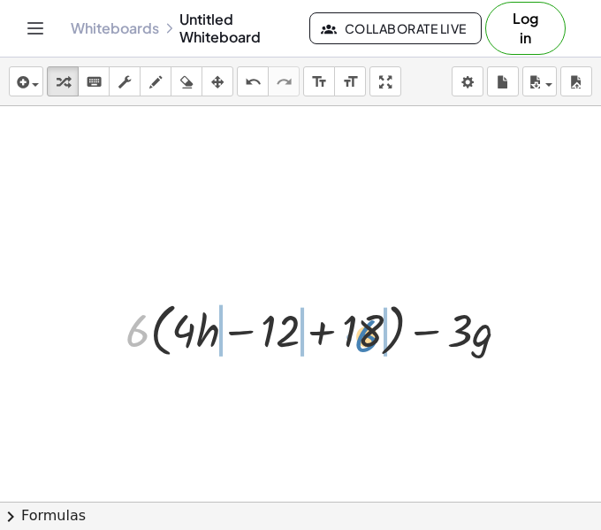
drag, startPoint x: 134, startPoint y: 327, endPoint x: 357, endPoint y: 338, distance: 224.0
click at [357, 338] on div at bounding box center [325, 328] width 417 height 67
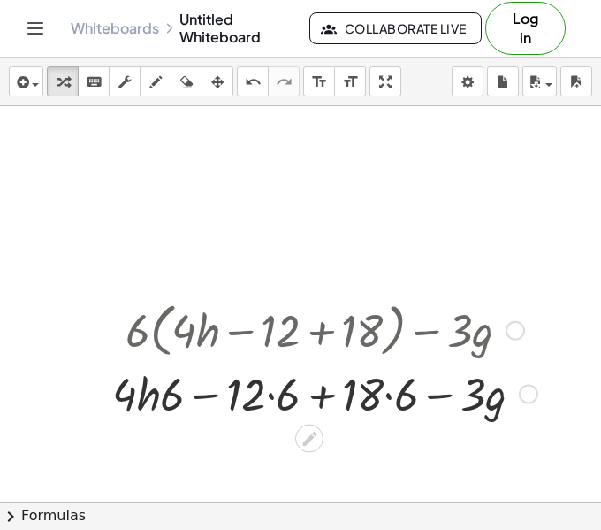
click at [267, 393] on div at bounding box center [324, 393] width 443 height 60
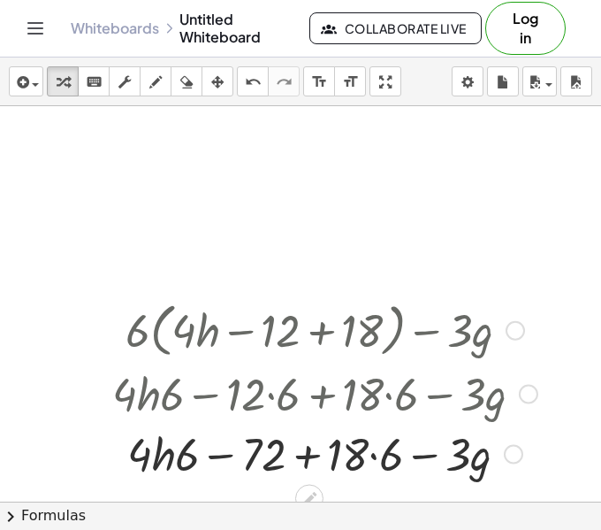
click at [364, 453] on div at bounding box center [324, 453] width 443 height 60
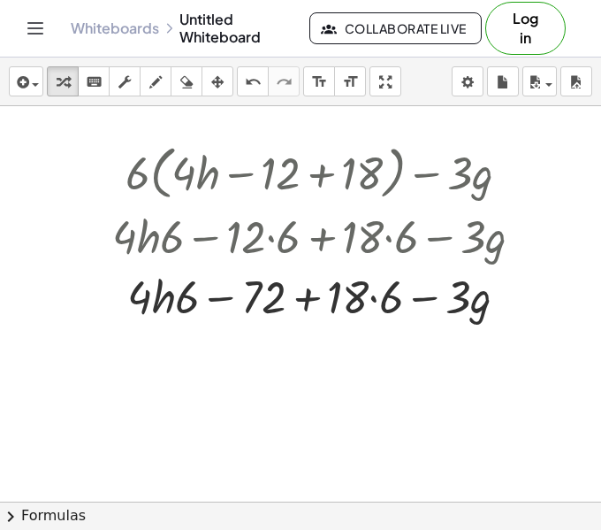
scroll to position [2870, 396]
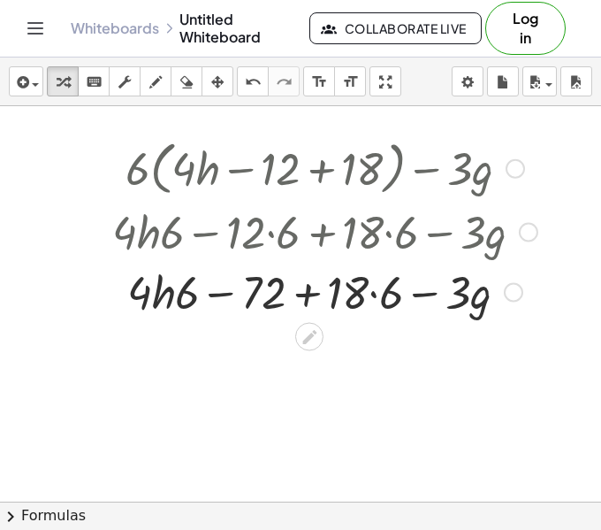
click at [373, 295] on div at bounding box center [324, 291] width 443 height 60
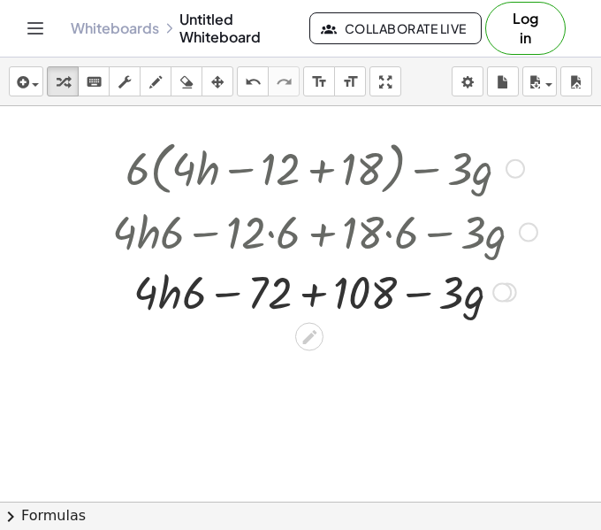
click at [223, 296] on div at bounding box center [324, 291] width 443 height 60
drag, startPoint x: 186, startPoint y: 302, endPoint x: 264, endPoint y: 293, distance: 78.3
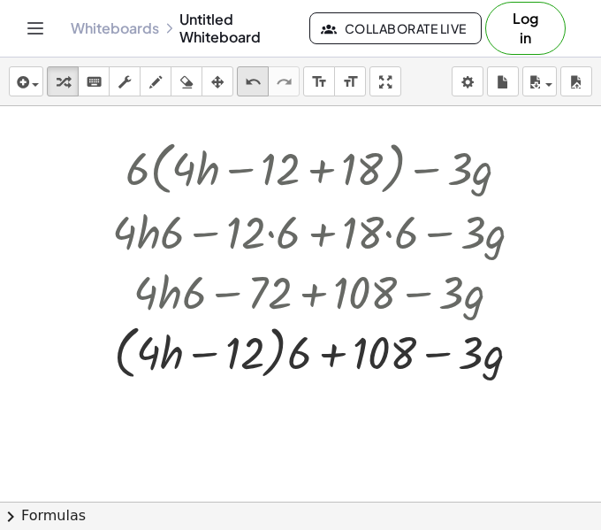
click at [240, 77] on button "undo undo" at bounding box center [253, 81] width 32 height 30
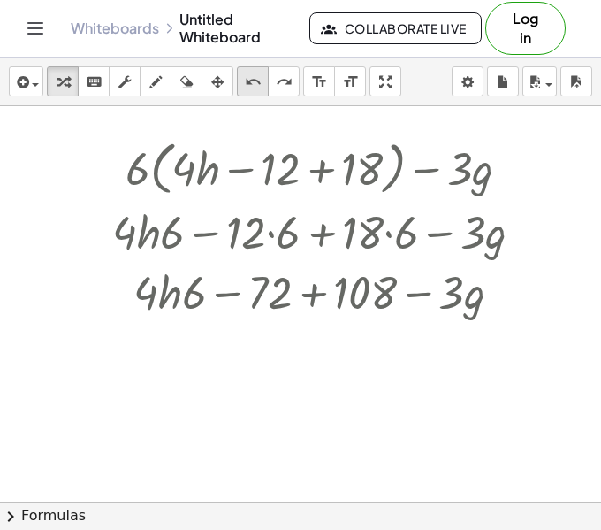
click at [240, 77] on button "undo undo" at bounding box center [253, 81] width 32 height 30
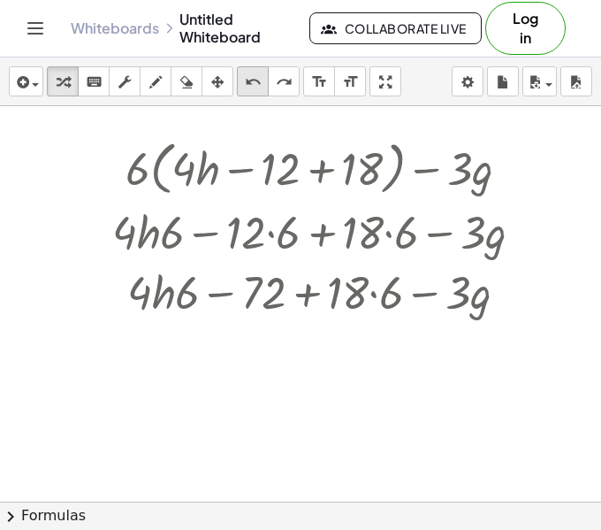
click at [240, 77] on button "undo undo" at bounding box center [253, 81] width 32 height 30
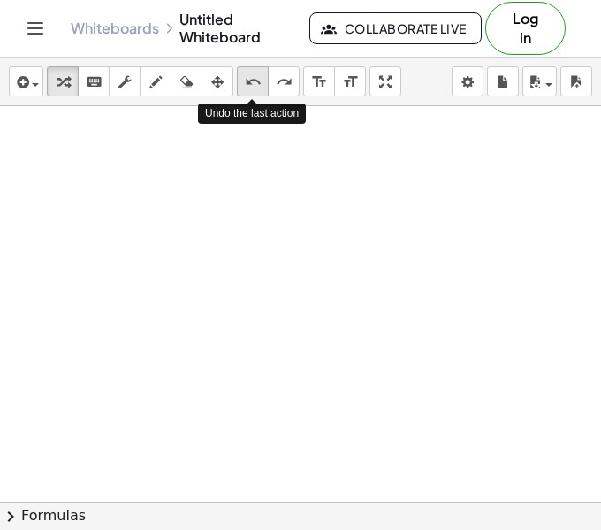
click at [240, 77] on button "undo undo" at bounding box center [253, 81] width 32 height 30
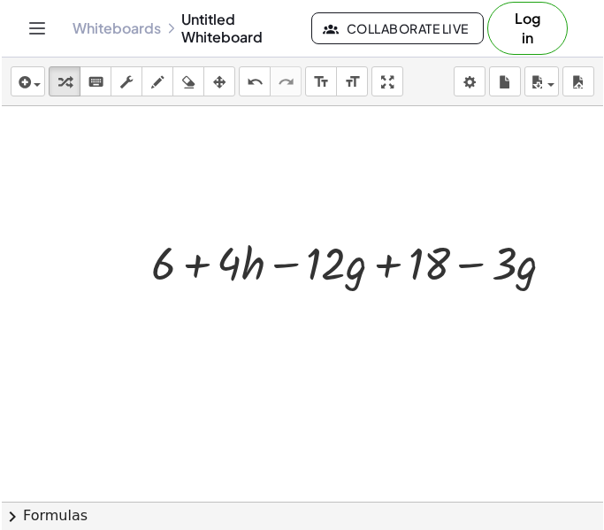
scroll to position [2870, 499]
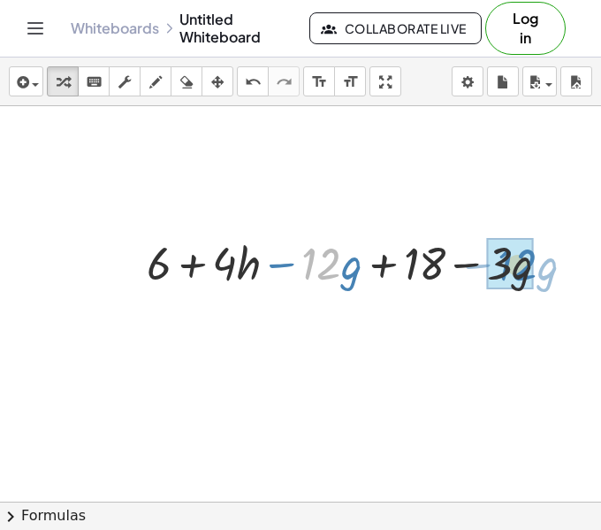
drag, startPoint x: 330, startPoint y: 257, endPoint x: 526, endPoint y: 258, distance: 196.3
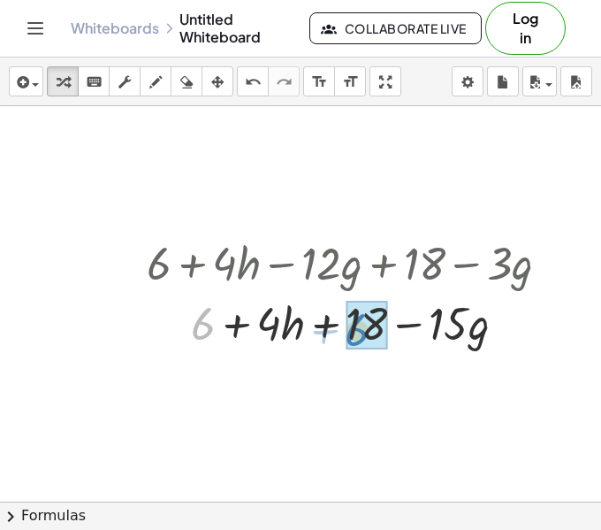
drag, startPoint x: 201, startPoint y: 320, endPoint x: 358, endPoint y: 326, distance: 157.5
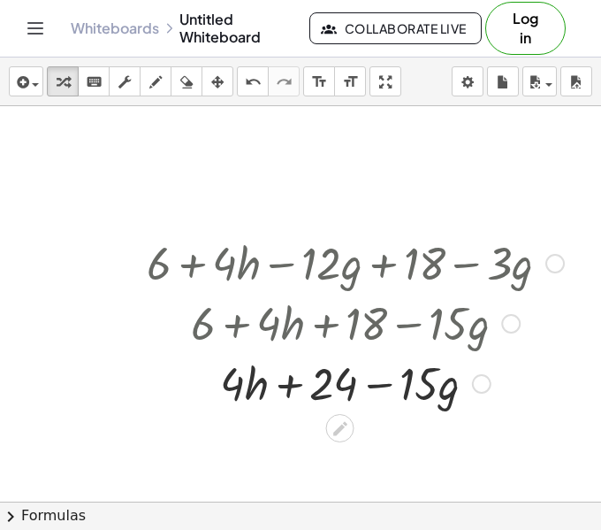
click at [297, 386] on div at bounding box center [355, 382] width 435 height 60
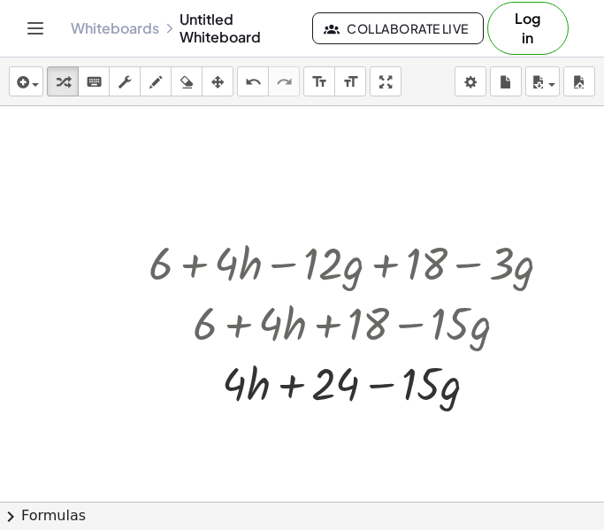
scroll to position [2870, 497]
